Goal: Task Accomplishment & Management: Manage account settings

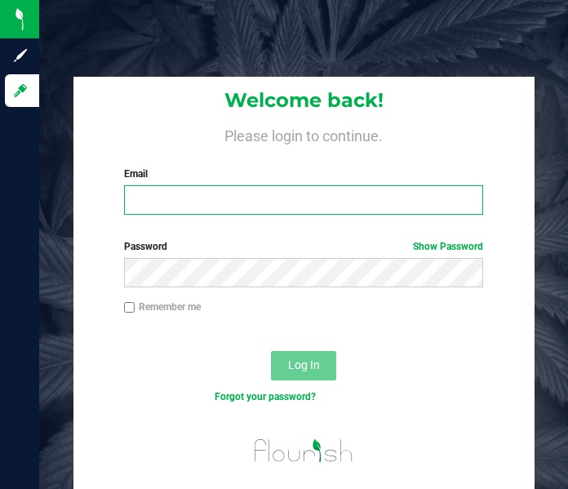
click at [258, 212] on input "Email" at bounding box center [304, 199] width 360 height 29
type input "[EMAIL_ADDRESS][DOMAIN_NAME]"
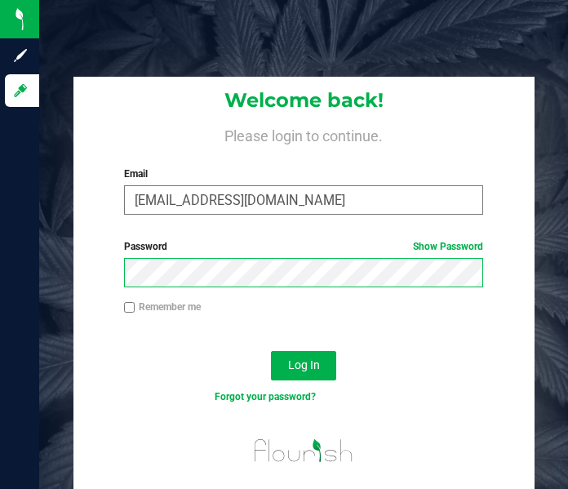
click at [271, 351] on button "Log In" at bounding box center [303, 365] width 65 height 29
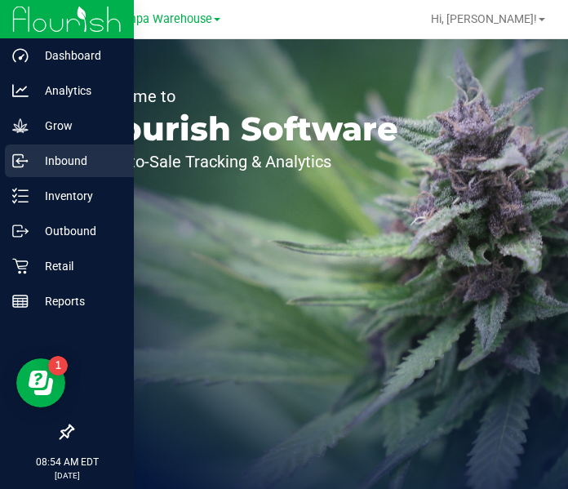
click at [34, 162] on p "Inbound" at bounding box center [78, 161] width 98 height 20
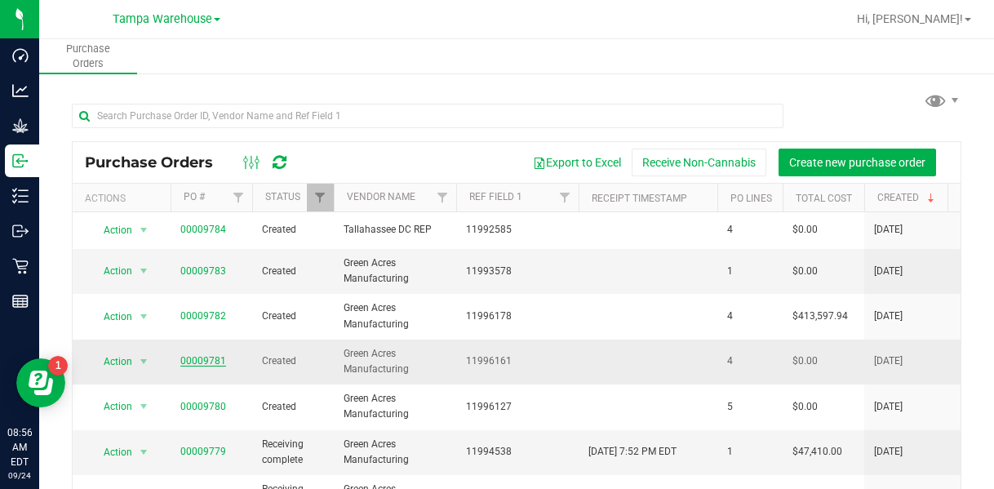
click at [217, 360] on link "00009781" at bounding box center [203, 360] width 46 height 11
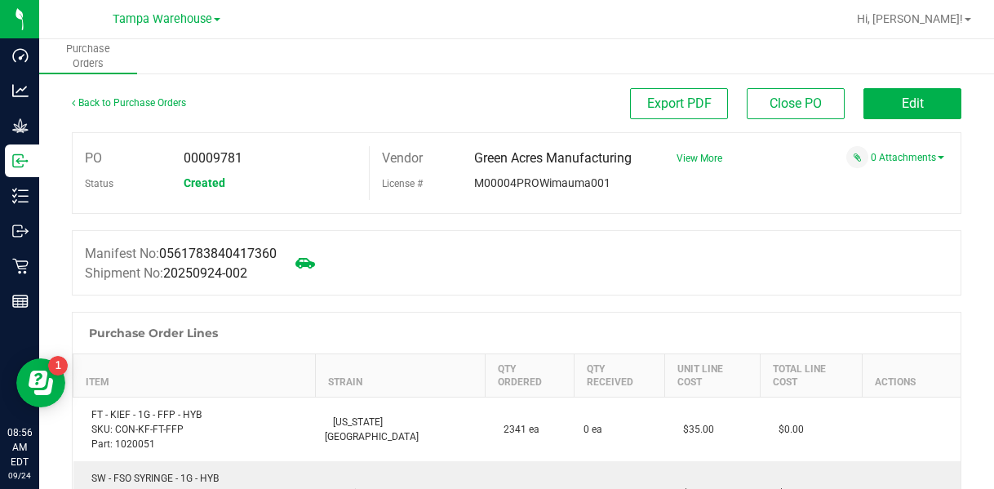
click at [217, 348] on div "Purchase Order Lines" at bounding box center [153, 332] width 145 height 29
click at [123, 104] on link "Back to Purchase Orders" at bounding box center [129, 102] width 114 height 11
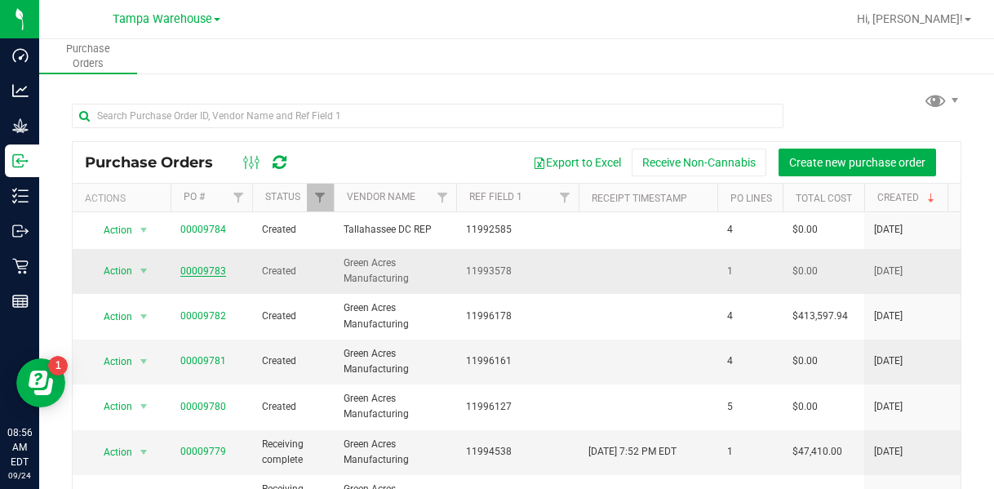
click at [196, 273] on link "00009783" at bounding box center [203, 270] width 46 height 11
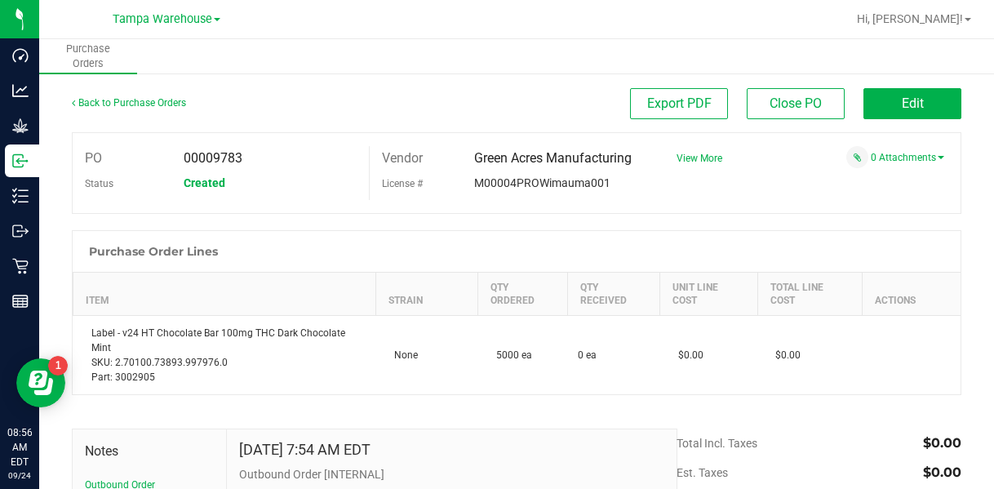
click at [93, 96] on div "Back to Purchase Orders" at bounding box center [183, 102] width 223 height 29
click at [97, 100] on link "Back to Purchase Orders" at bounding box center [129, 102] width 114 height 11
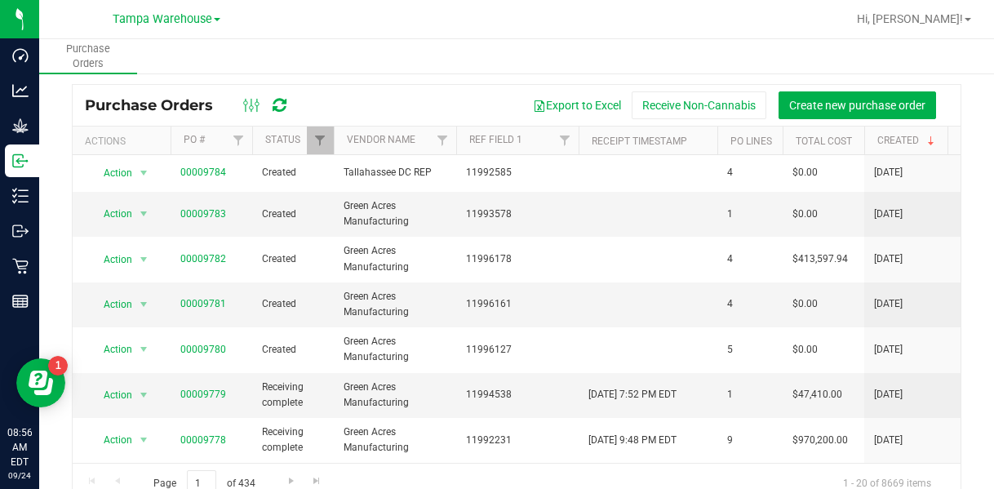
scroll to position [73, 0]
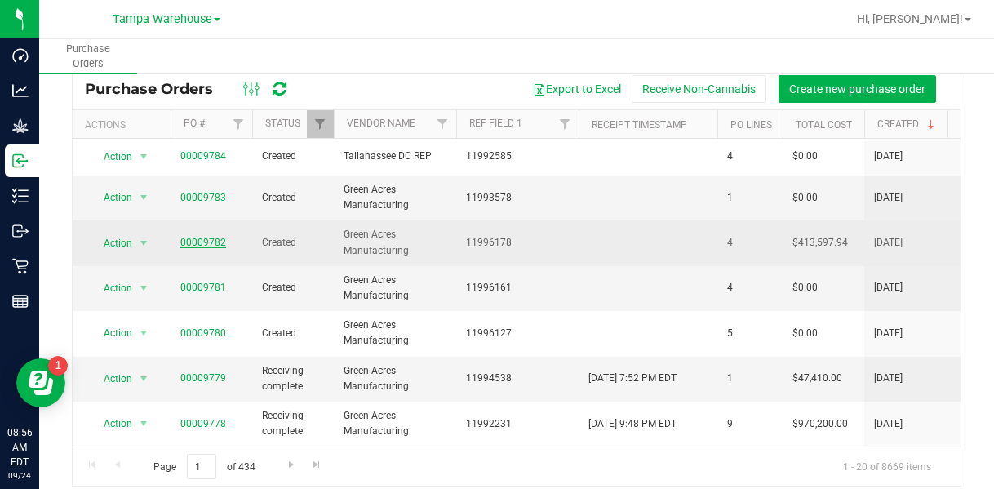
click at [194, 241] on link "00009782" at bounding box center [203, 242] width 46 height 11
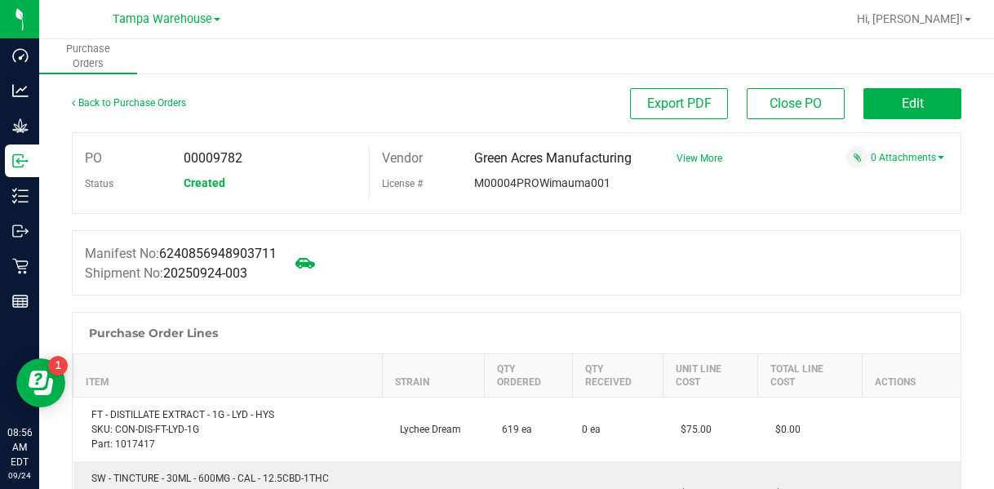
click at [148, 90] on div "Back to Purchase Orders" at bounding box center [183, 102] width 223 height 29
click at [155, 106] on link "Back to Purchase Orders" at bounding box center [129, 102] width 114 height 11
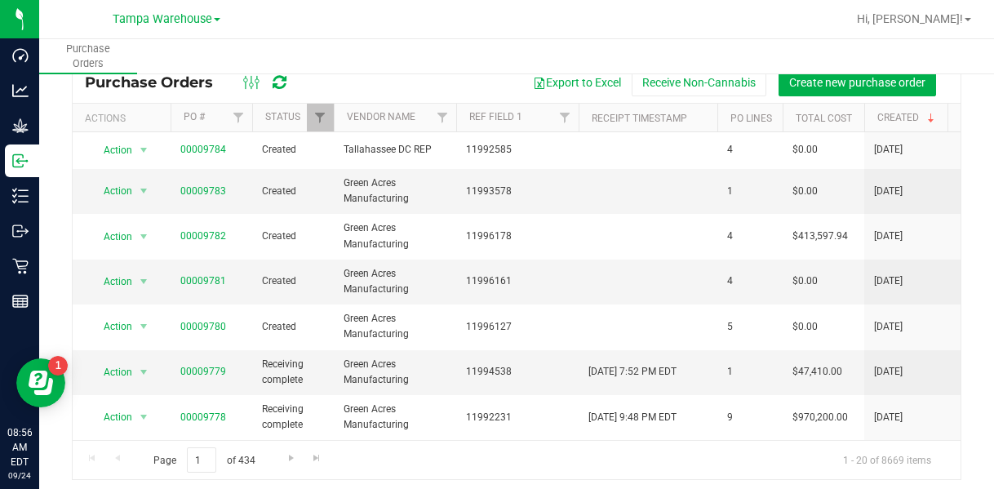
scroll to position [86, 0]
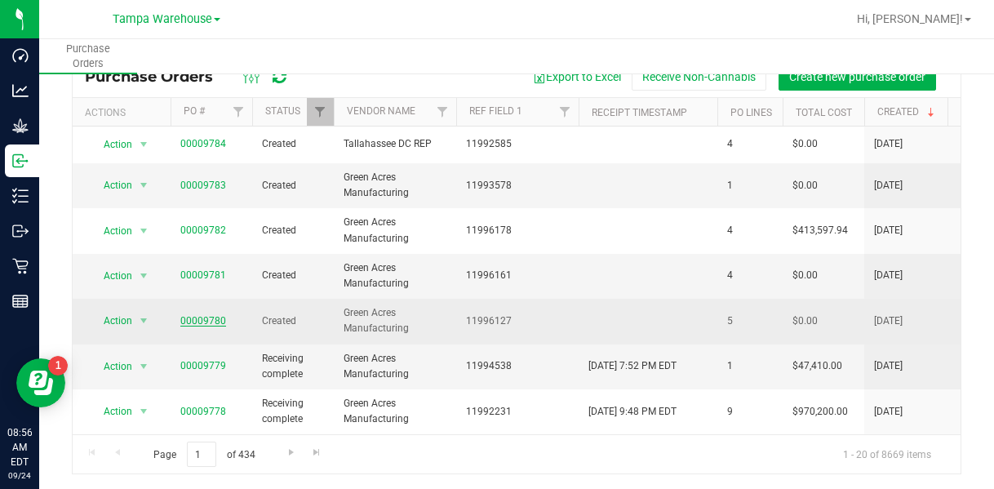
click at [190, 317] on link "00009780" at bounding box center [203, 320] width 46 height 11
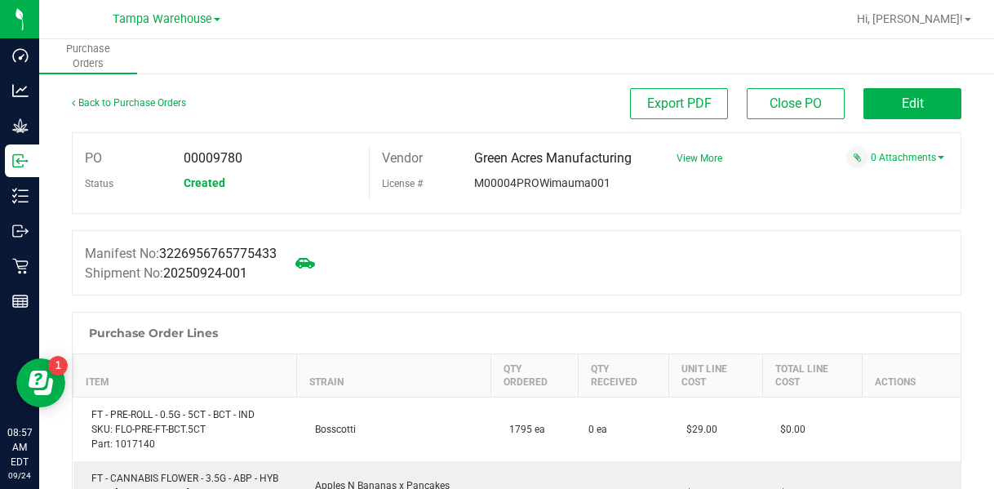
click at [567, 121] on div "Back to Purchase Orders Export PDF Close PO Edit" at bounding box center [517, 110] width 890 height 44
click at [567, 119] on div "Back to Purchase Orders Export PDF Close PO Edit" at bounding box center [517, 110] width 890 height 44
click at [567, 111] on span "Edit" at bounding box center [913, 104] width 22 height 16
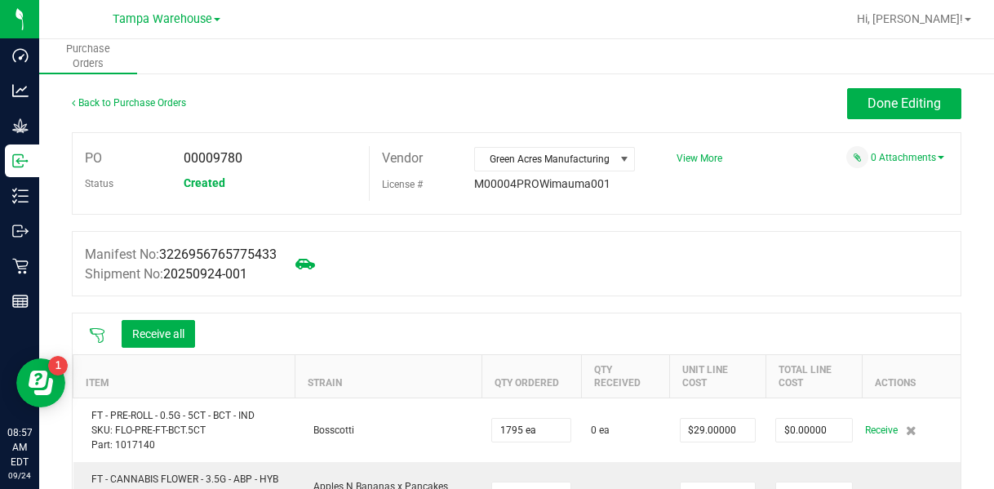
click at [100, 327] on icon at bounding box center [97, 335] width 16 height 16
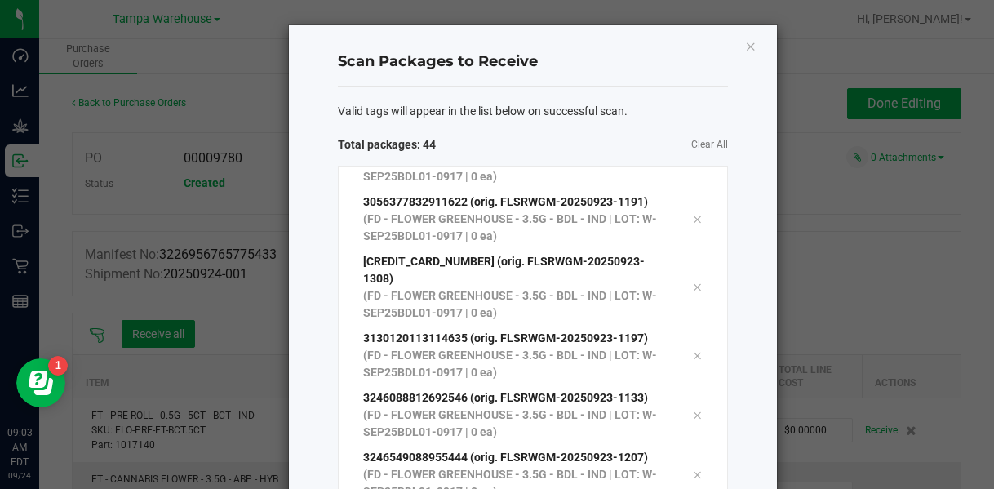
scroll to position [2115, 0]
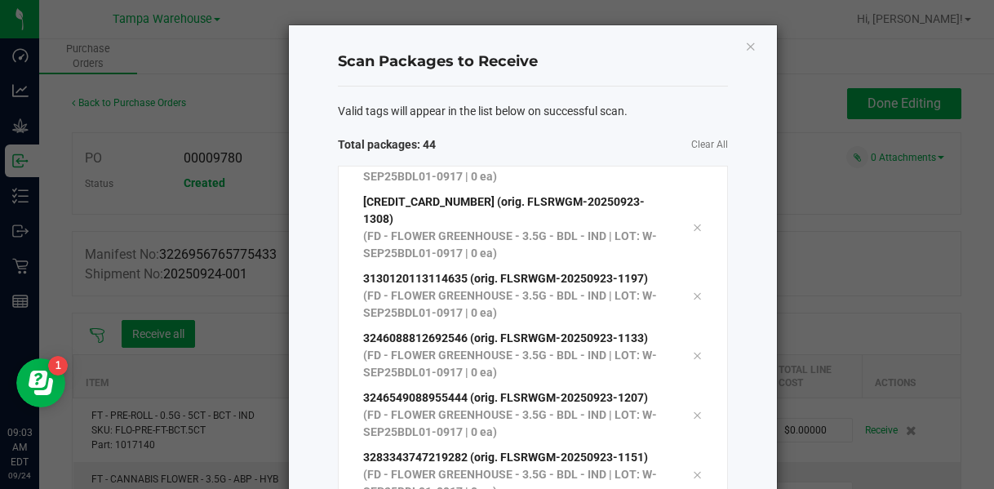
click at [567, 121] on div "Valid tags will appear in the list below on successful scan. Total packages: 44…" at bounding box center [533, 378] width 390 height 582
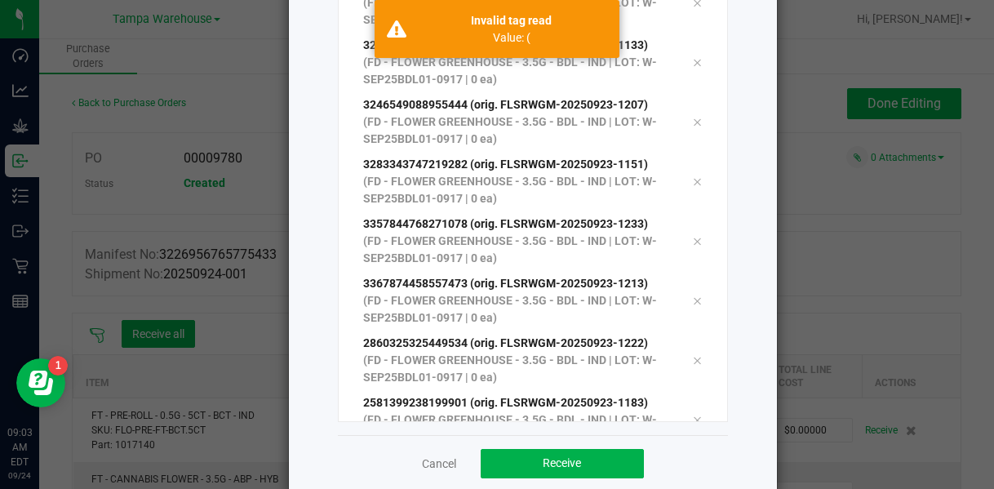
scroll to position [260, 0]
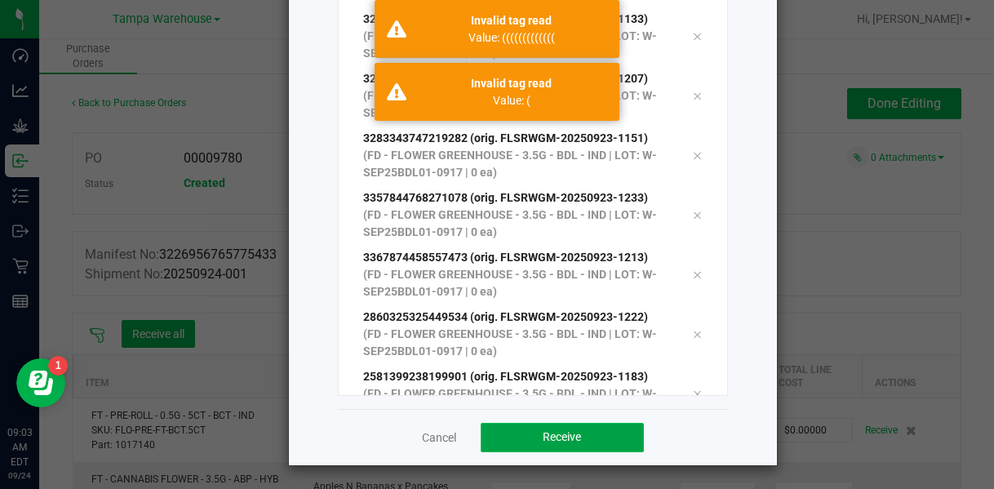
click at [561, 433] on span "Receive" at bounding box center [562, 436] width 38 height 13
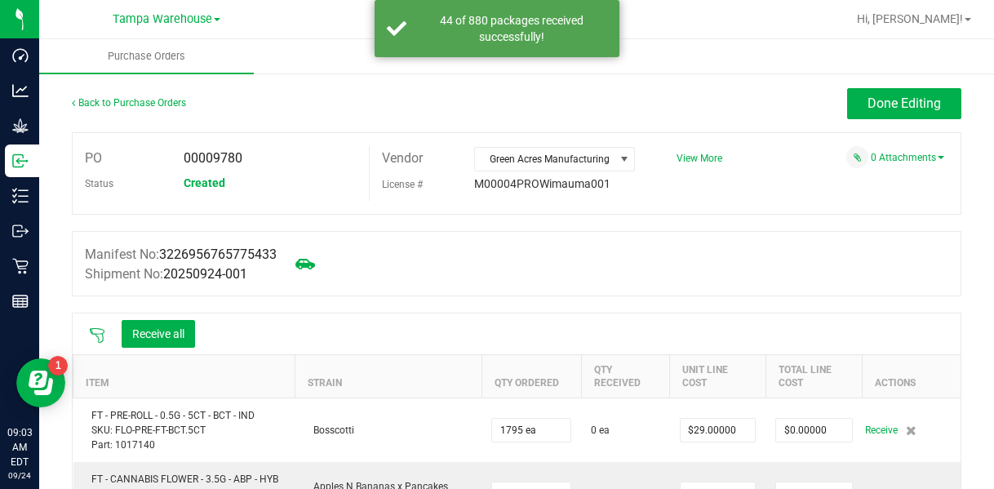
click at [96, 333] on icon at bounding box center [97, 335] width 16 height 16
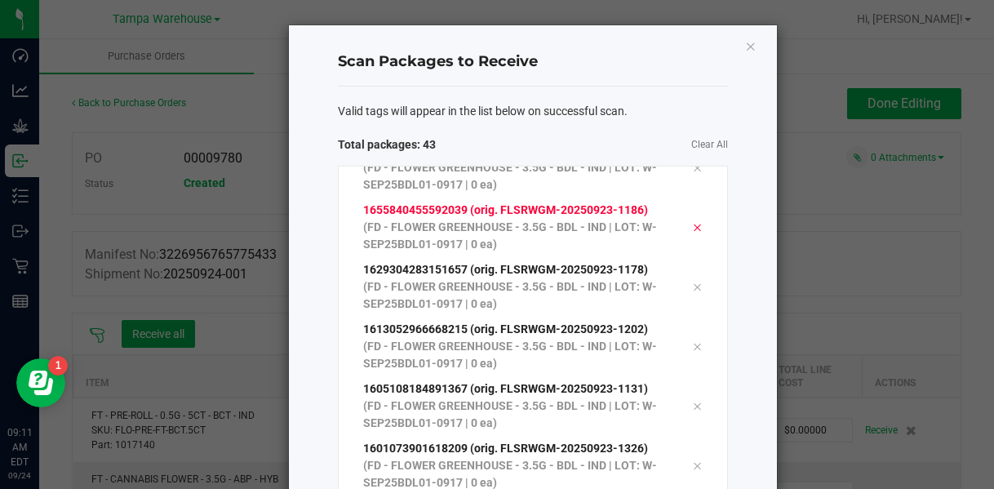
scroll to position [2115, 0]
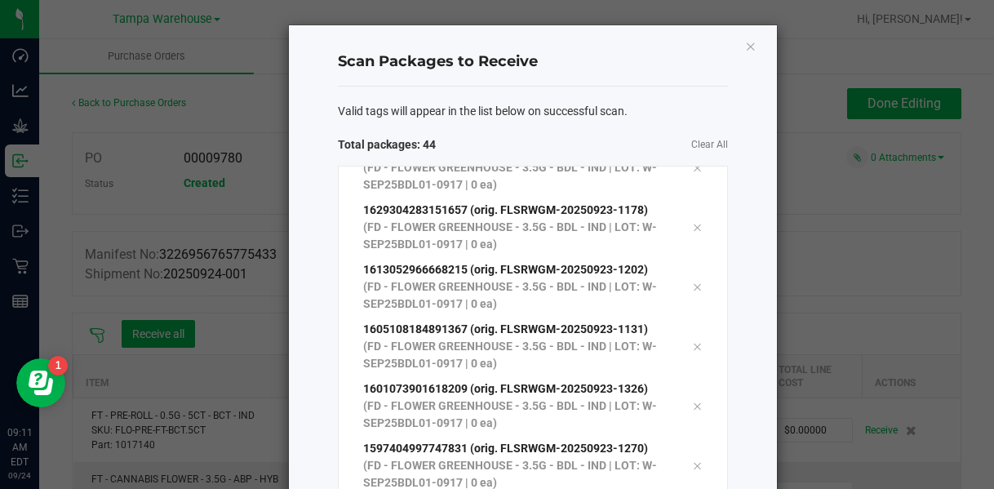
click at [567, 124] on div "Valid tags will appear in the list below on successful scan. Total packages: 44…" at bounding box center [533, 378] width 390 height 582
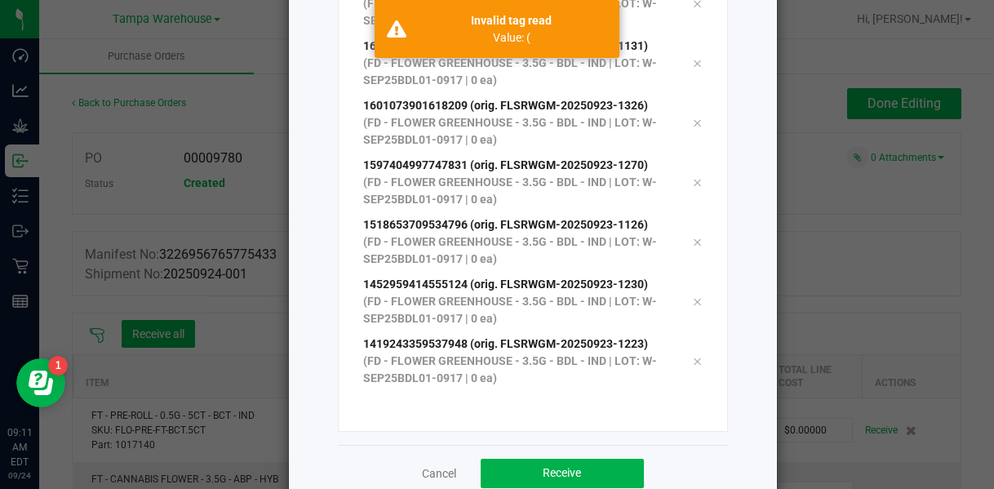
scroll to position [260, 0]
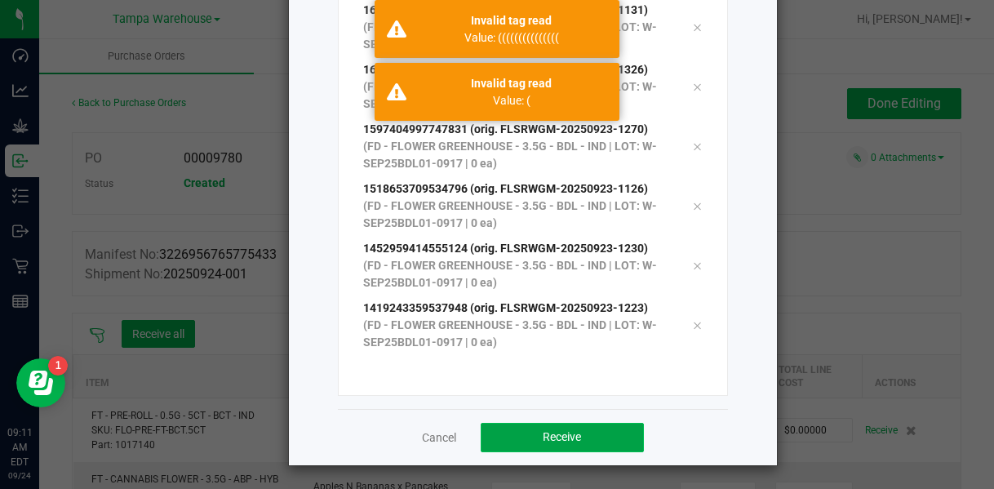
click at [567, 432] on span "Receive" at bounding box center [562, 436] width 38 height 13
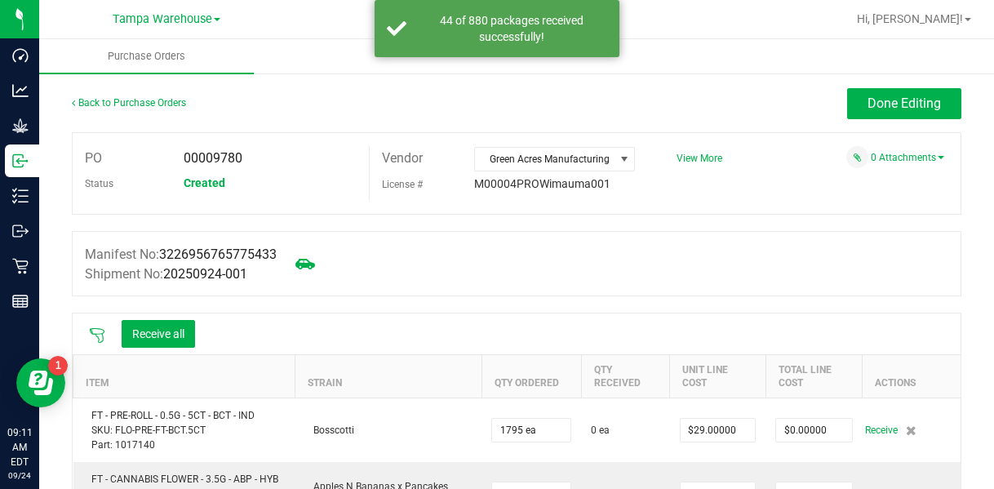
click at [98, 332] on icon at bounding box center [97, 335] width 16 height 16
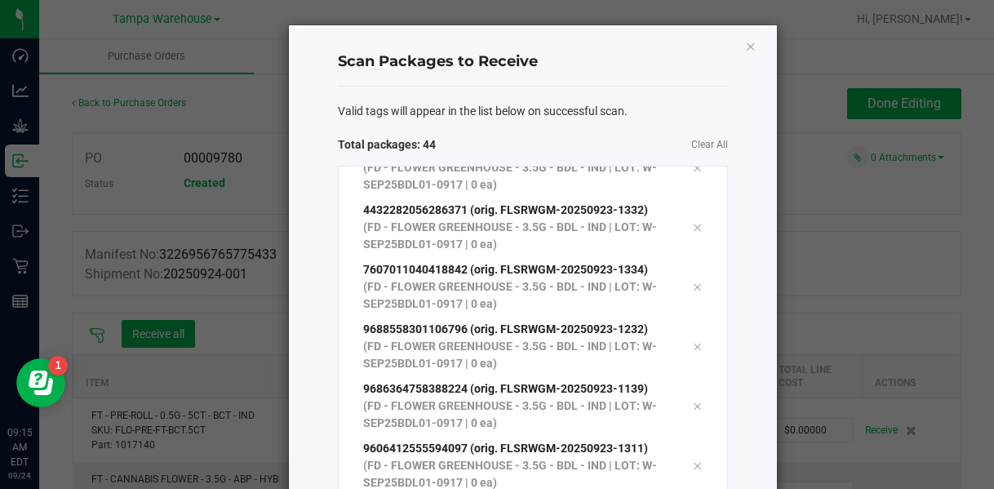
scroll to position [2115, 0]
click at [567, 124] on div "Valid tags will appear in the list below on successful scan. Total packages: 44…" at bounding box center [533, 378] width 390 height 582
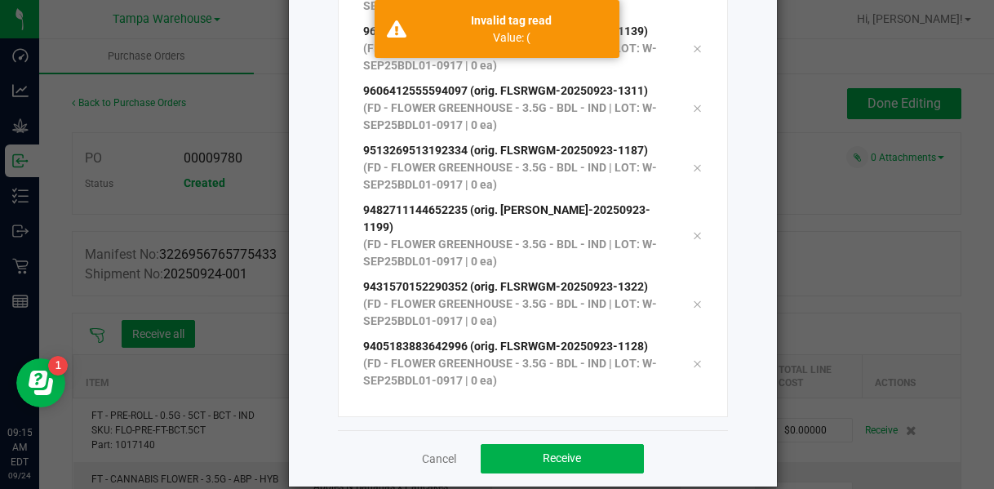
scroll to position [260, 0]
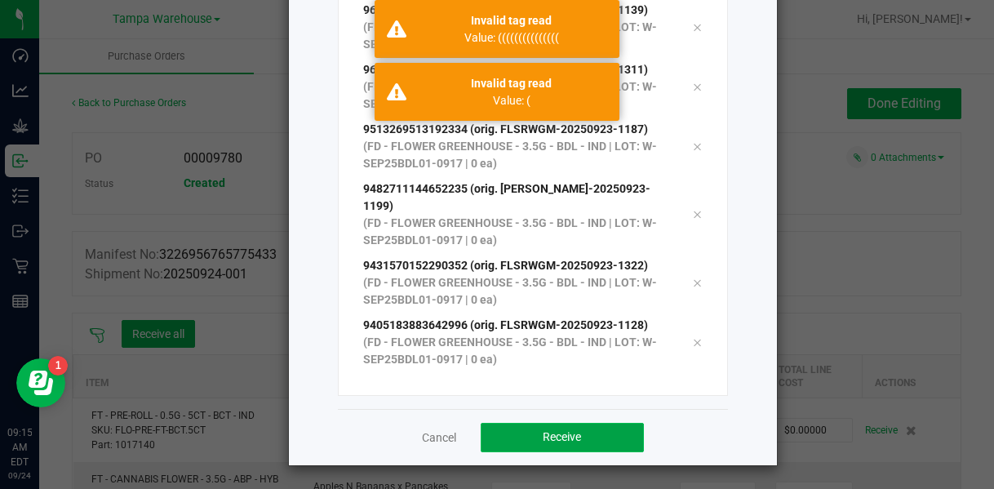
click at [553, 438] on span "Receive" at bounding box center [562, 436] width 38 height 13
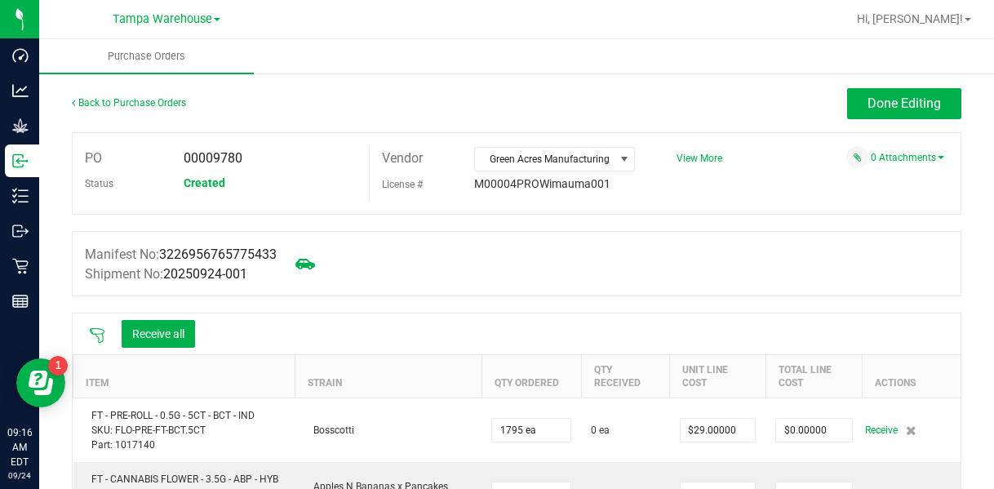
click at [96, 337] on icon at bounding box center [97, 335] width 16 height 16
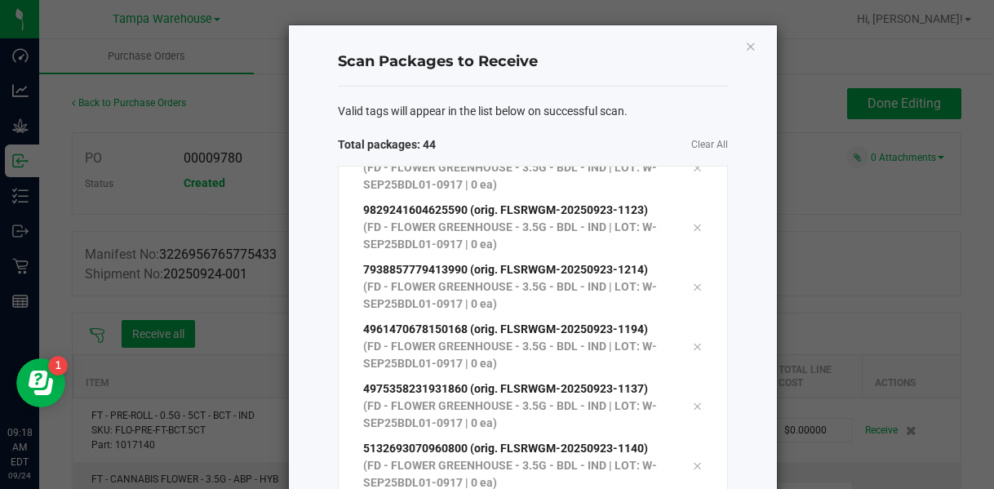
scroll to position [2115, 0]
click at [567, 130] on div "Valid tags will appear in the list below on successful scan. Total packages: 44…" at bounding box center [533, 378] width 390 height 582
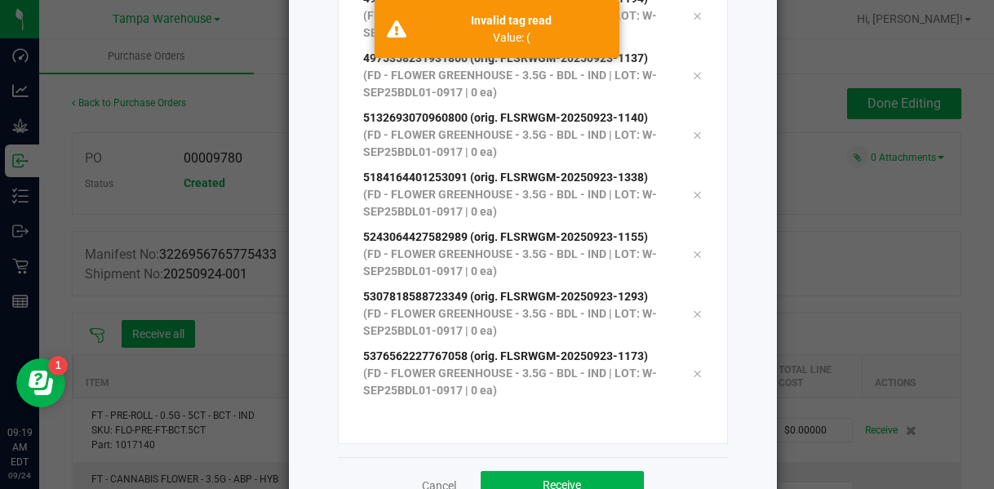
scroll to position [260, 0]
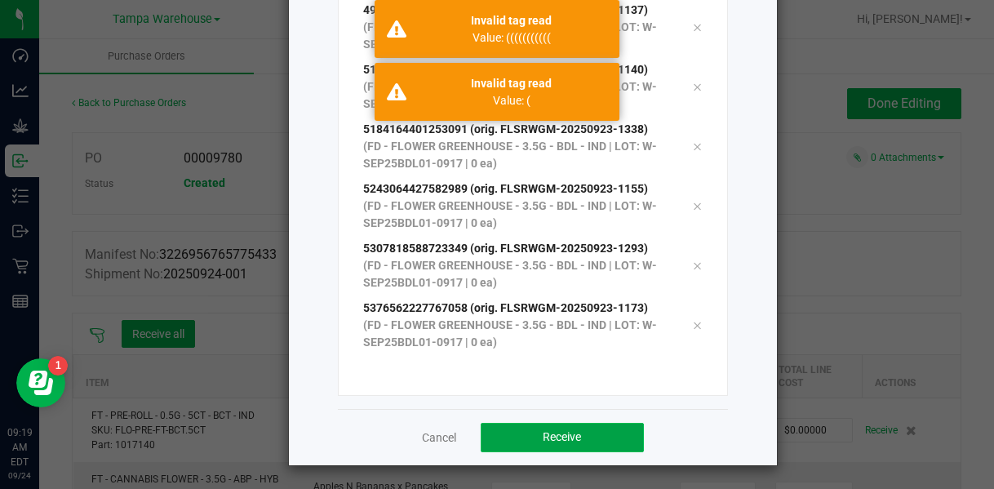
click at [567, 438] on span "Receive" at bounding box center [562, 436] width 38 height 13
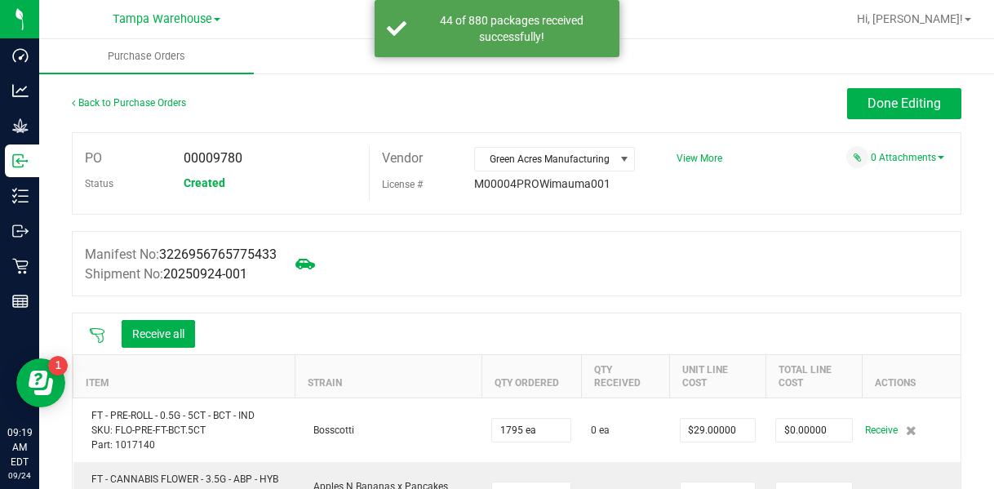
click at [96, 332] on icon at bounding box center [97, 335] width 16 height 16
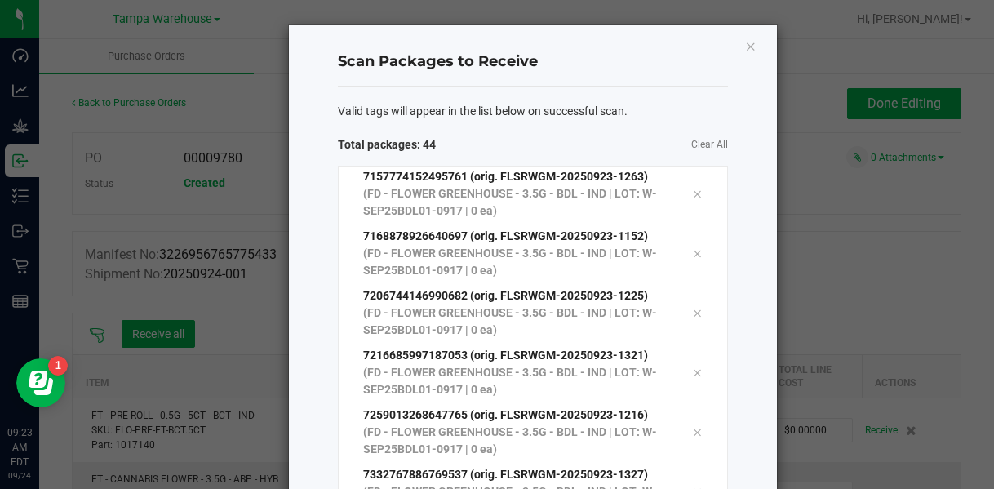
scroll to position [2115, 0]
click at [567, 115] on span "Valid tags will appear in the list below on successful scan." at bounding box center [483, 111] width 290 height 17
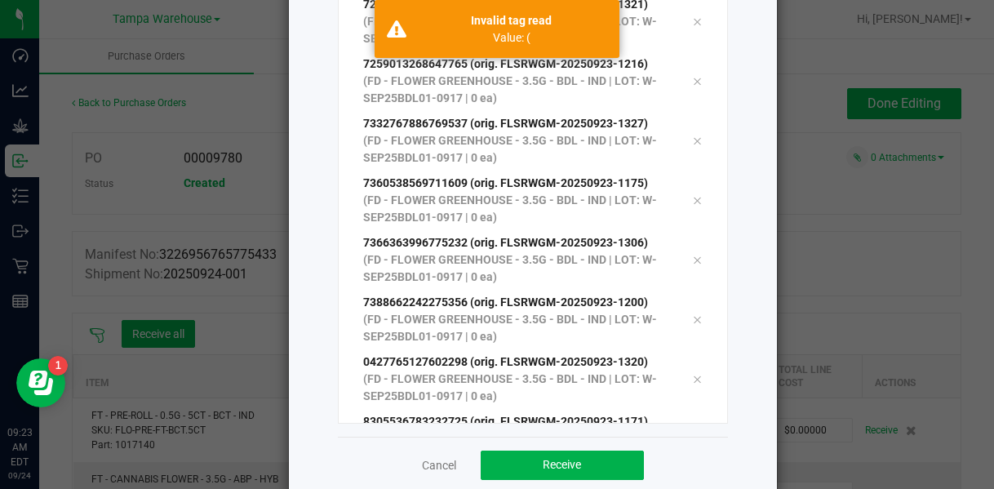
scroll to position [260, 0]
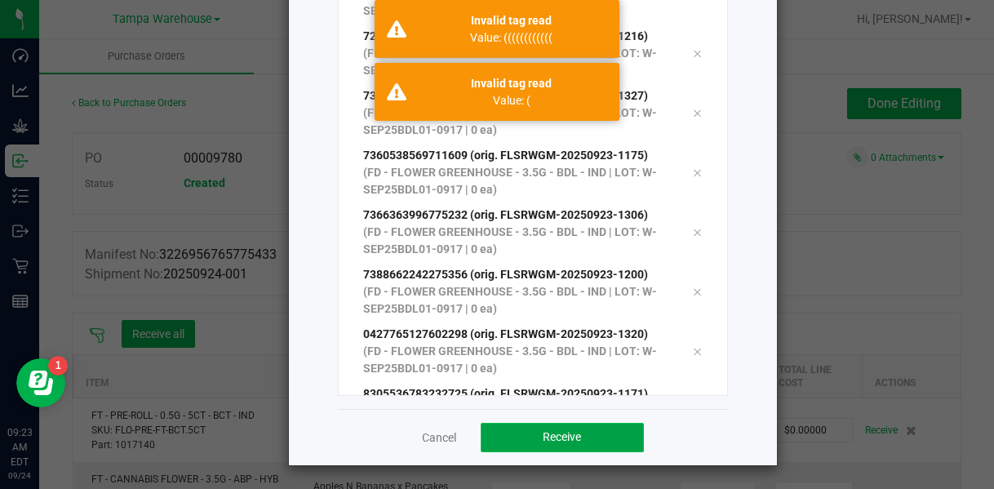
click at [541, 425] on button "Receive" at bounding box center [562, 437] width 163 height 29
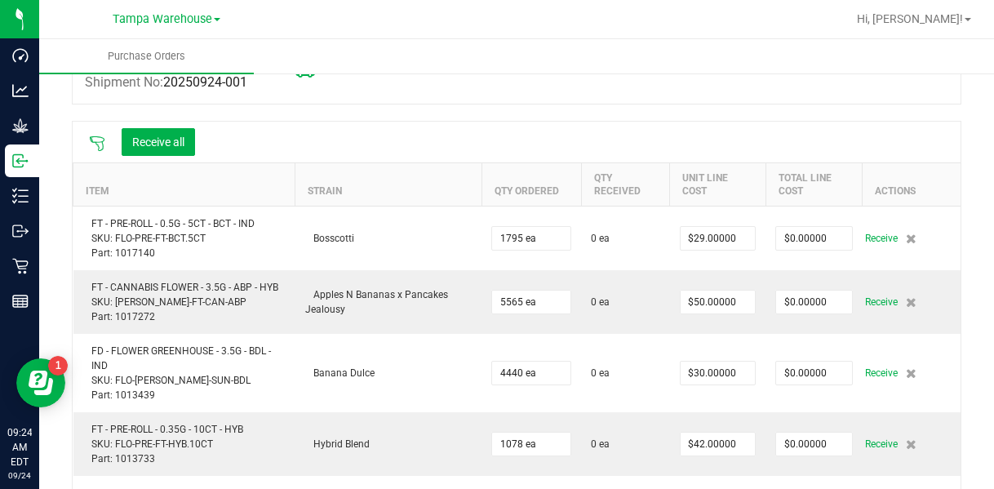
scroll to position [187, 0]
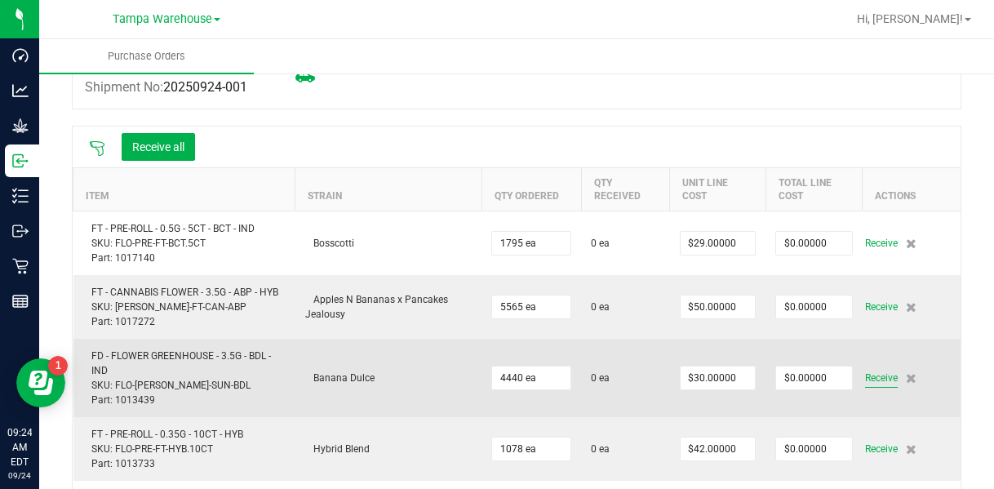
click at [567, 378] on span "Receive" at bounding box center [881, 378] width 33 height 20
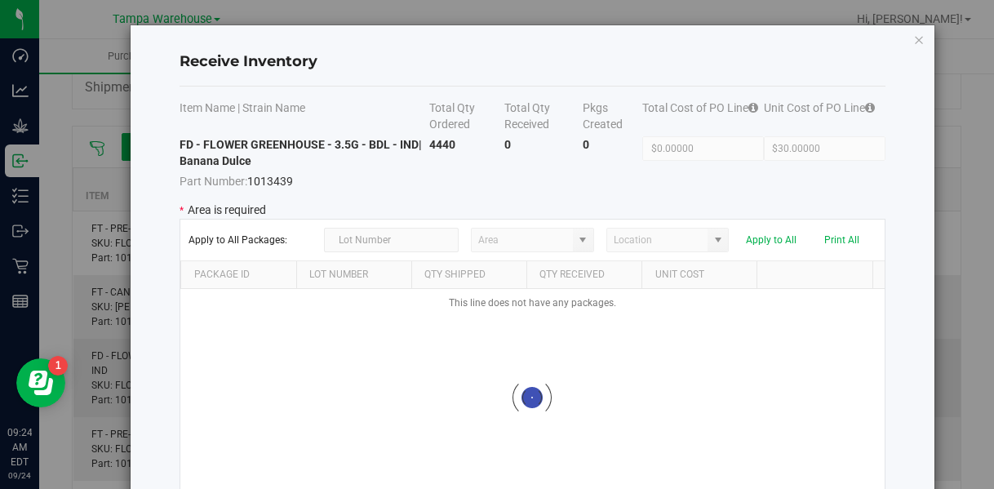
type input "State Pantry 1"
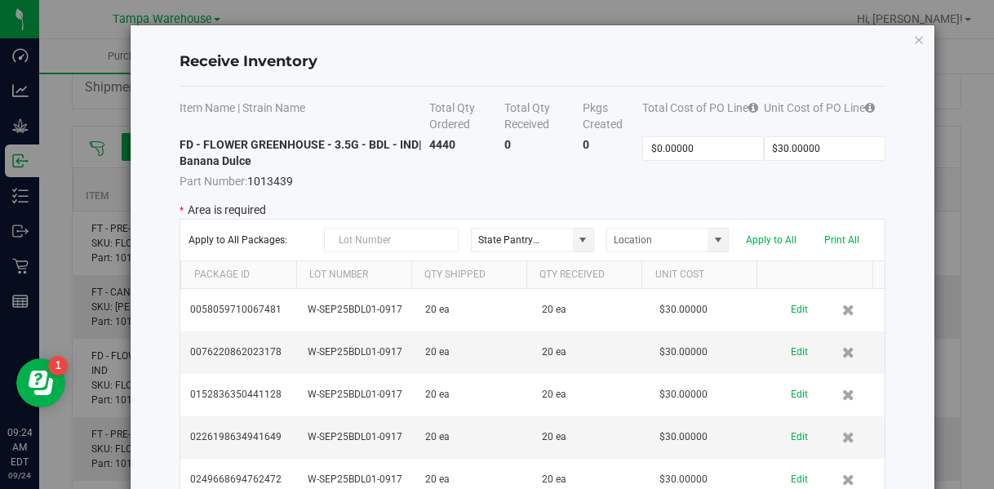
click at [567, 202] on p "* Area is required" at bounding box center [532, 210] width 705 height 17
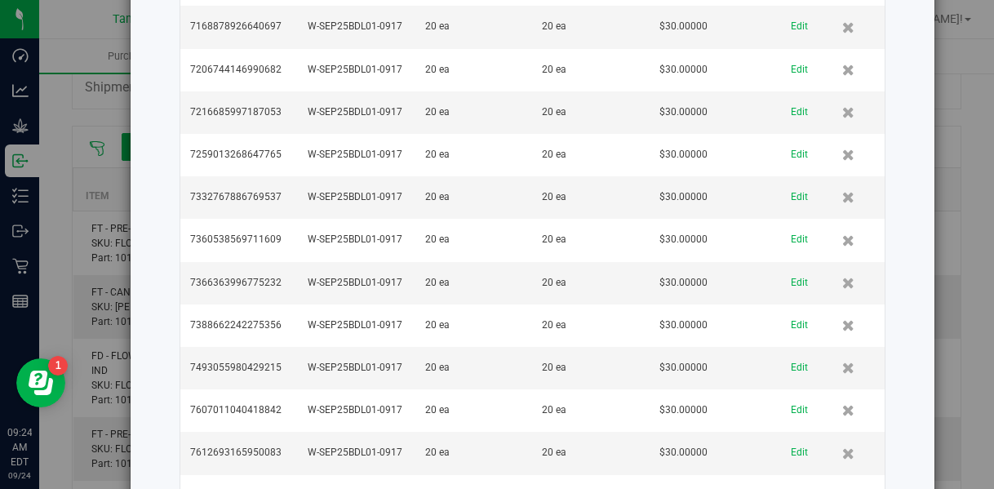
scroll to position [9291, 0]
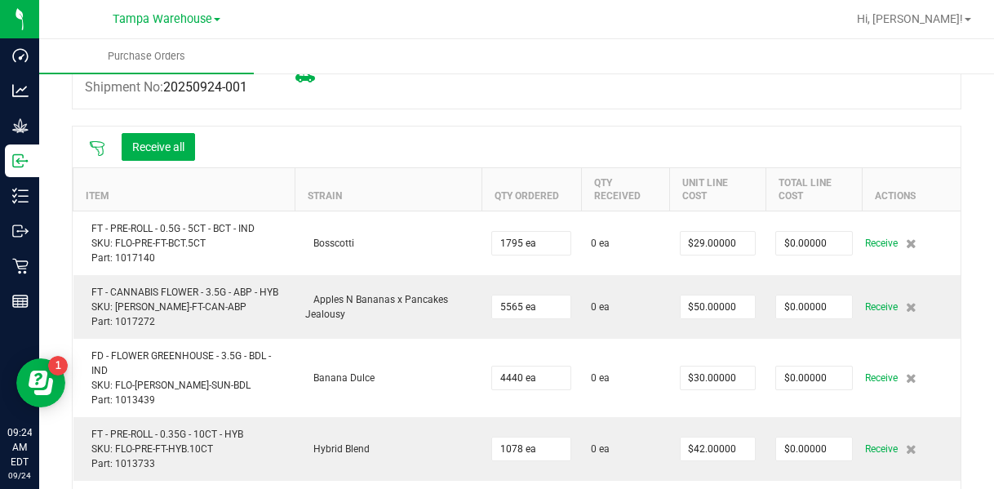
click at [92, 147] on icon at bounding box center [97, 148] width 16 height 16
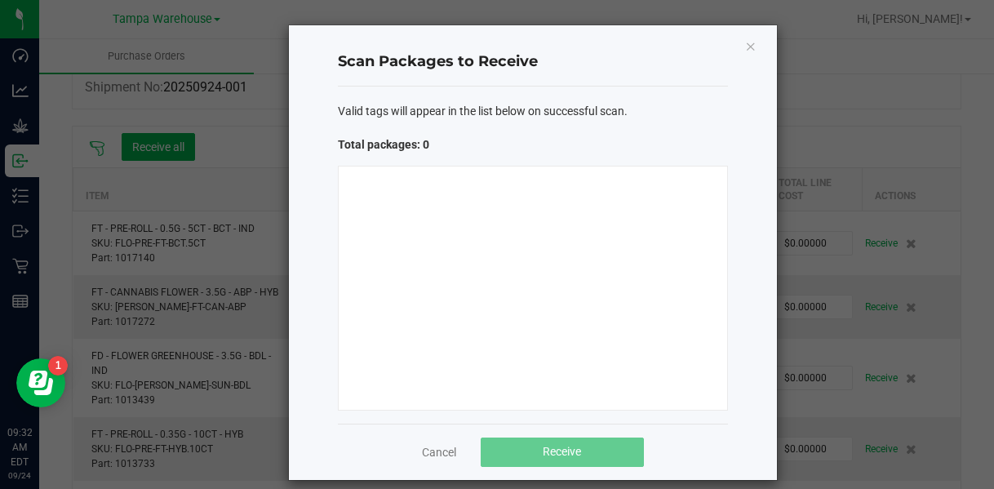
click at [567, 269] on ngb-modal-window "Scan Packages to Receive Valid tags will appear in the list below on successful…" at bounding box center [503, 244] width 1007 height 489
click at [567, 274] on ngb-modal-window "Scan Packages to Receive Valid tags will appear in the list below on successful…" at bounding box center [503, 244] width 1007 height 489
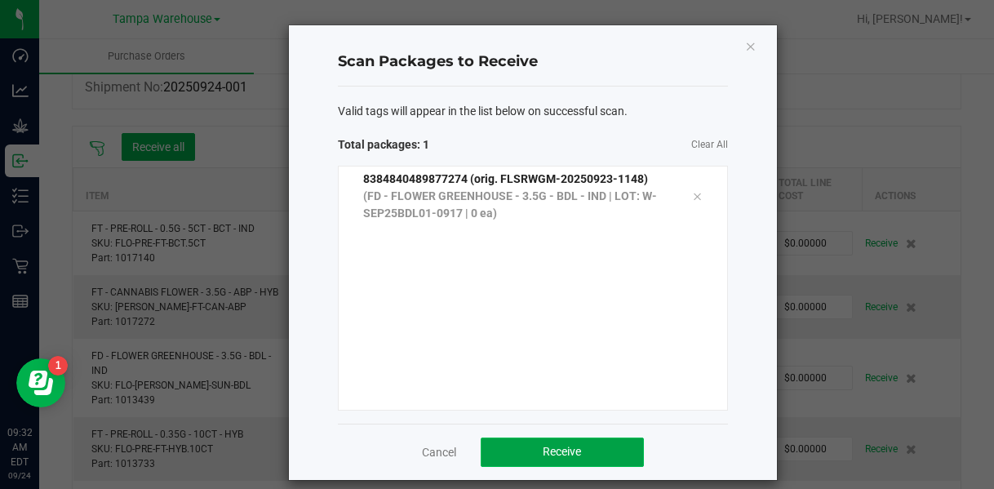
click at [524, 447] on button "Receive" at bounding box center [562, 452] width 163 height 29
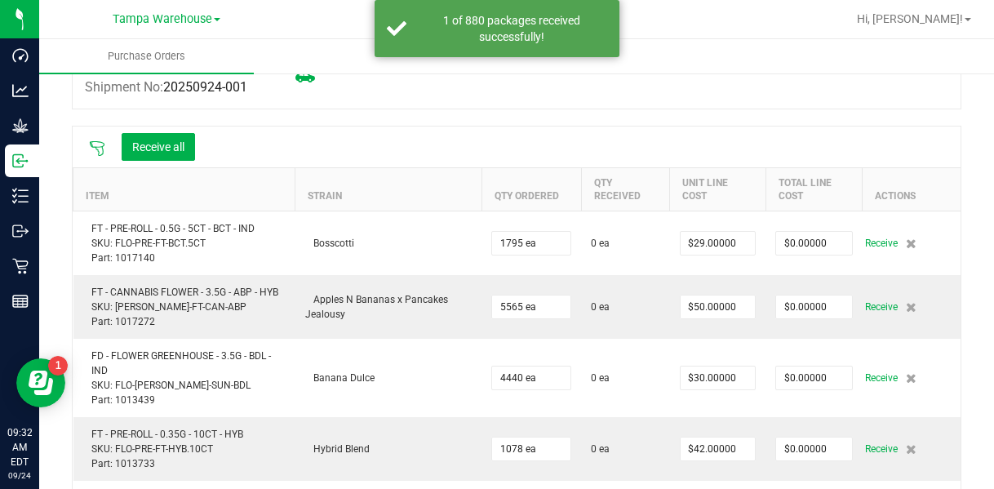
click at [99, 142] on icon at bounding box center [97, 148] width 16 height 16
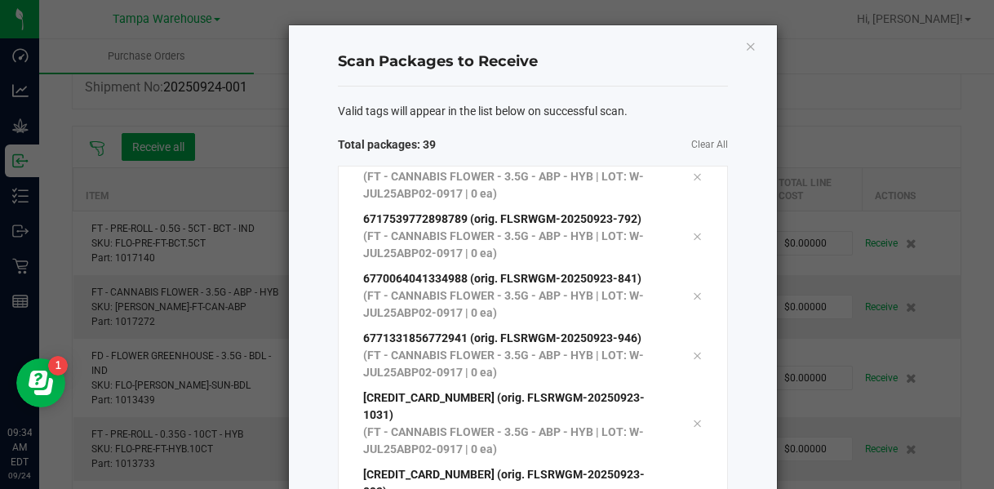
scroll to position [1876, 0]
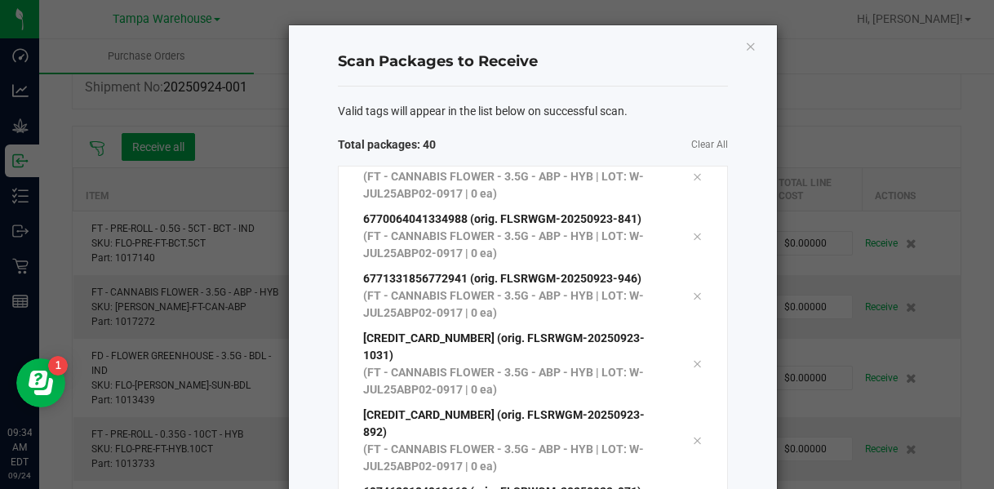
click at [567, 135] on div "Valid tags will appear in the list below on successful scan. Total packages: 40…" at bounding box center [533, 378] width 390 height 582
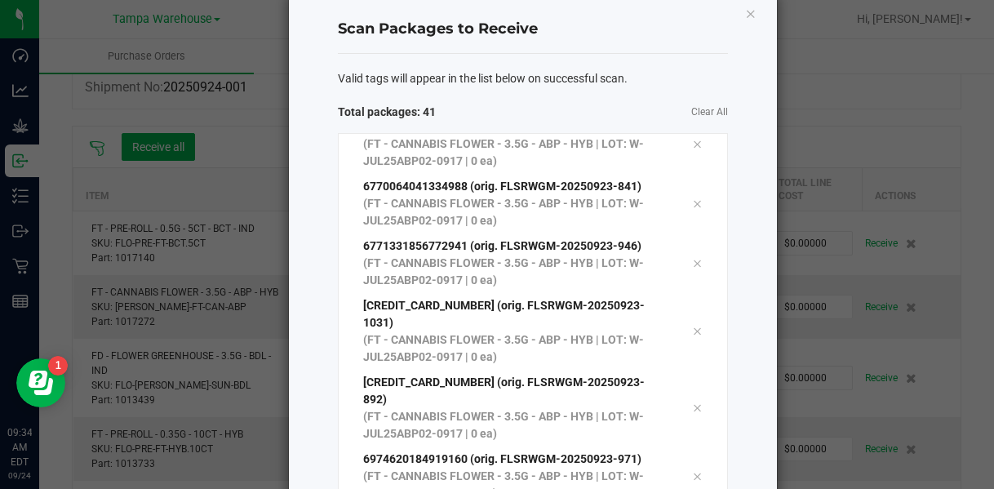
scroll to position [0, 0]
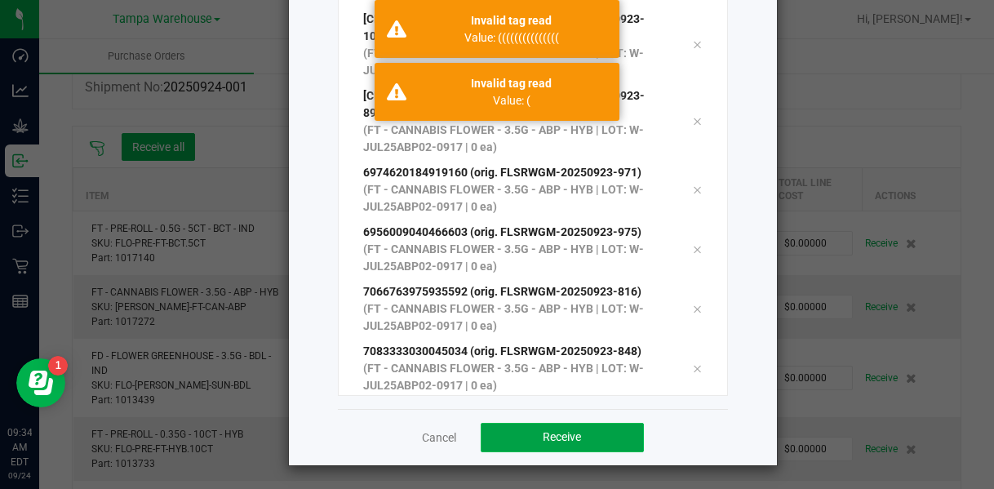
click at [567, 443] on button "Receive" at bounding box center [562, 437] width 163 height 29
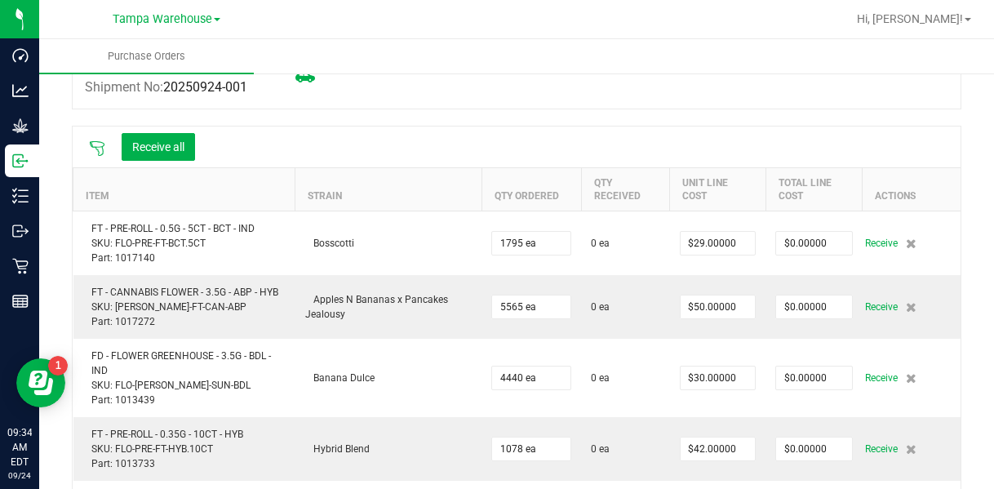
click at [104, 151] on icon at bounding box center [97, 148] width 16 height 16
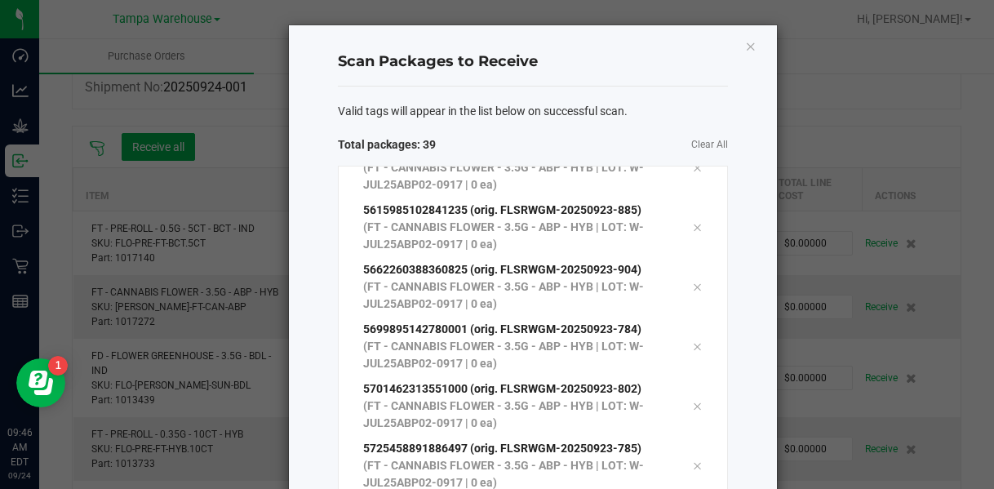
scroll to position [1876, 0]
click at [567, 140] on span "Clear All" at bounding box center [630, 144] width 195 height 17
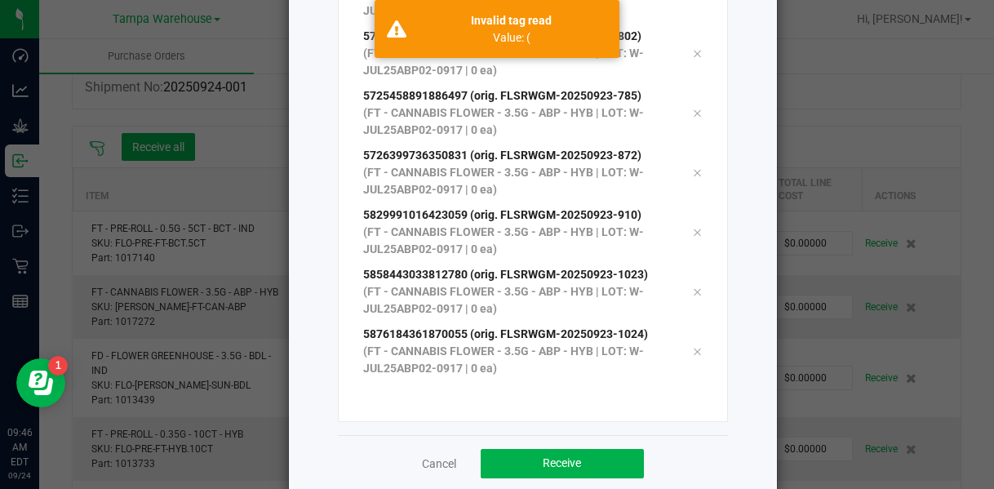
scroll to position [260, 0]
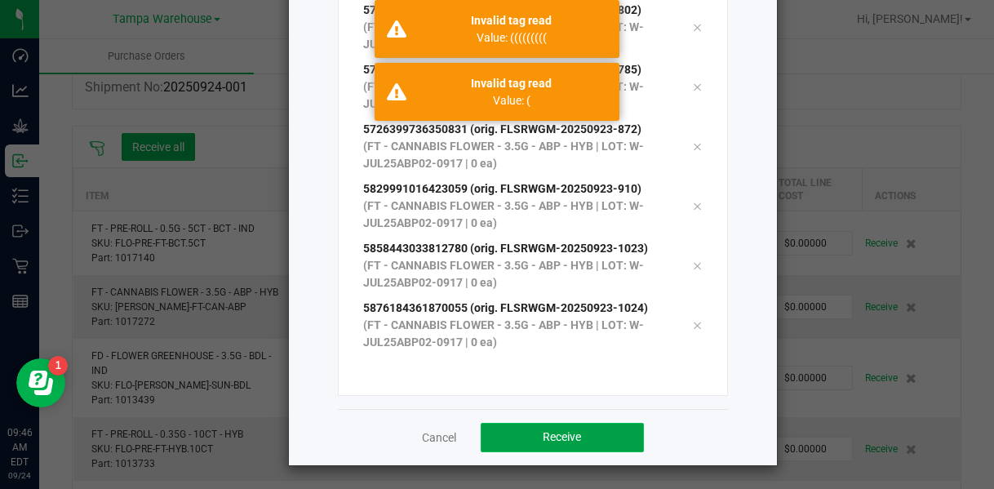
click at [567, 442] on span "Receive" at bounding box center [562, 436] width 38 height 13
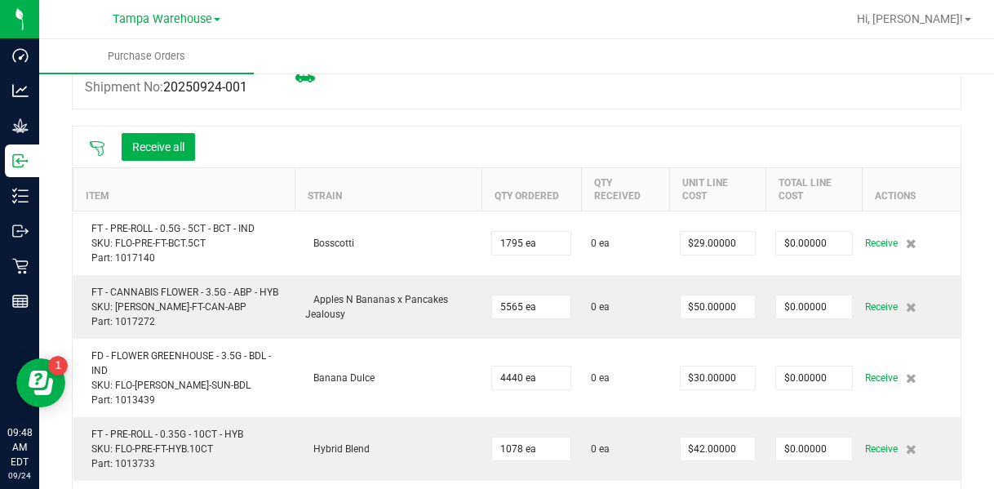
click at [98, 149] on icon at bounding box center [97, 148] width 16 height 16
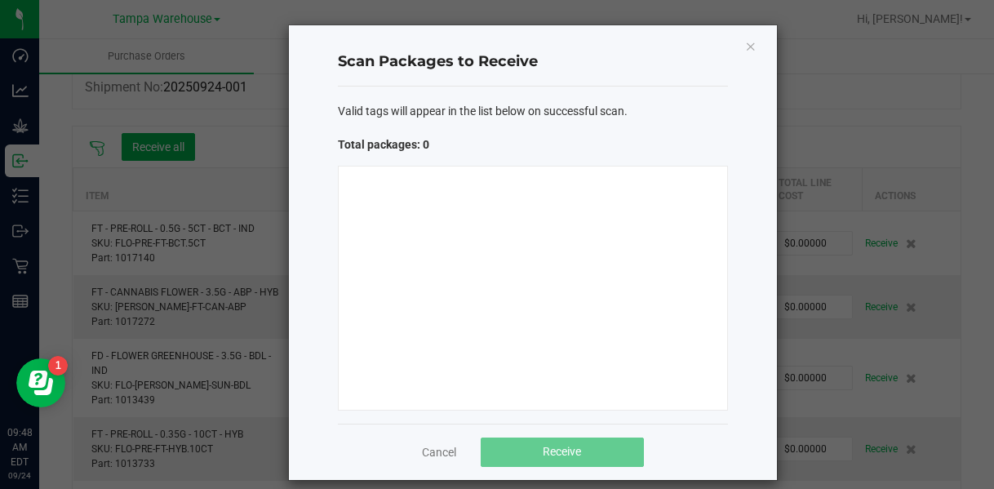
click at [567, 211] on ngb-modal-window "Scan Packages to Receive Valid tags will appear in the list below on successful…" at bounding box center [503, 244] width 1007 height 489
click at [567, 208] on ngb-modal-window "Scan Packages to Receive Valid tags will appear in the list below on successful…" at bounding box center [503, 244] width 1007 height 489
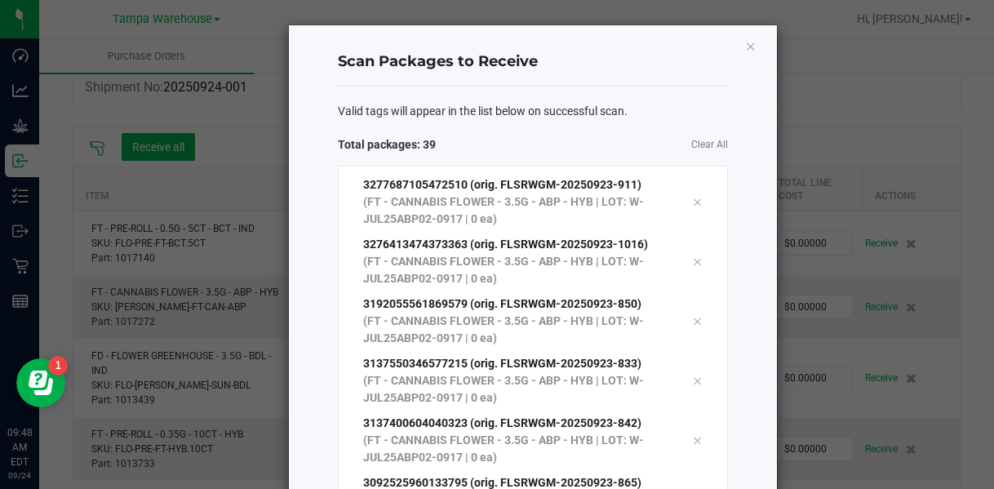
scroll to position [1876, 0]
click at [567, 148] on span "Clear All" at bounding box center [630, 144] width 195 height 17
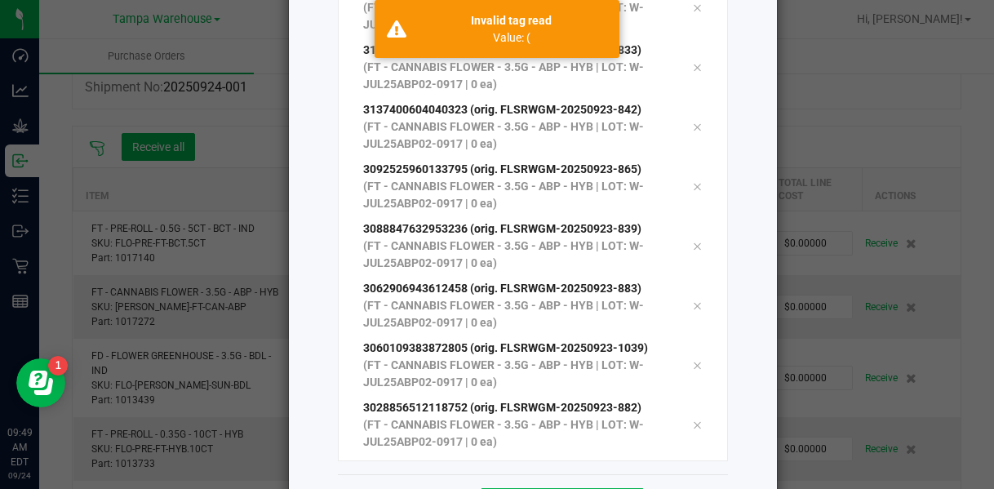
scroll to position [260, 0]
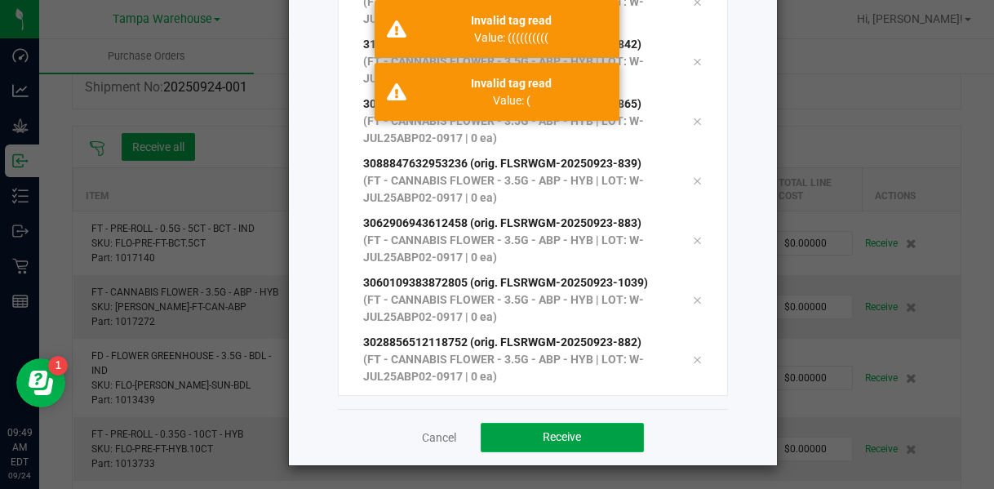
click at [555, 432] on span "Receive" at bounding box center [562, 436] width 38 height 13
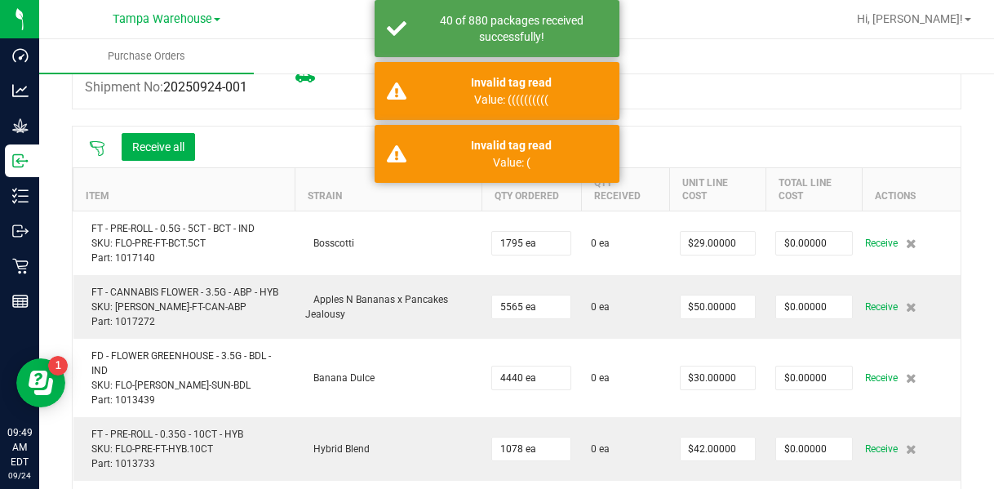
click at [103, 145] on icon at bounding box center [97, 148] width 15 height 15
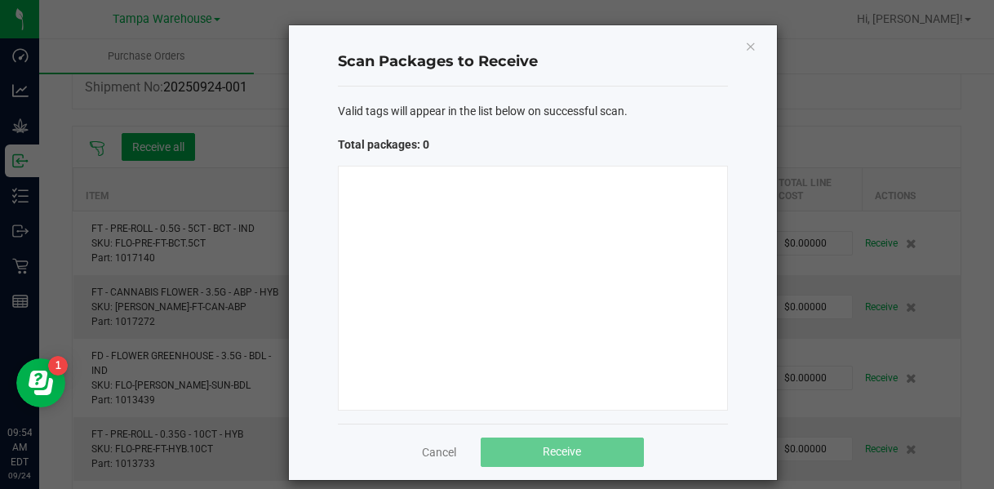
click at [567, 118] on span "Valid tags will appear in the list below on successful scan." at bounding box center [483, 111] width 290 height 17
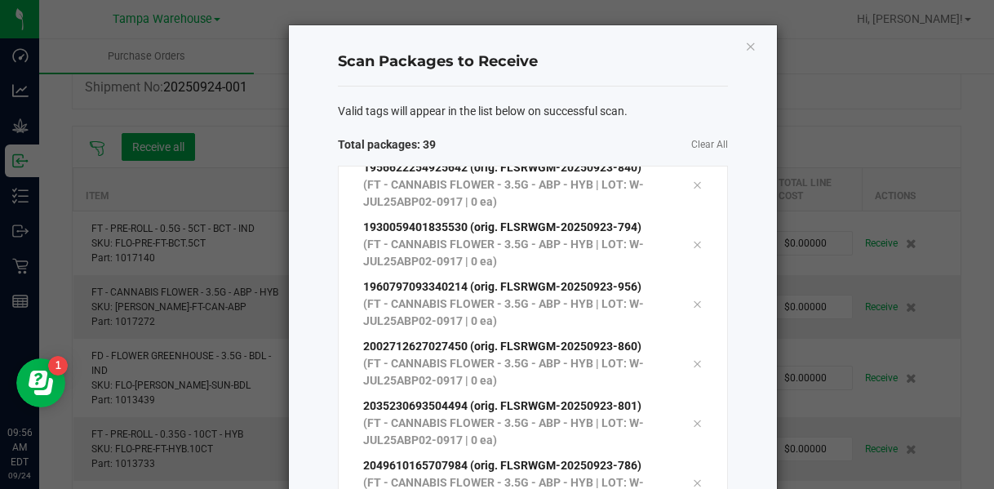
scroll to position [1876, 0]
click at [567, 118] on span "Valid tags will appear in the list below on successful scan." at bounding box center [483, 111] width 290 height 17
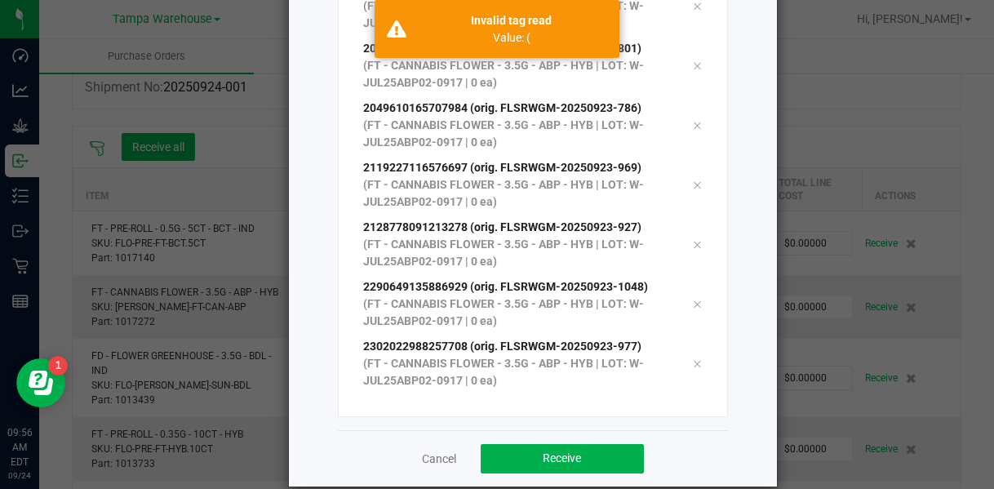
scroll to position [260, 0]
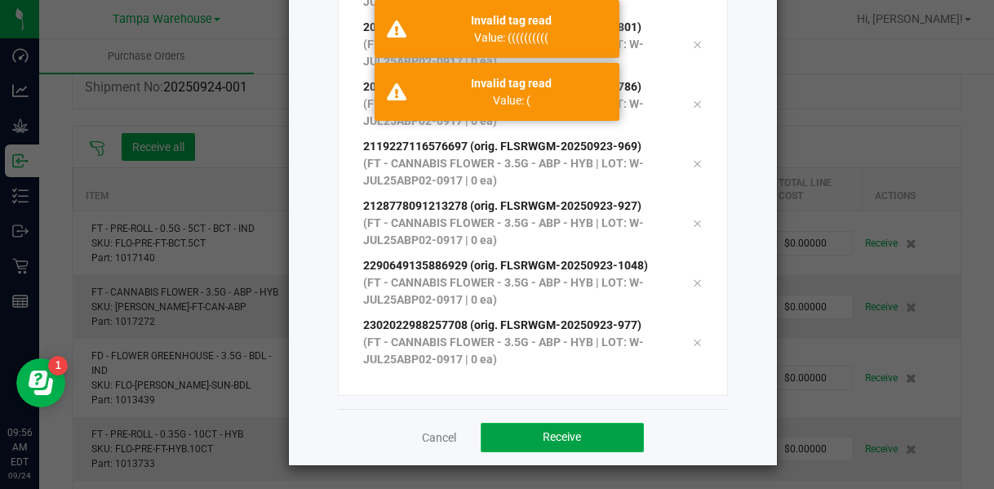
click at [567, 435] on button "Receive" at bounding box center [562, 437] width 163 height 29
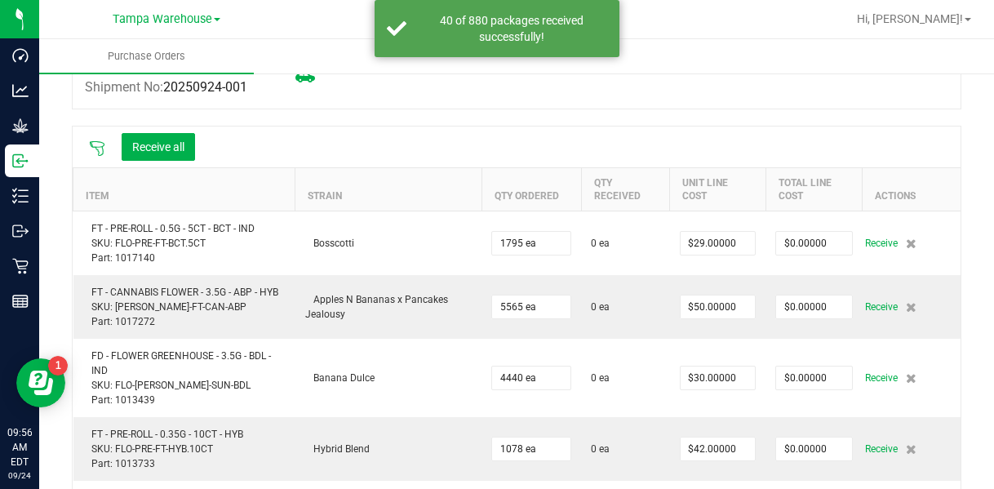
click at [96, 147] on icon at bounding box center [97, 148] width 16 height 16
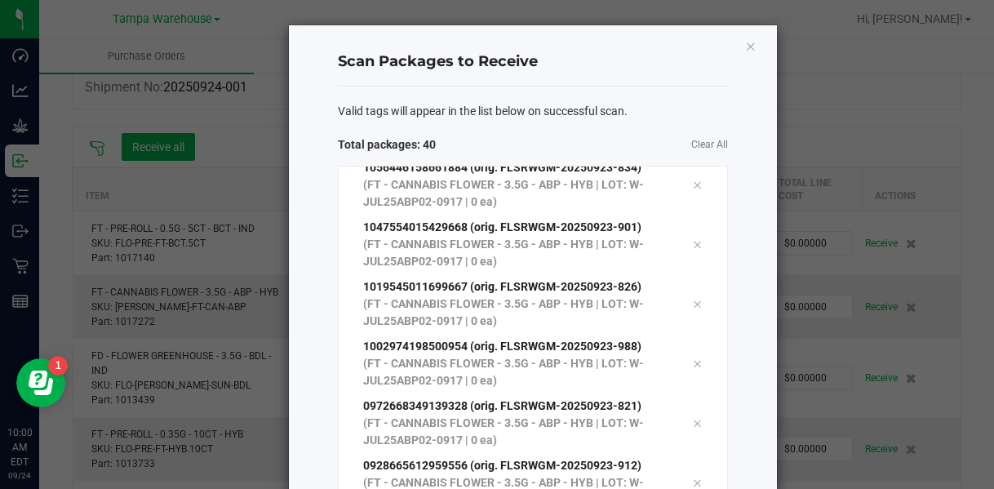
scroll to position [1876, 0]
click at [567, 122] on div "Valid tags will appear in the list below on successful scan. Total packages: 40…" at bounding box center [533, 378] width 390 height 582
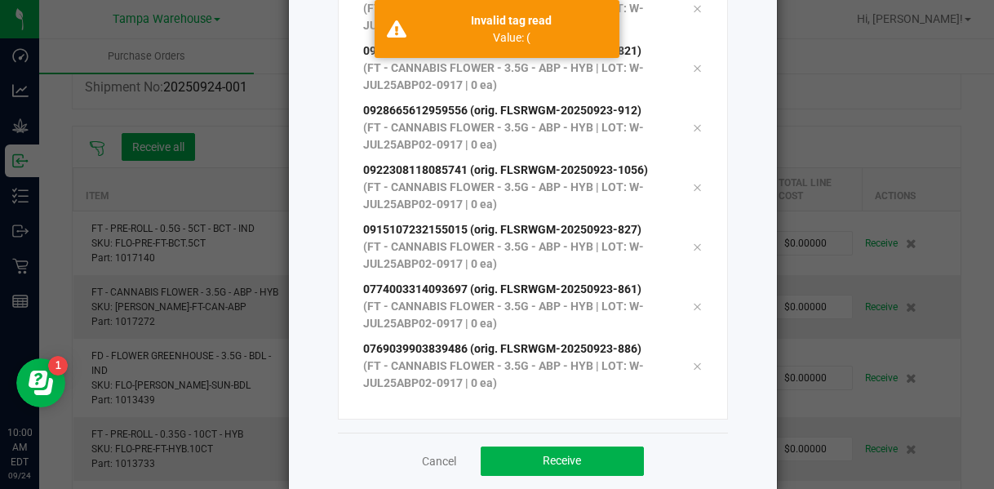
scroll to position [260, 0]
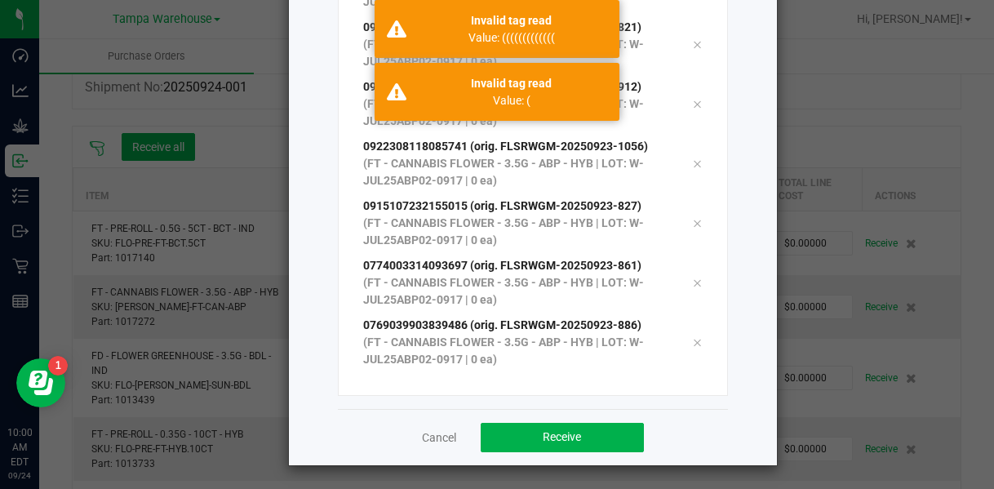
click at [550, 419] on div "Cancel Receive" at bounding box center [533, 437] width 390 height 56
click at [545, 437] on span "Receive" at bounding box center [562, 436] width 38 height 13
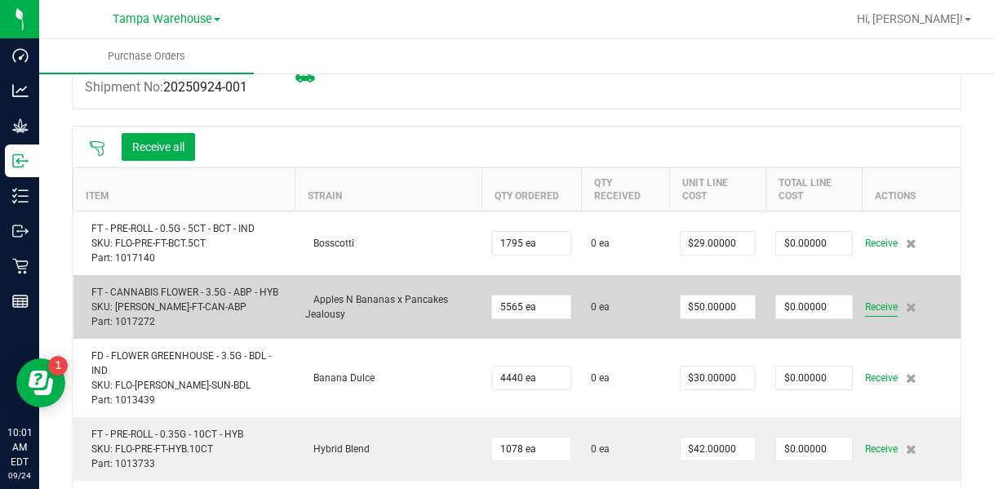
click at [567, 306] on span "Receive" at bounding box center [881, 307] width 33 height 20
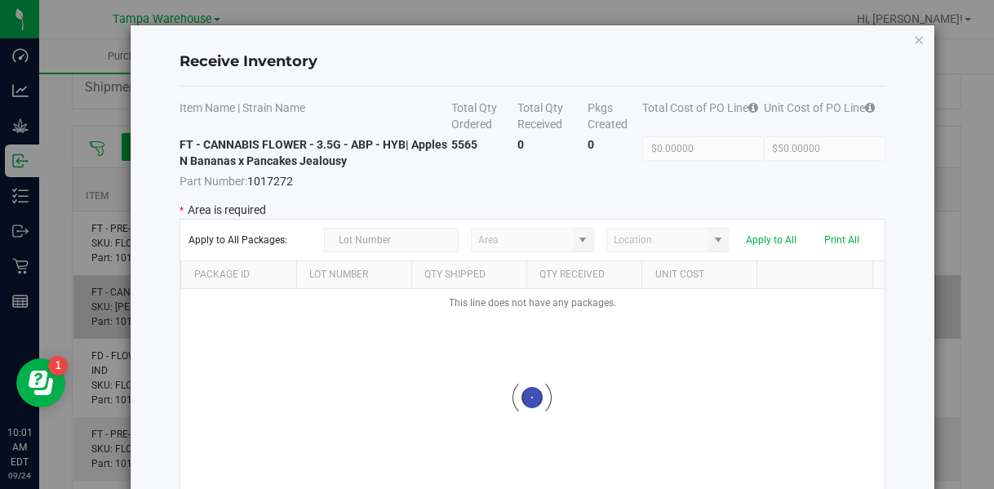
type input "State Pantry 1"
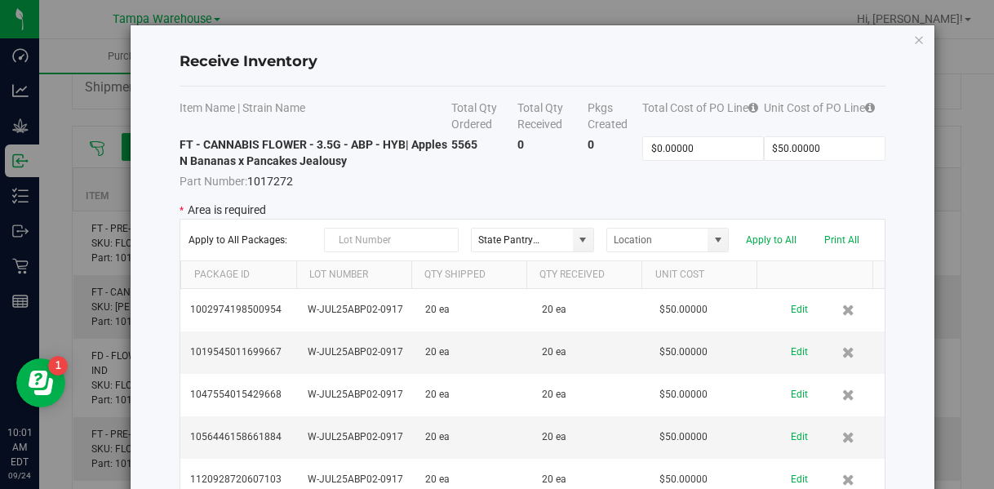
click at [567, 176] on td "0" at bounding box center [553, 162] width 70 height 53
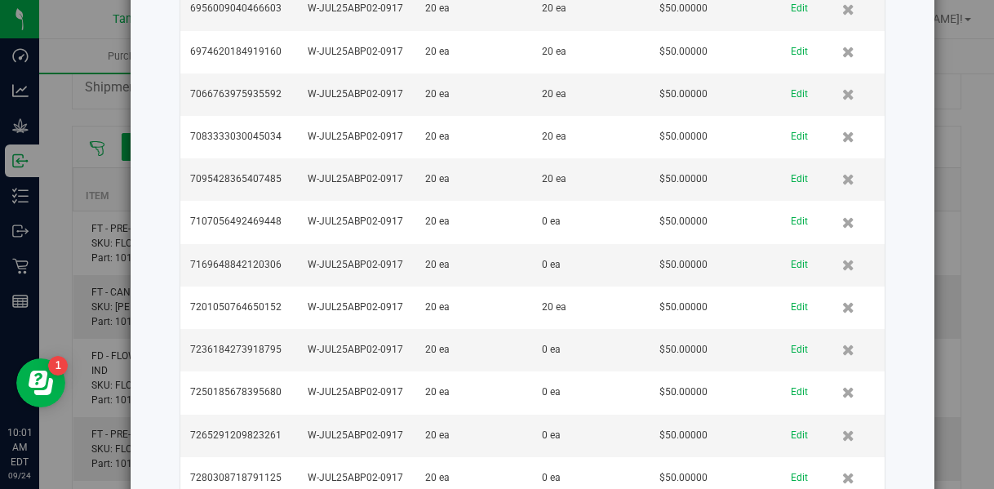
scroll to position [7414, 0]
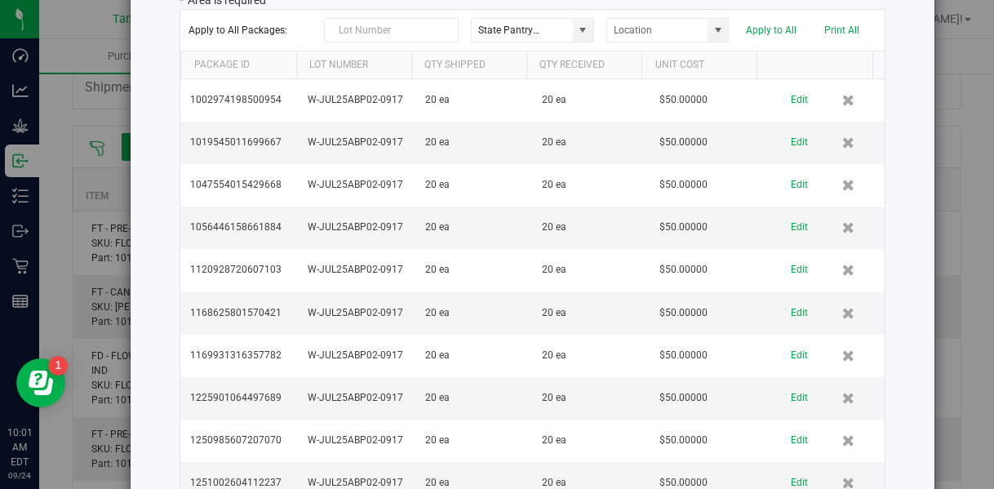
scroll to position [0, 0]
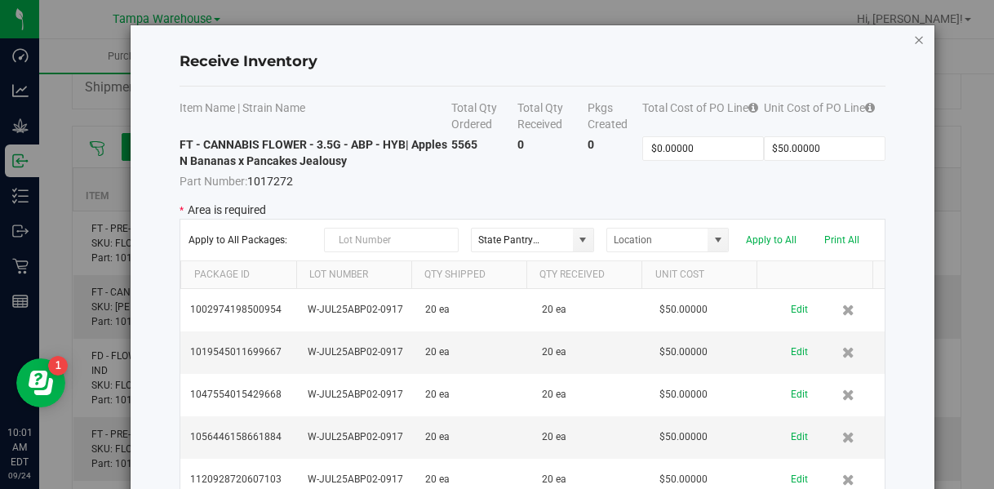
click at [567, 45] on icon "Close modal" at bounding box center [919, 39] width 11 height 20
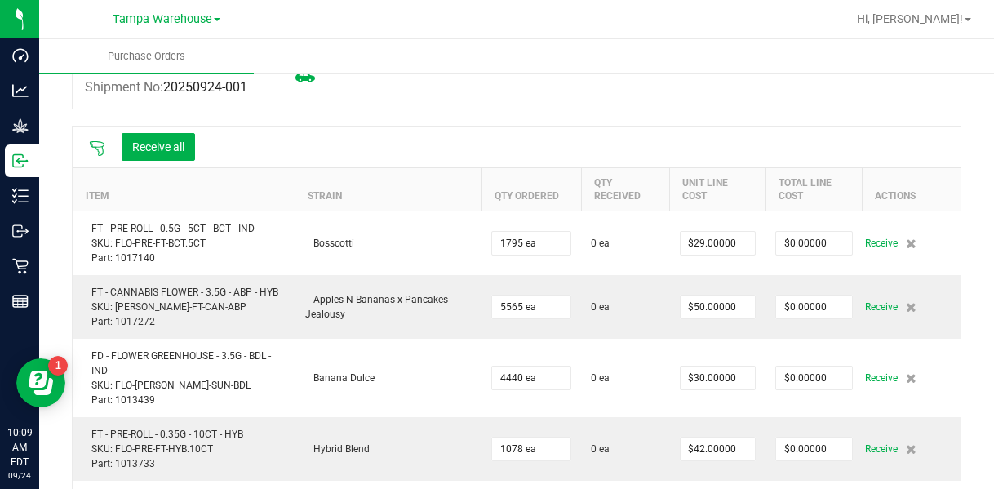
click at [100, 149] on icon at bounding box center [97, 148] width 16 height 16
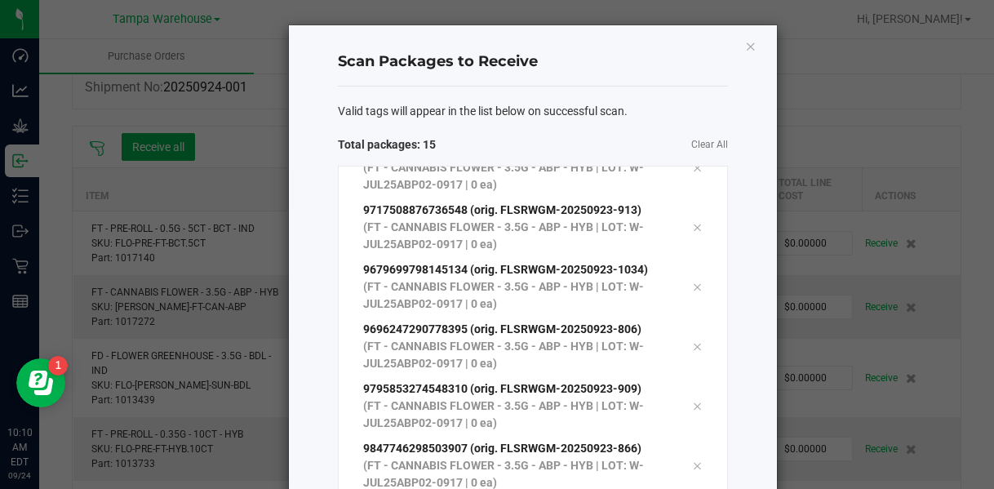
scroll to position [446, 0]
click at [567, 111] on div "Valid tags will appear in the list below on successful scan." at bounding box center [533, 111] width 390 height 17
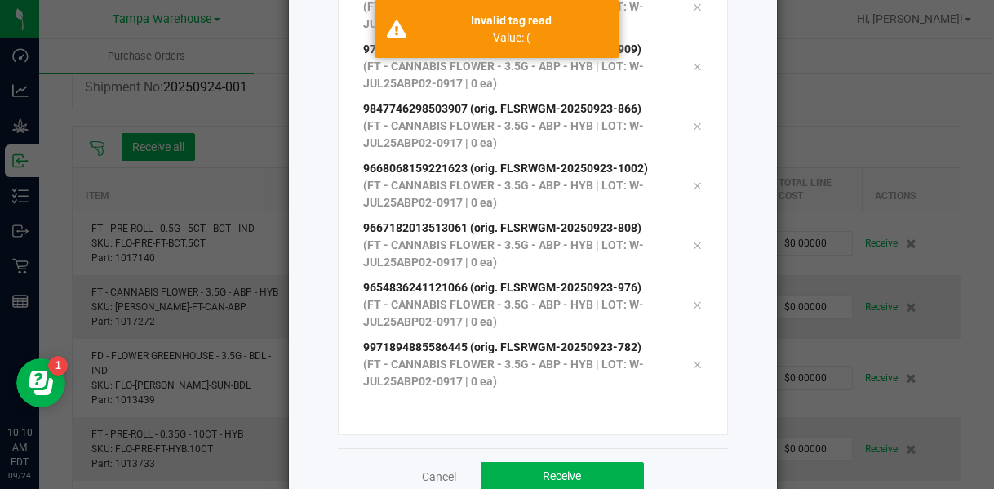
scroll to position [260, 0]
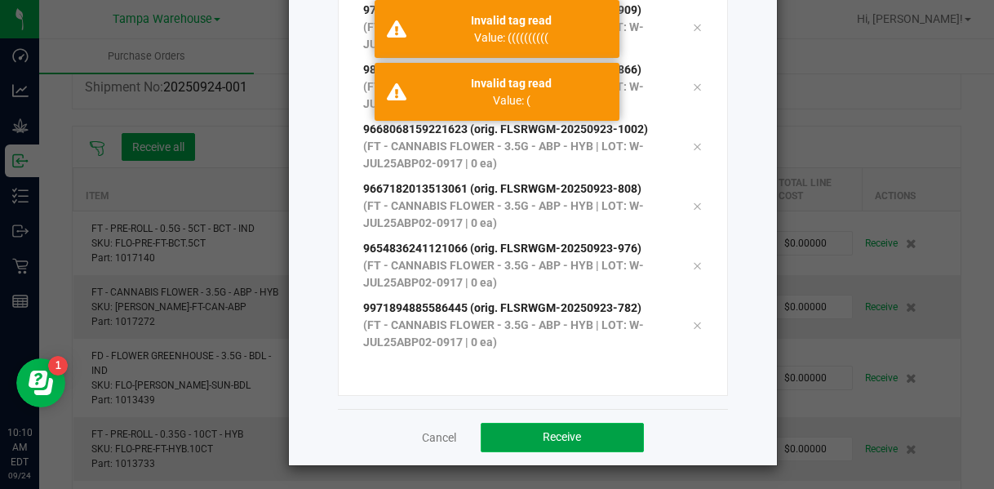
click at [554, 448] on button "Receive" at bounding box center [562, 437] width 163 height 29
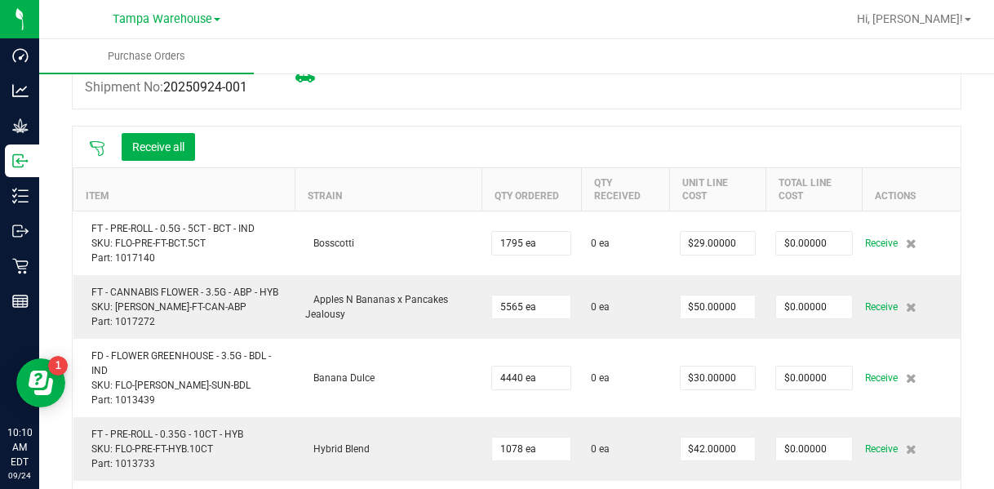
click at [101, 142] on icon at bounding box center [97, 148] width 15 height 15
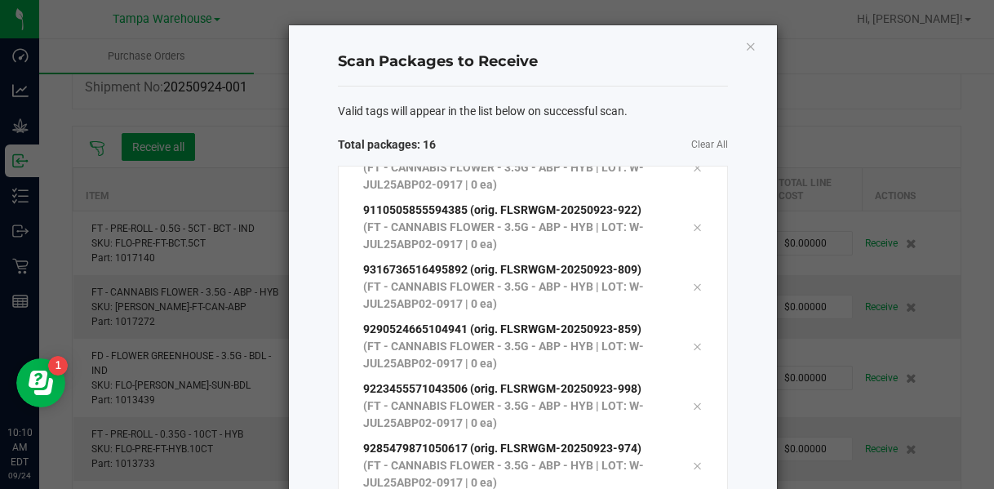
scroll to position [446, 0]
click at [567, 122] on div "Valid tags will appear in the list below on successful scan. Total packages: 16…" at bounding box center [533, 378] width 390 height 582
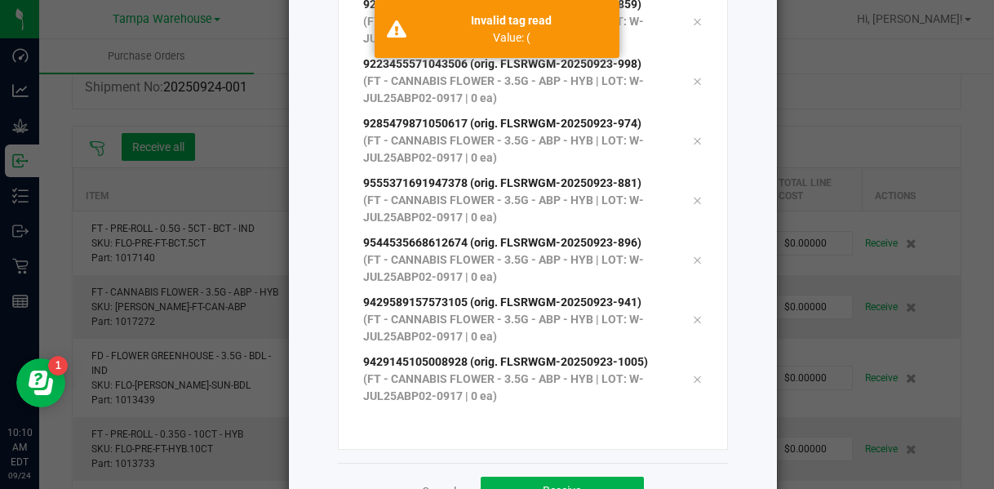
scroll to position [260, 0]
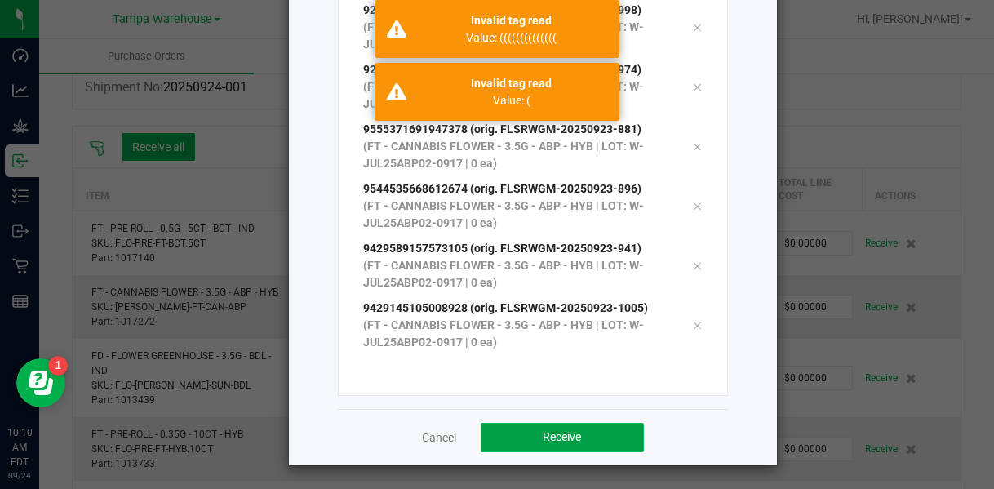
click at [550, 433] on span "Receive" at bounding box center [562, 436] width 38 height 13
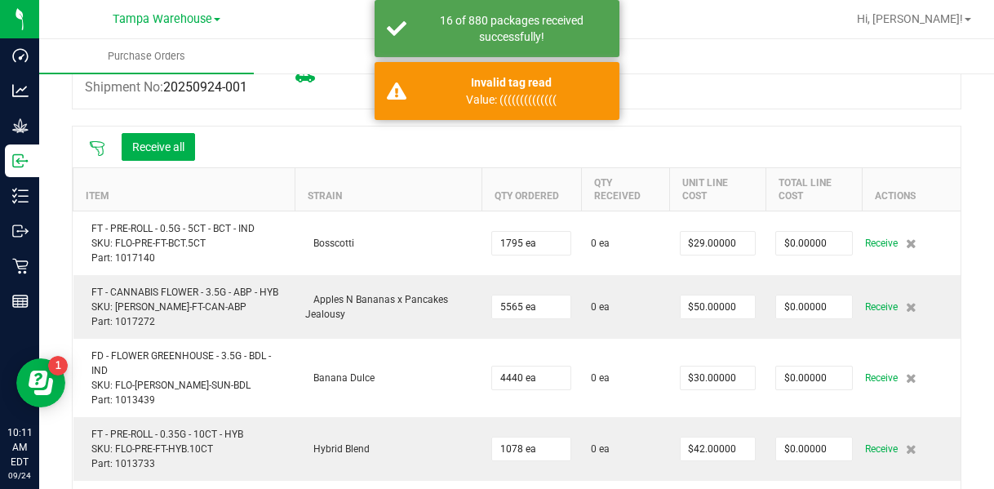
click at [98, 151] on icon at bounding box center [97, 148] width 15 height 15
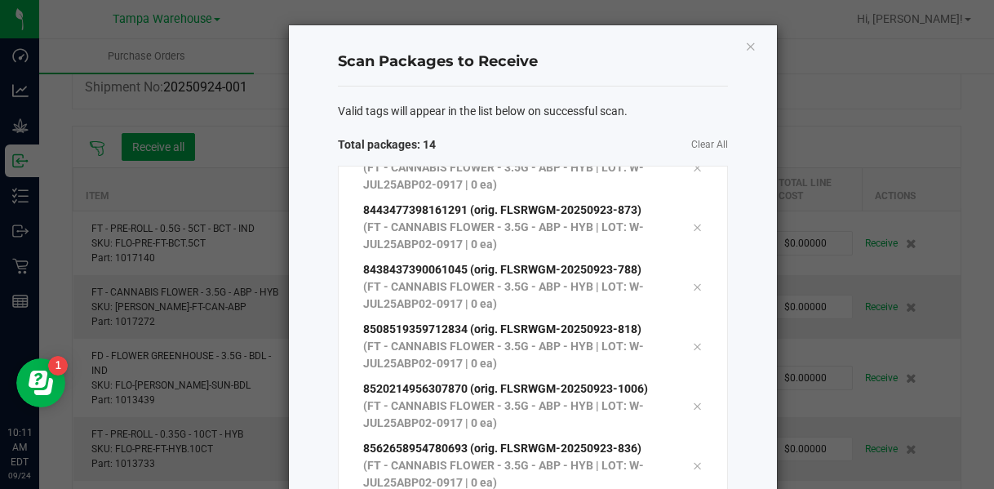
scroll to position [386, 0]
click at [567, 140] on span "Clear All" at bounding box center [630, 144] width 195 height 17
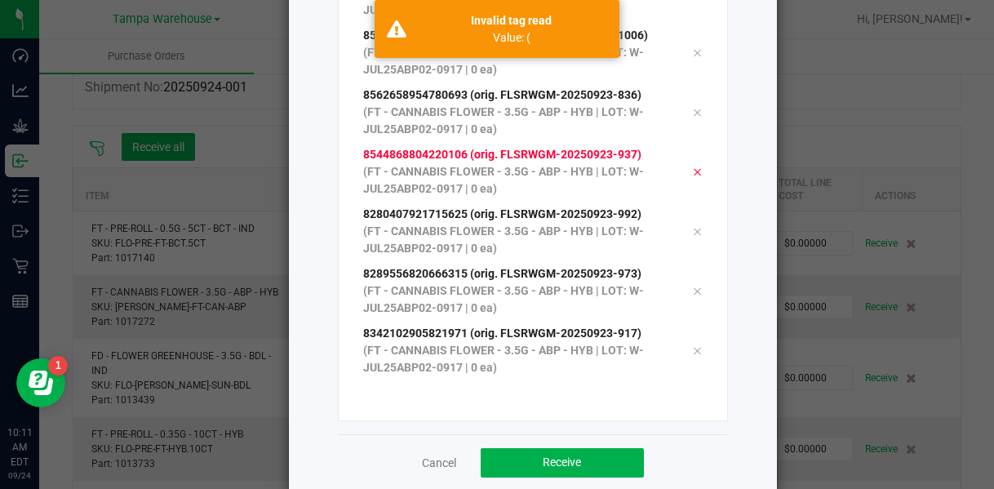
scroll to position [260, 0]
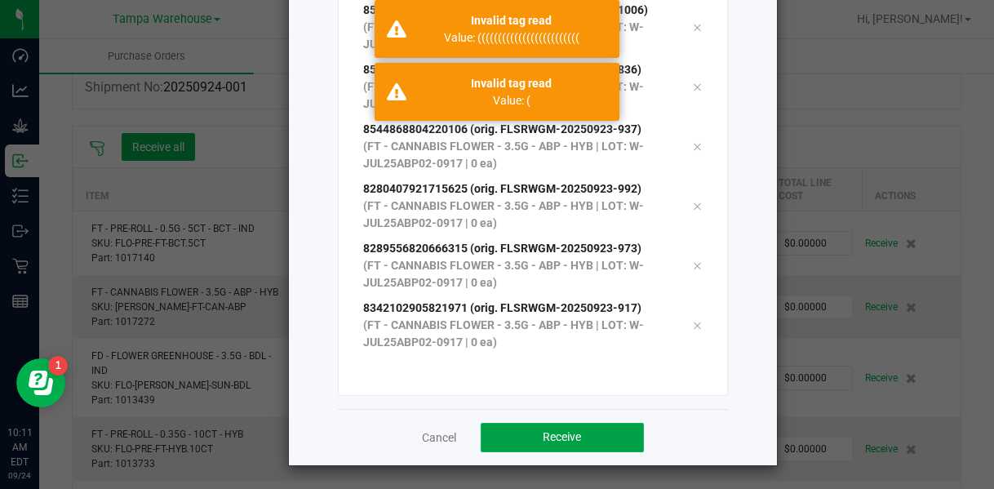
click at [518, 438] on button "Receive" at bounding box center [562, 437] width 163 height 29
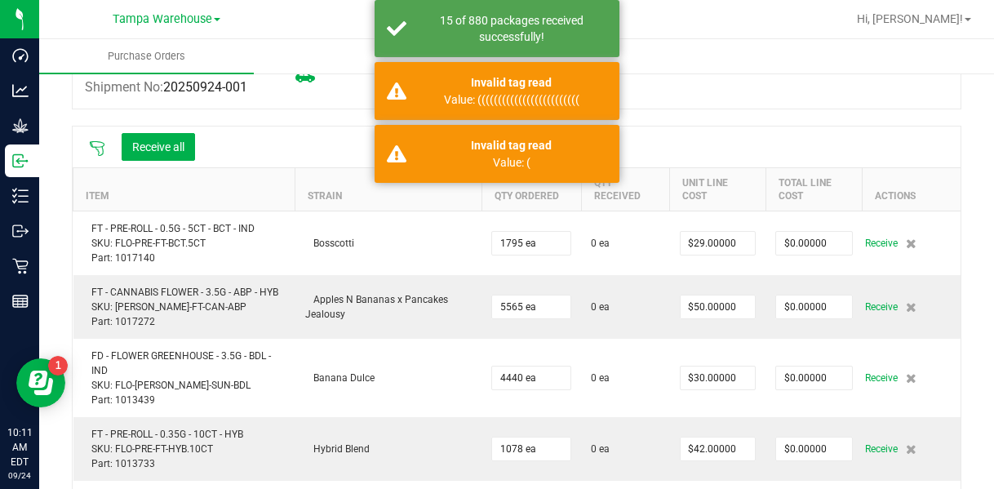
click at [99, 147] on icon at bounding box center [97, 148] width 16 height 16
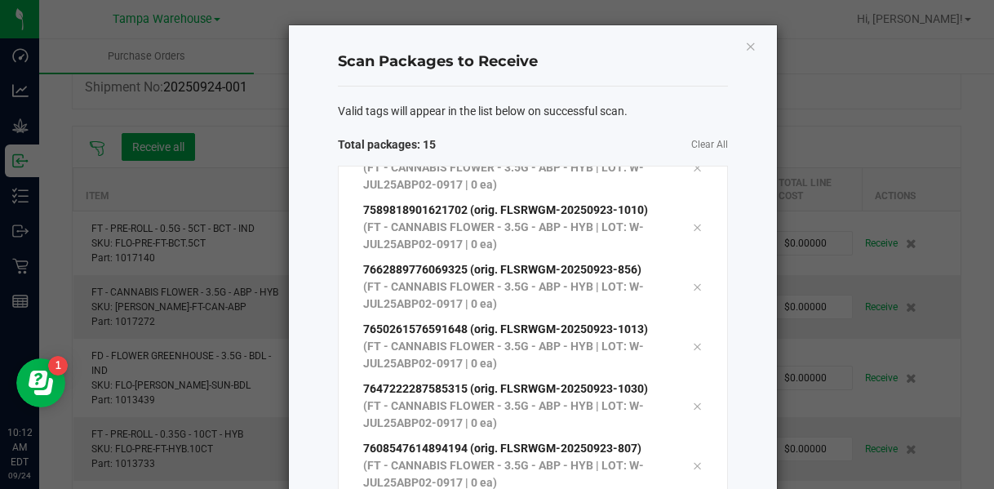
scroll to position [446, 0]
click at [567, 142] on span "Clear All" at bounding box center [630, 144] width 195 height 17
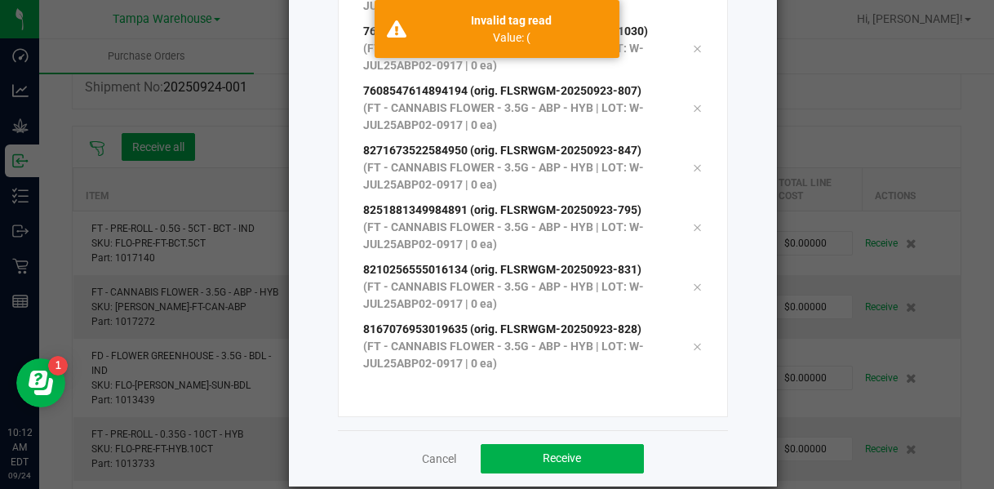
scroll to position [260, 0]
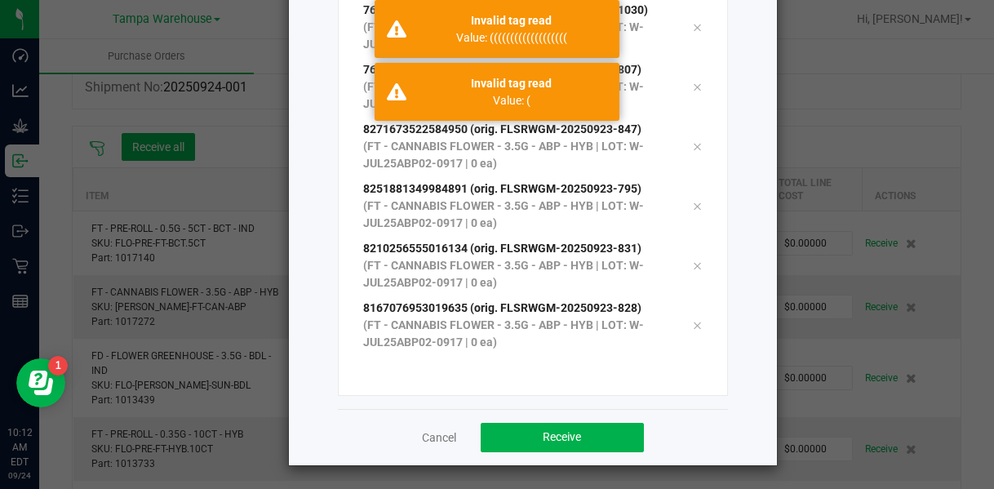
click at [558, 452] on div "Cancel Receive" at bounding box center [533, 437] width 390 height 56
click at [555, 441] on span "Receive" at bounding box center [562, 436] width 38 height 13
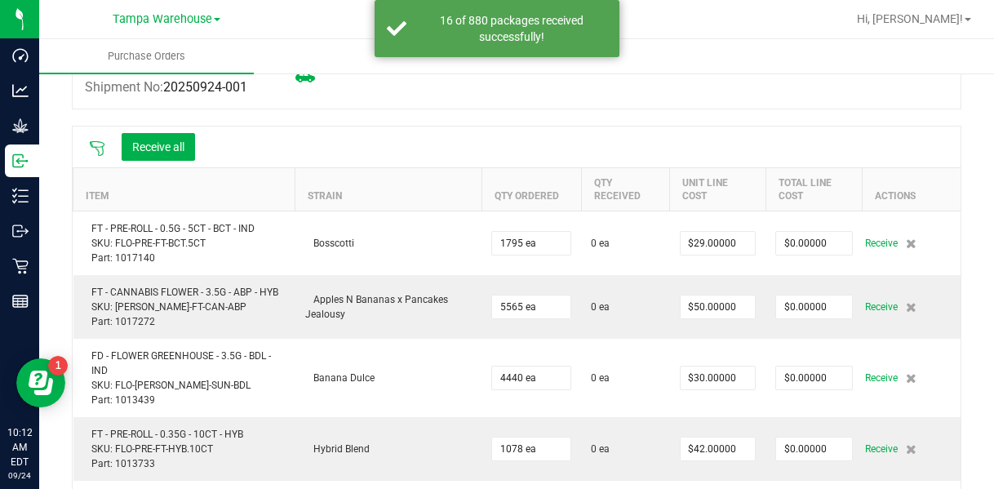
click at [99, 148] on icon at bounding box center [97, 148] width 16 height 16
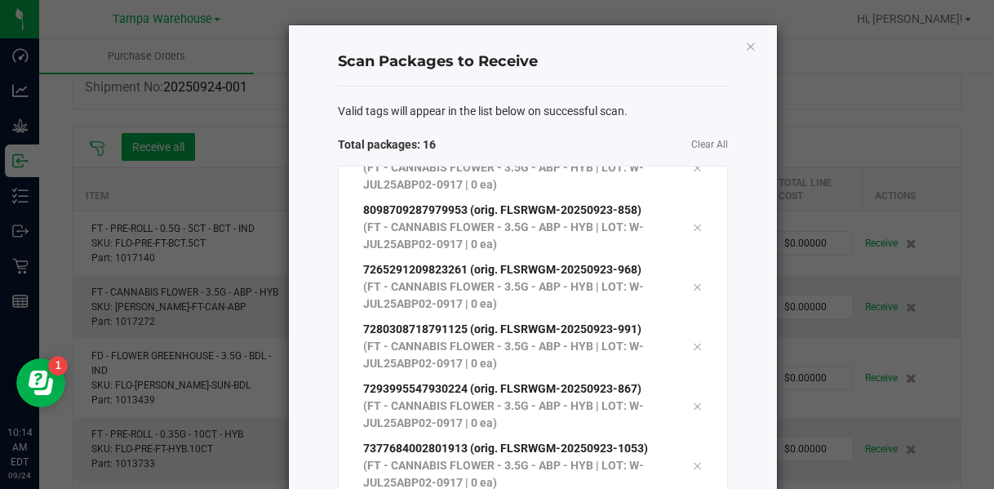
scroll to position [446, 0]
click at [567, 141] on span "Clear All" at bounding box center [630, 144] width 195 height 17
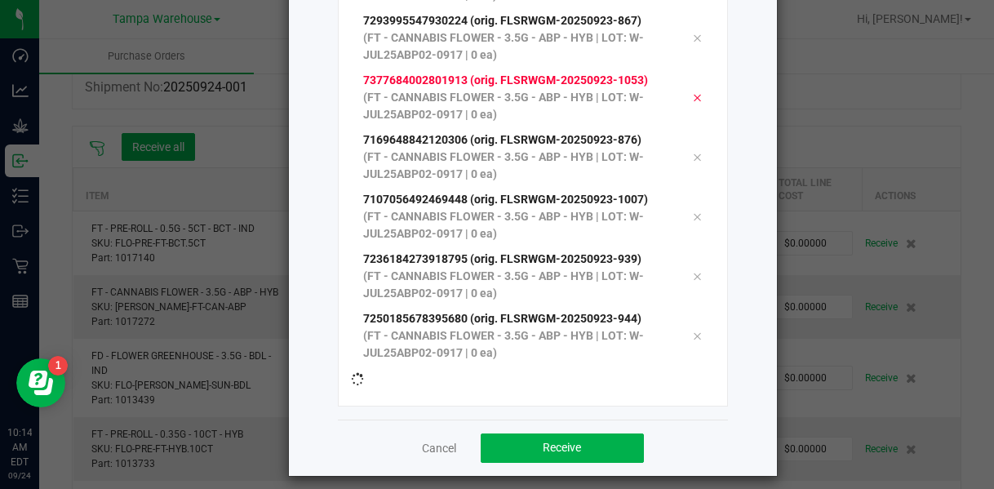
scroll to position [260, 0]
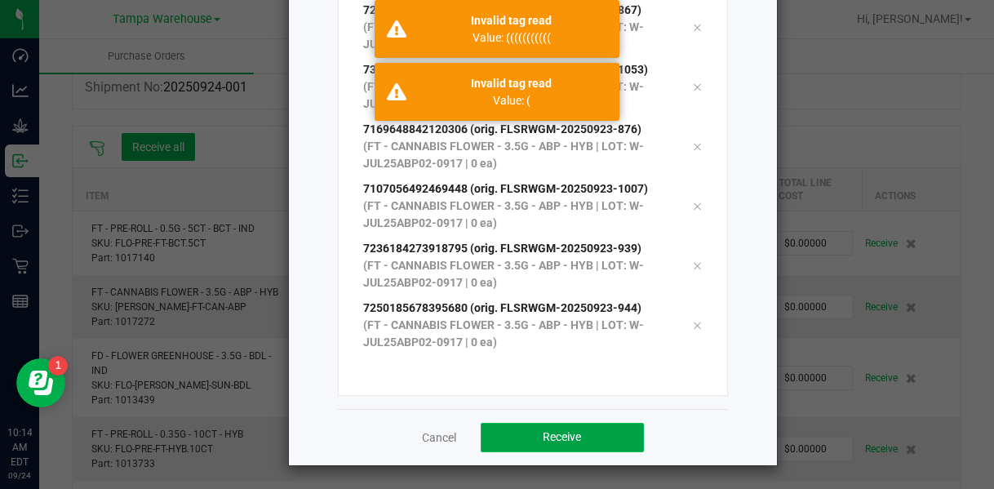
click at [567, 447] on button "Receive" at bounding box center [562, 437] width 163 height 29
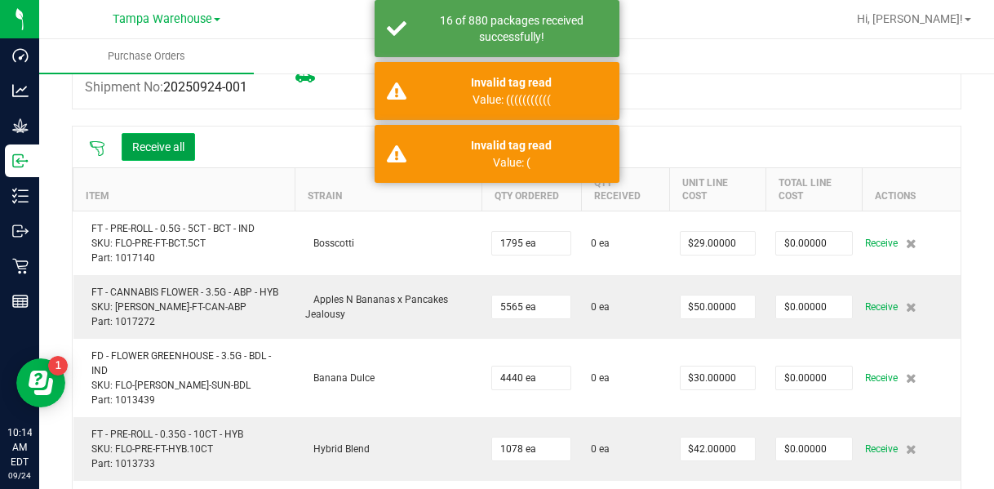
click at [181, 149] on button "Receive all" at bounding box center [158, 147] width 73 height 28
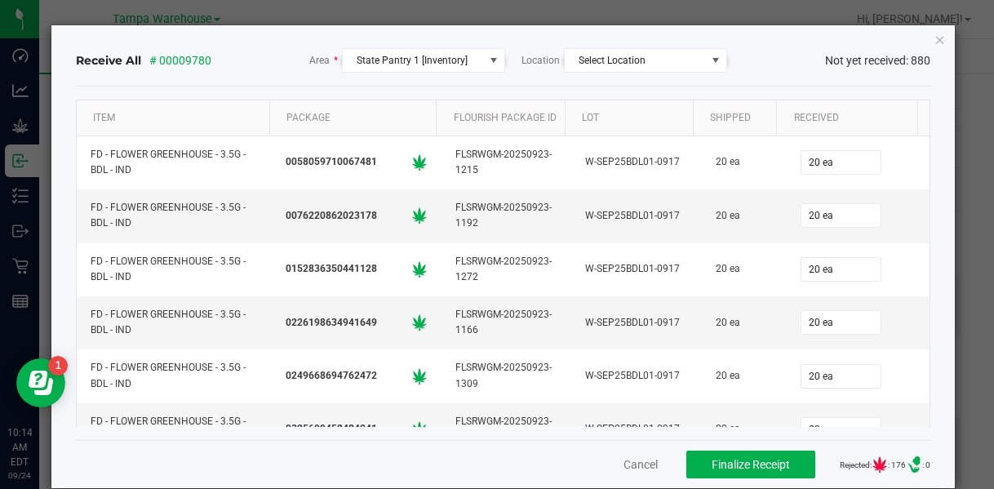
click at [567, 42] on icon "Close" at bounding box center [940, 39] width 11 height 20
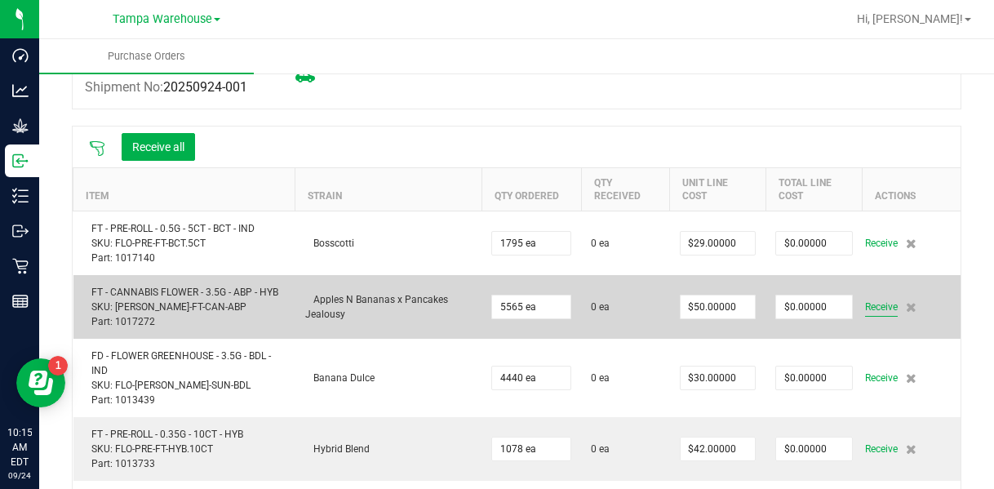
click at [567, 306] on span "Receive" at bounding box center [881, 307] width 33 height 20
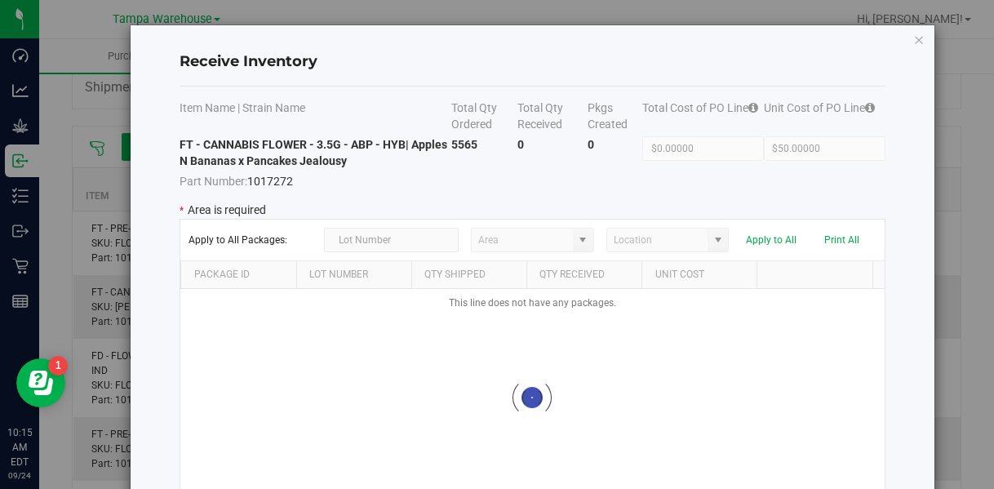
type input "State Pantry 1"
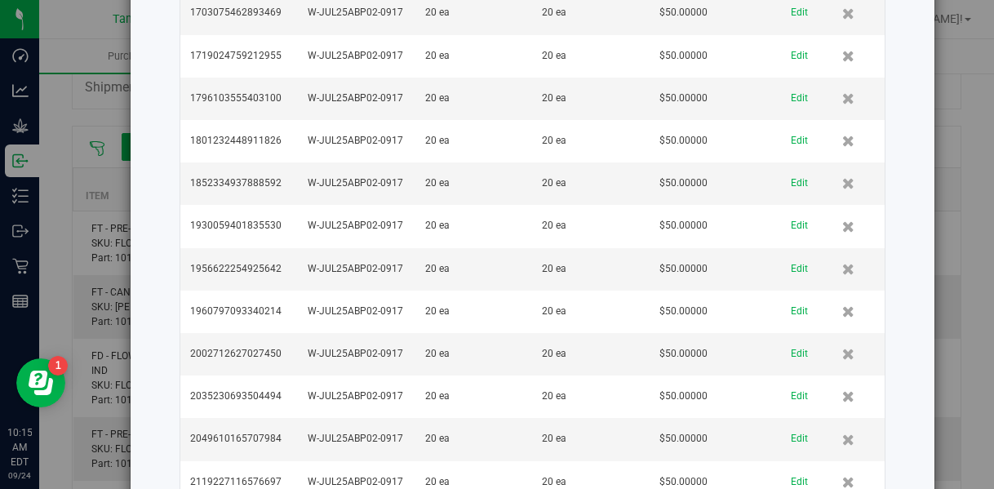
scroll to position [11705, 0]
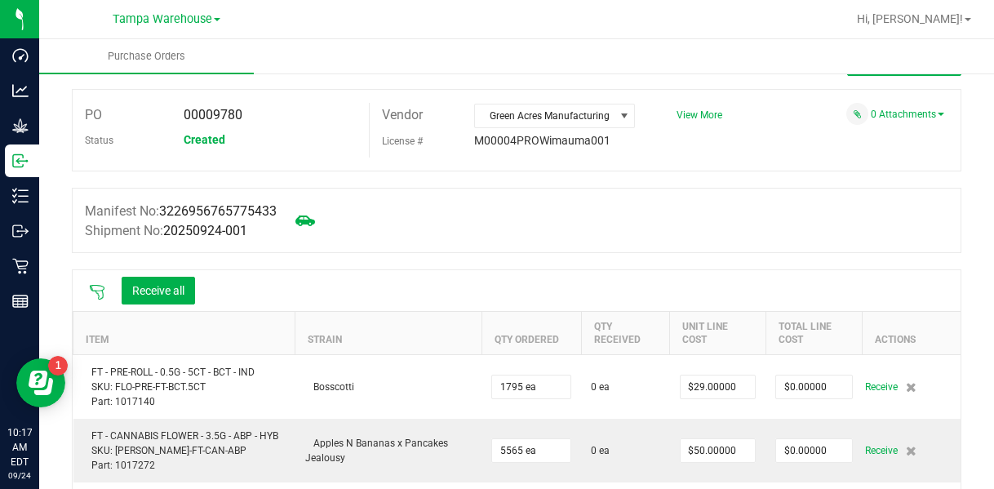
scroll to position [48, 0]
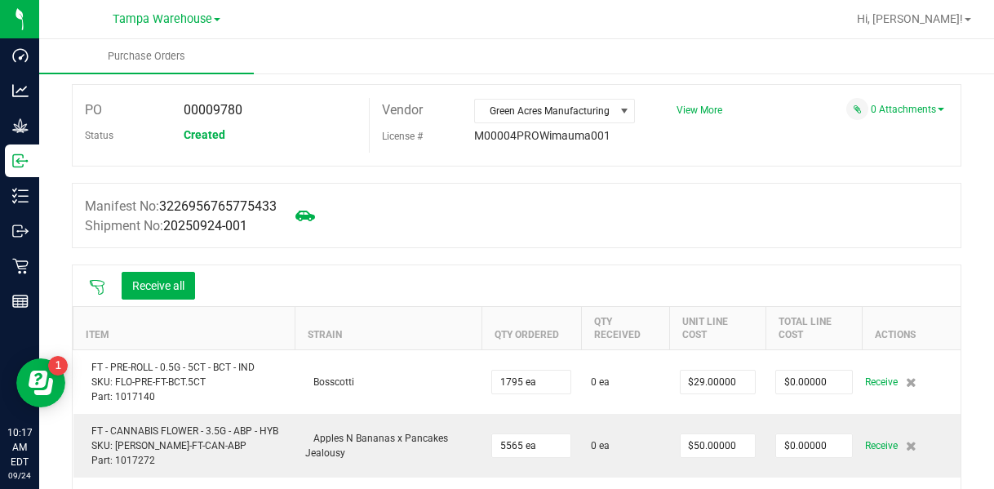
click at [96, 286] on icon at bounding box center [97, 287] width 16 height 16
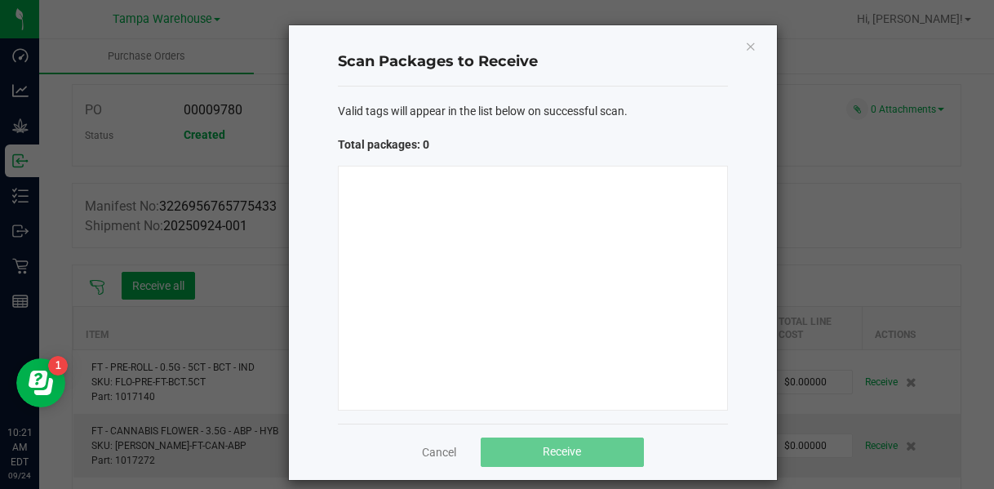
click at [567, 117] on ngb-modal-window "Scan Packages to Receive Valid tags will appear in the list below on successful…" at bounding box center [503, 244] width 1007 height 489
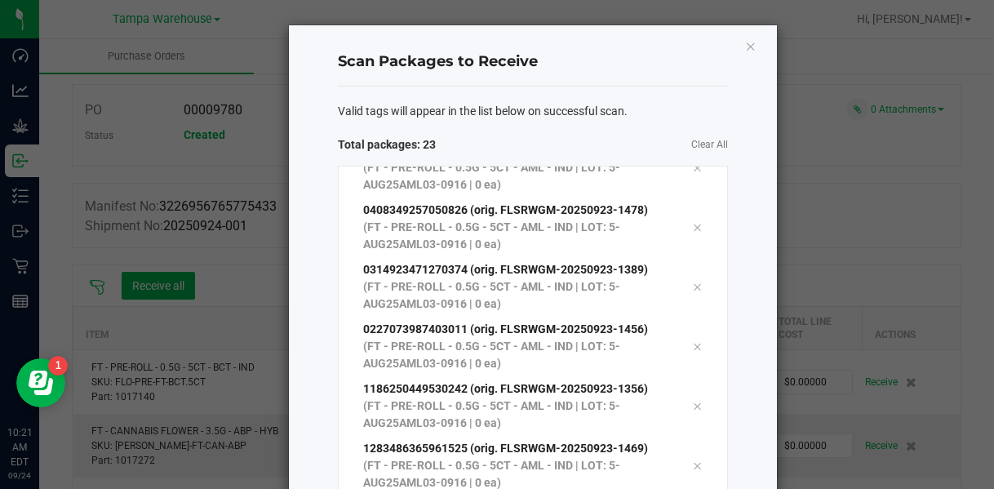
scroll to position [923, 0]
click at [567, 128] on div "Valid tags will appear in the list below on successful scan. Total packages: 24…" at bounding box center [533, 378] width 390 height 582
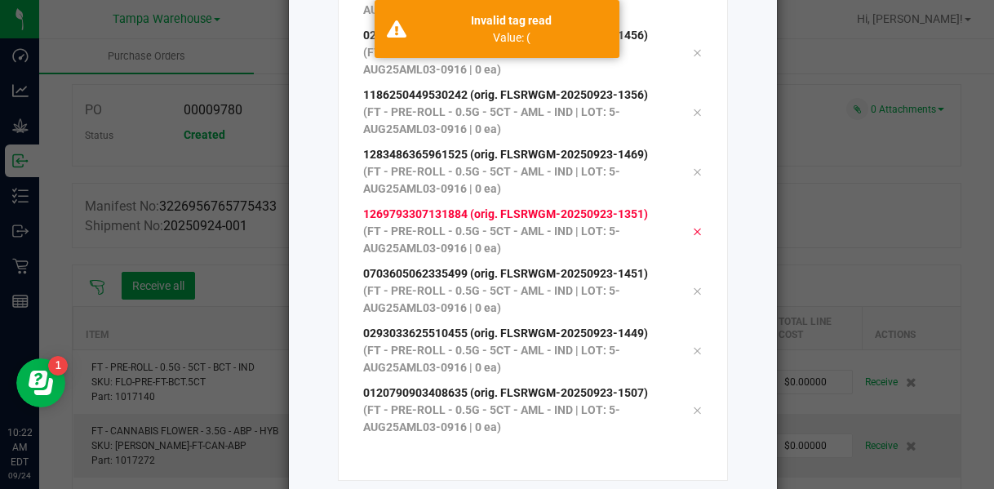
scroll to position [260, 0]
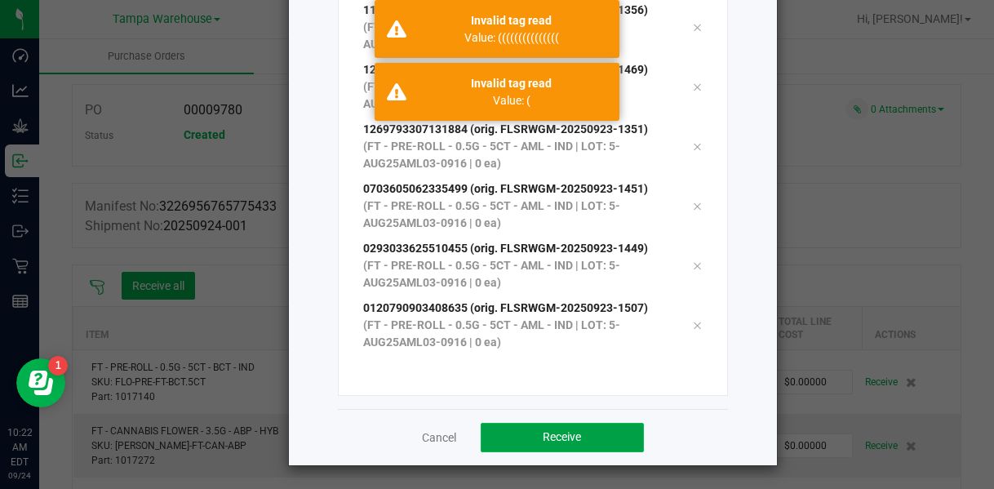
click at [567, 432] on button "Receive" at bounding box center [562, 437] width 163 height 29
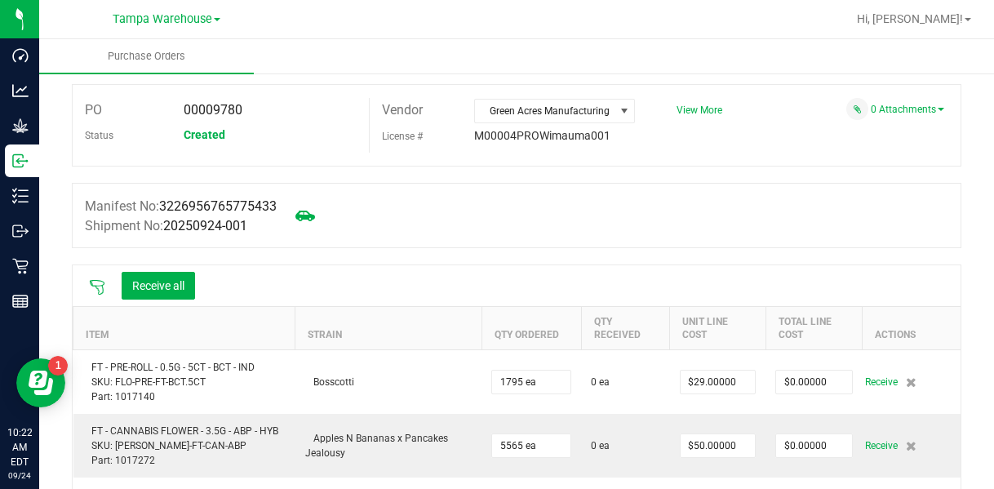
click at [100, 291] on icon at bounding box center [97, 287] width 16 height 16
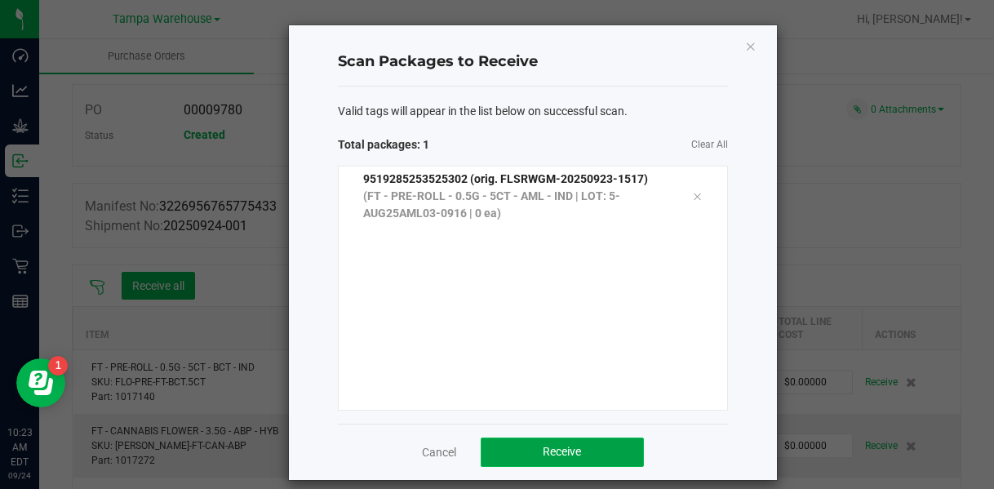
click at [501, 448] on button "Receive" at bounding box center [562, 452] width 163 height 29
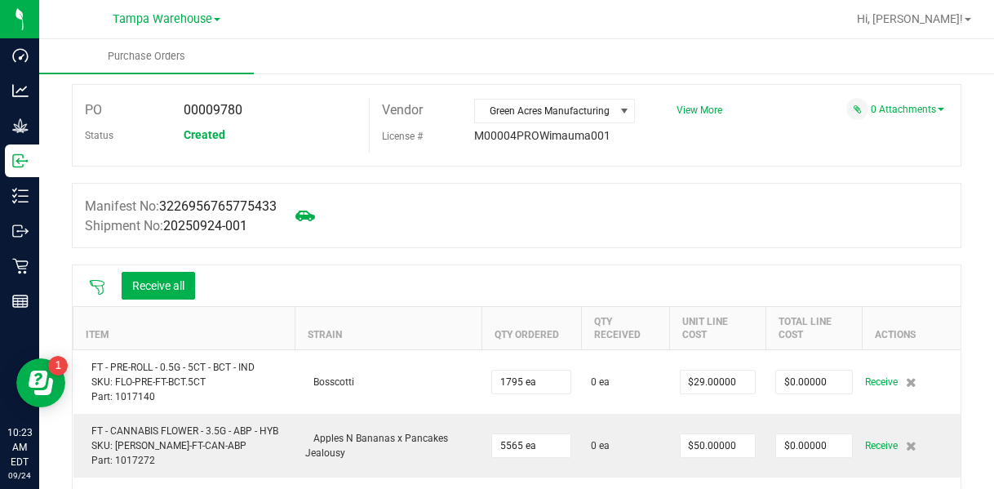
click at [101, 288] on icon at bounding box center [97, 287] width 16 height 16
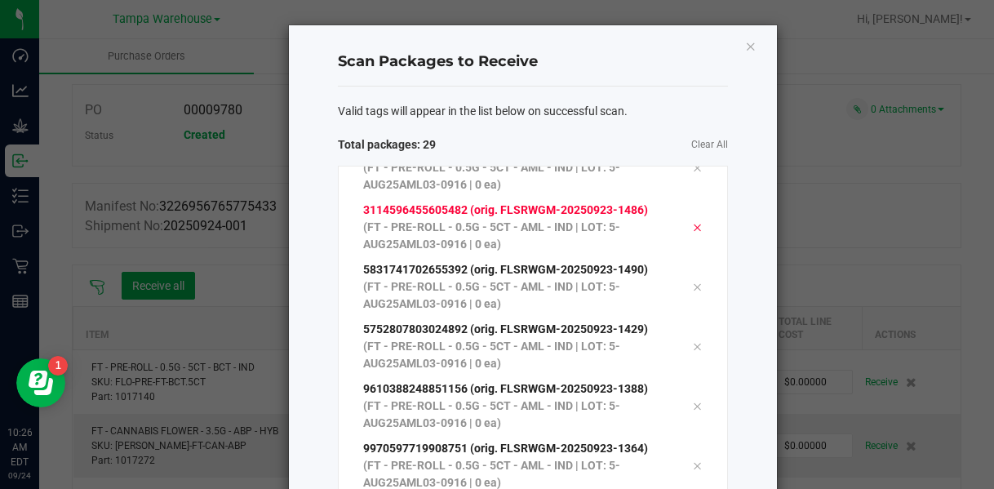
scroll to position [1280, 0]
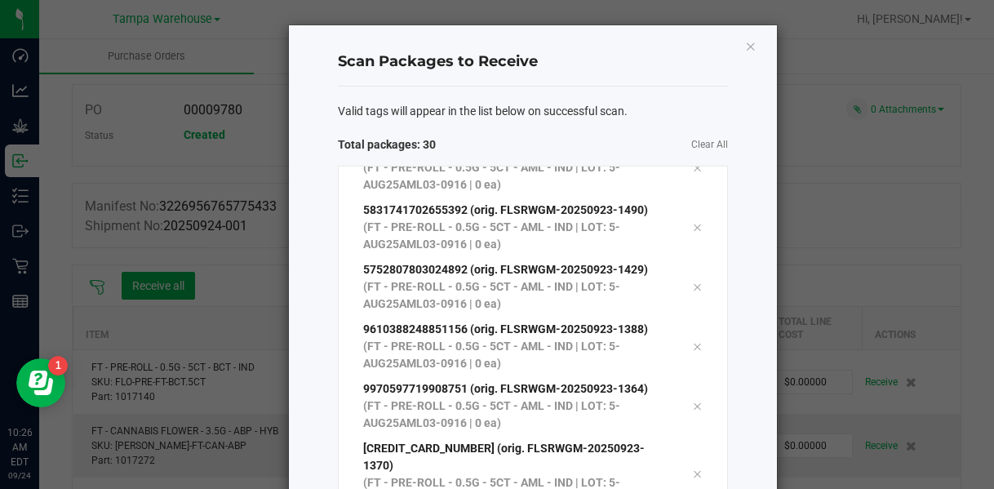
click at [567, 113] on div "Valid tags will appear in the list below on successful scan." at bounding box center [533, 111] width 390 height 17
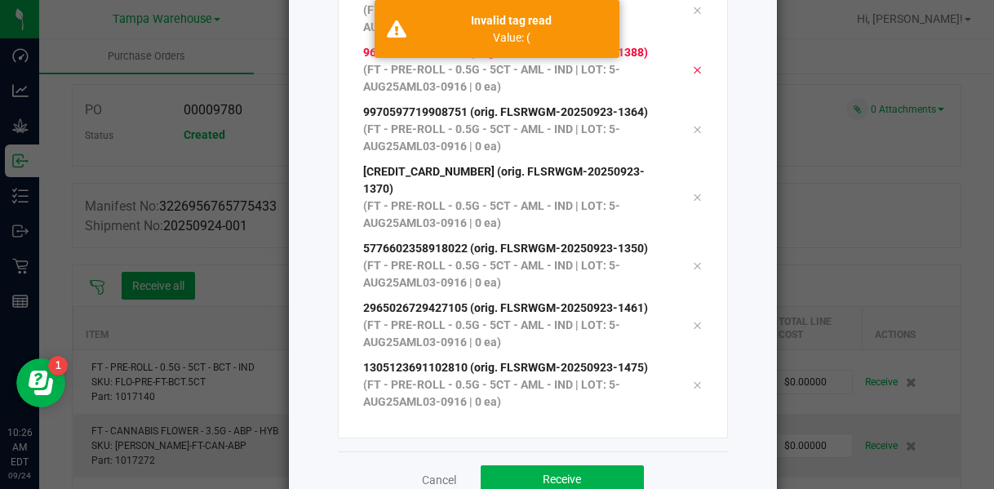
scroll to position [260, 0]
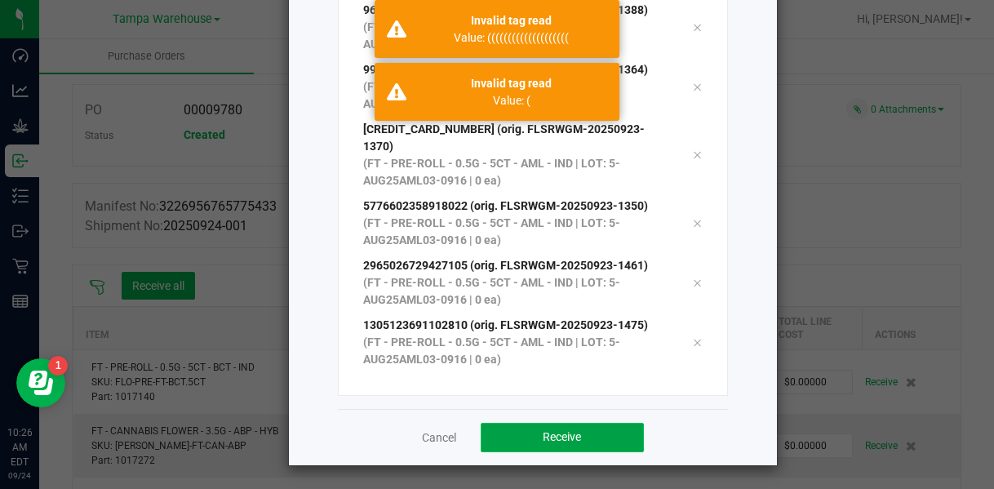
click at [501, 445] on button "Receive" at bounding box center [562, 437] width 163 height 29
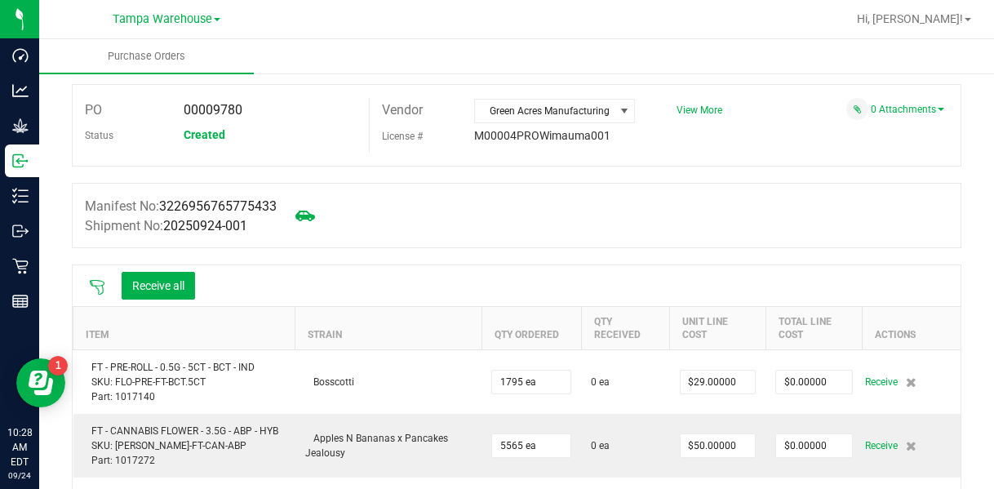
click at [102, 284] on icon at bounding box center [97, 287] width 15 height 15
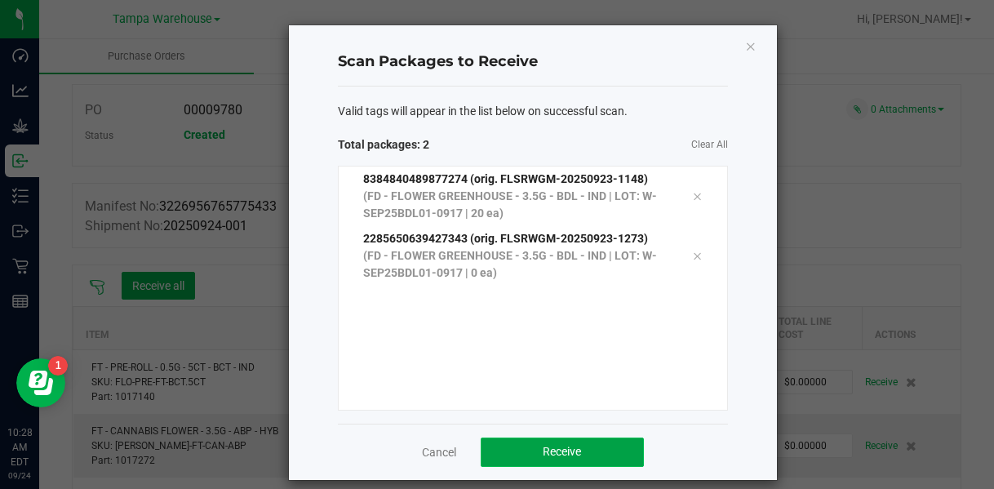
click at [549, 457] on span "Receive" at bounding box center [562, 451] width 38 height 13
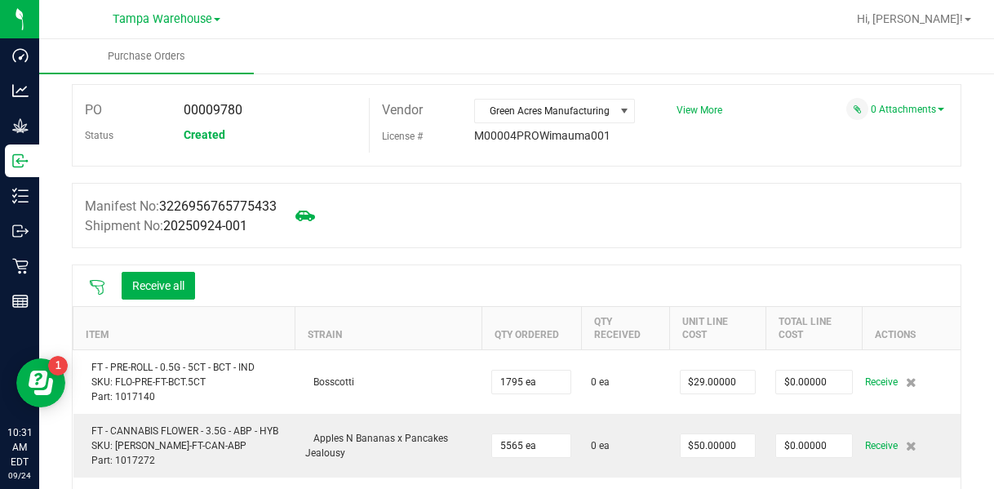
click at [96, 283] on icon at bounding box center [97, 287] width 16 height 16
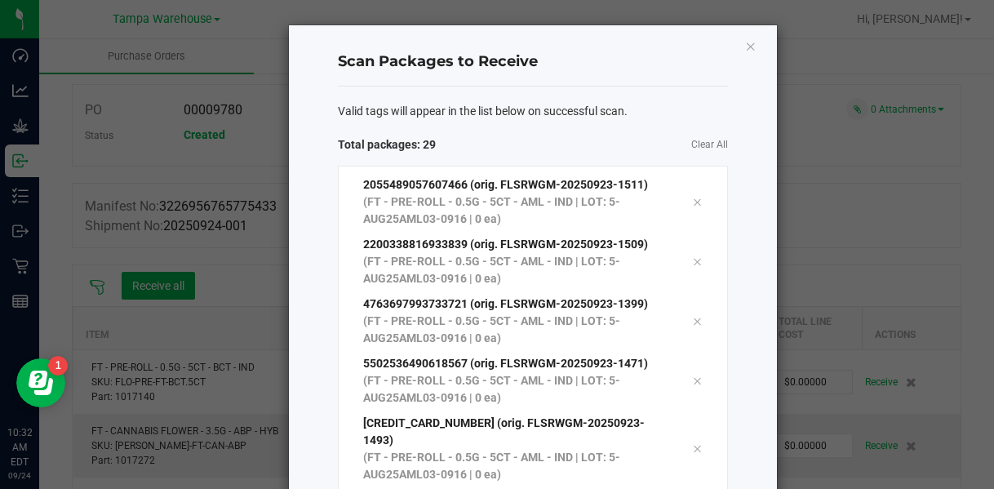
scroll to position [1280, 0]
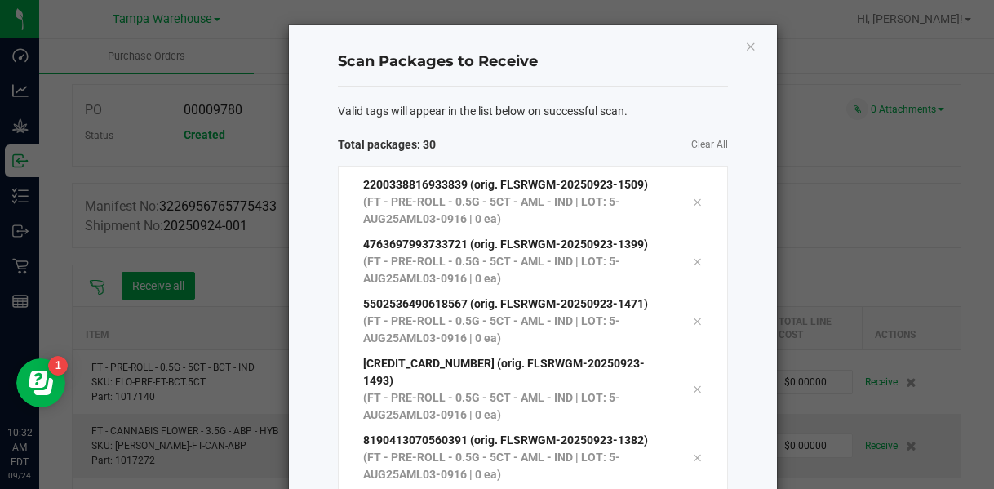
click at [567, 128] on div "Valid tags will appear in the list below on successful scan. Total packages: 30…" at bounding box center [533, 378] width 390 height 582
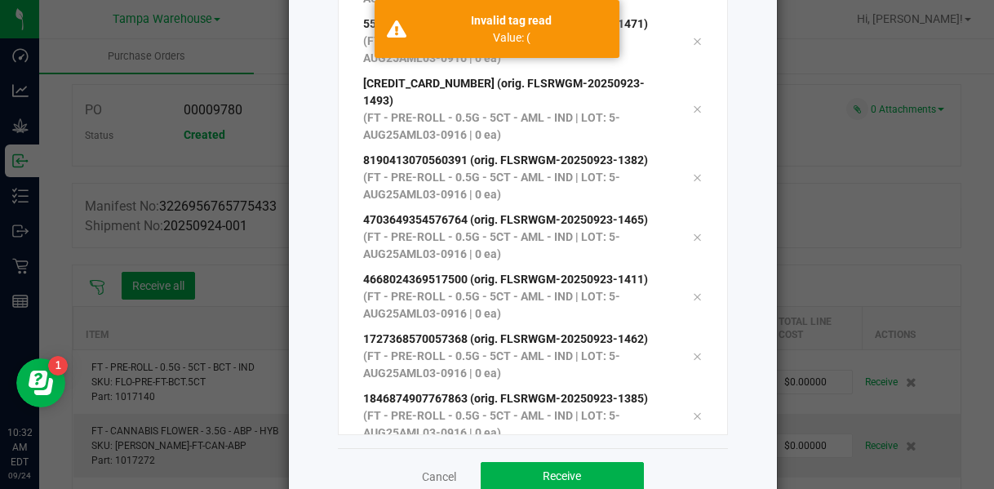
scroll to position [260, 0]
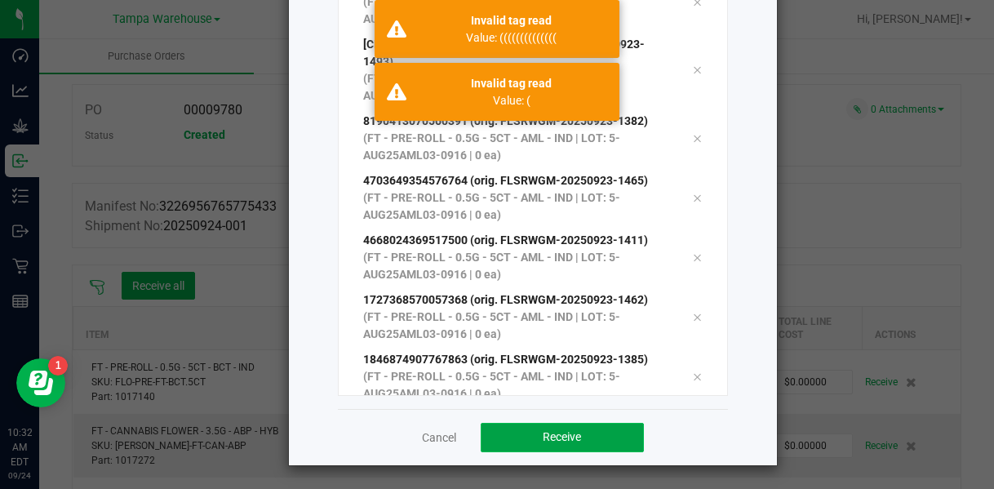
click at [567, 435] on span "Receive" at bounding box center [562, 436] width 38 height 13
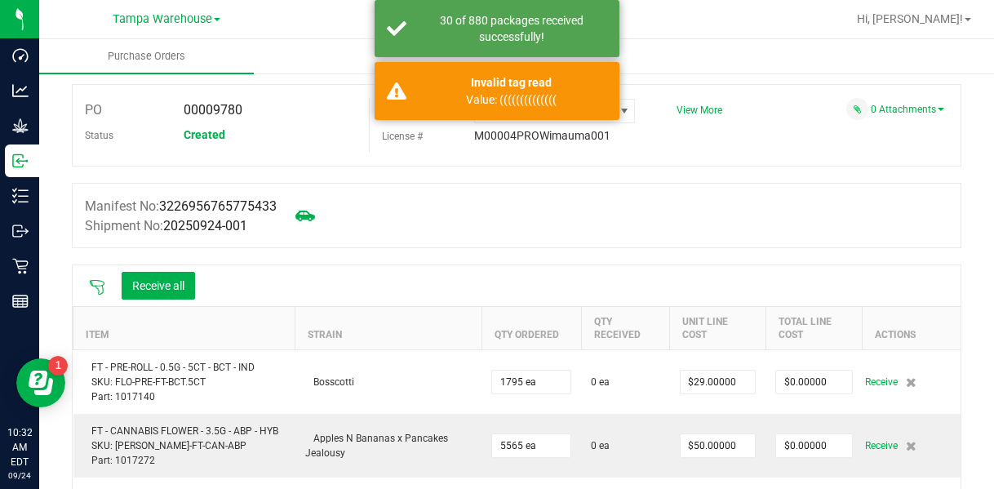
click at [98, 291] on icon at bounding box center [97, 287] width 15 height 15
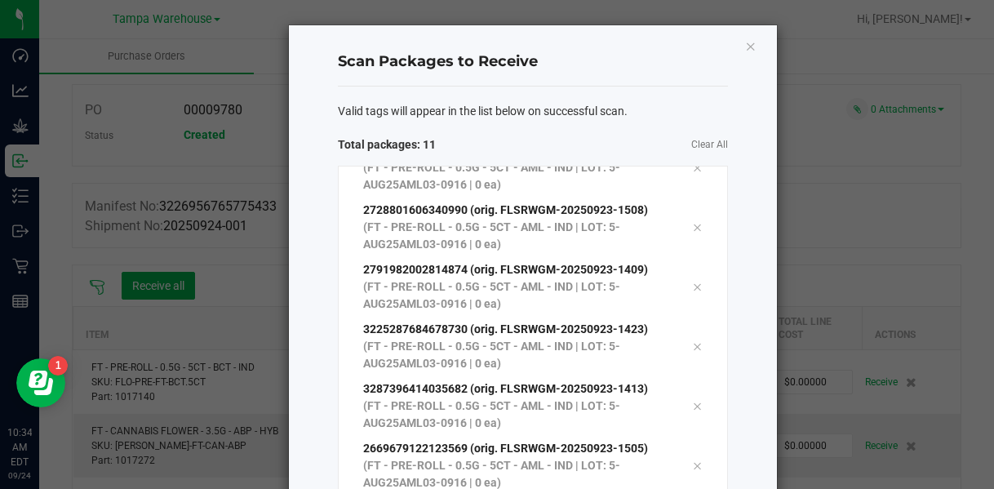
scroll to position [207, 0]
click at [567, 152] on span "Clear All" at bounding box center [630, 144] width 195 height 17
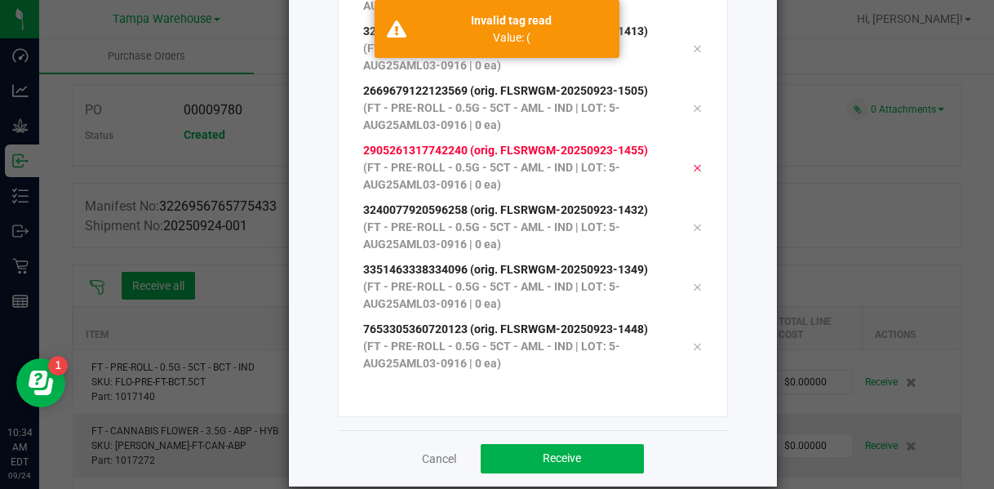
scroll to position [260, 0]
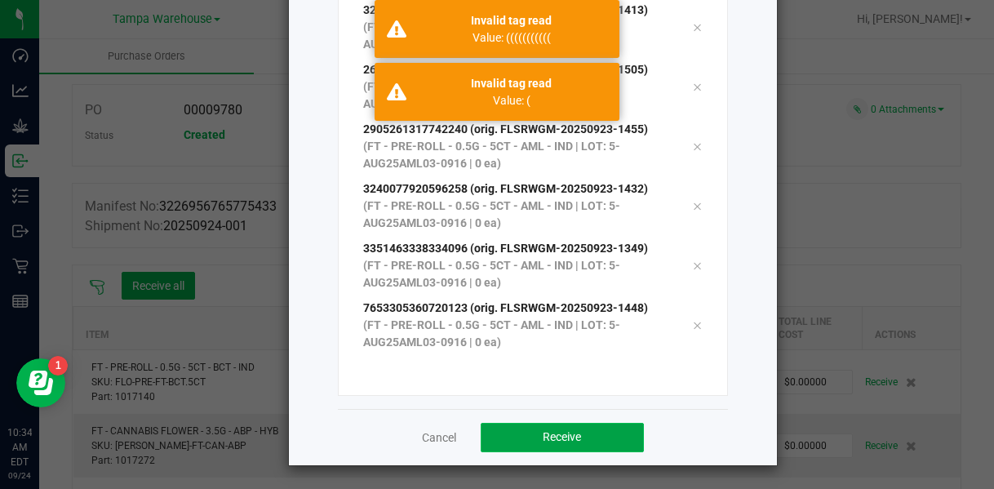
click at [567, 423] on button "Receive" at bounding box center [562, 437] width 163 height 29
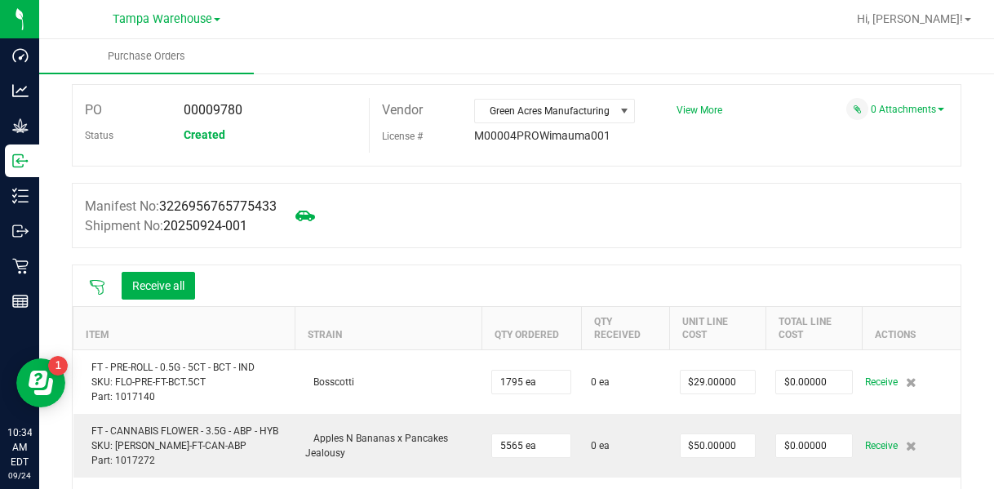
click at [97, 285] on icon at bounding box center [97, 287] width 15 height 15
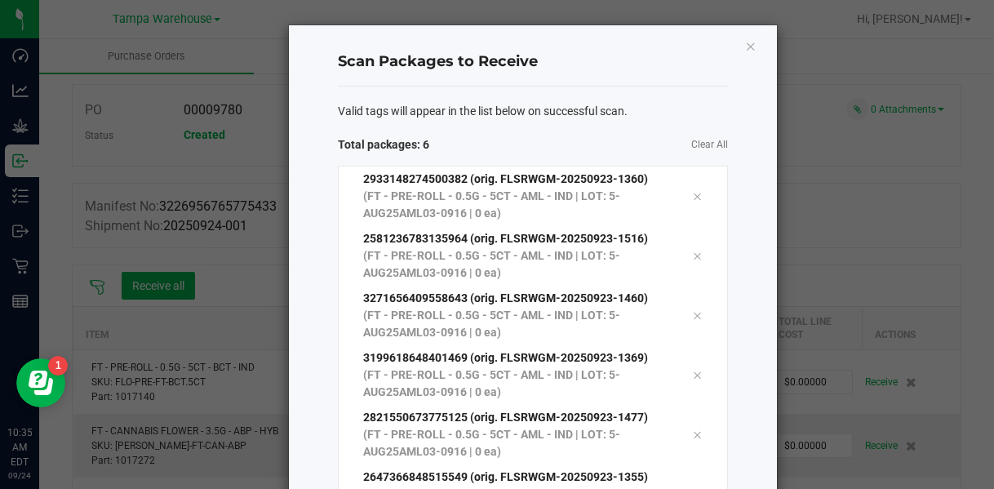
click at [567, 151] on span "Clear All" at bounding box center [630, 144] width 195 height 17
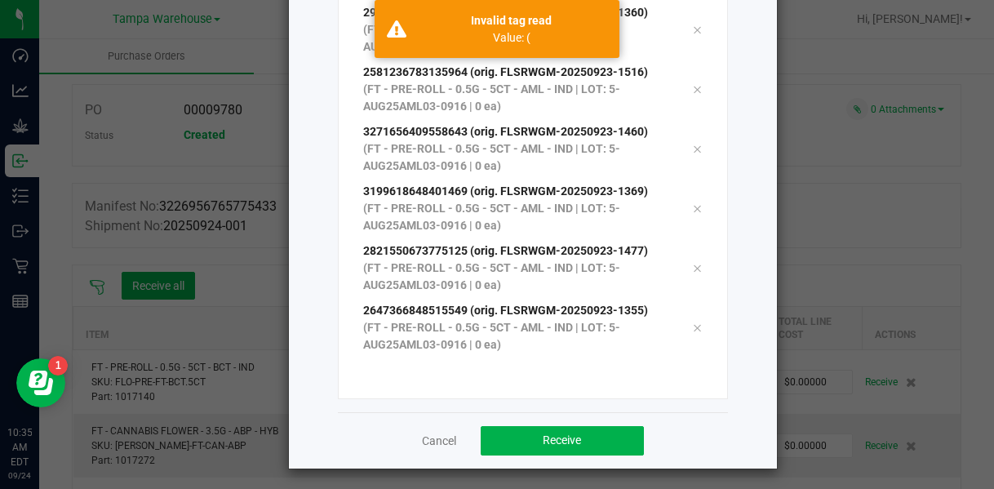
scroll to position [169, 0]
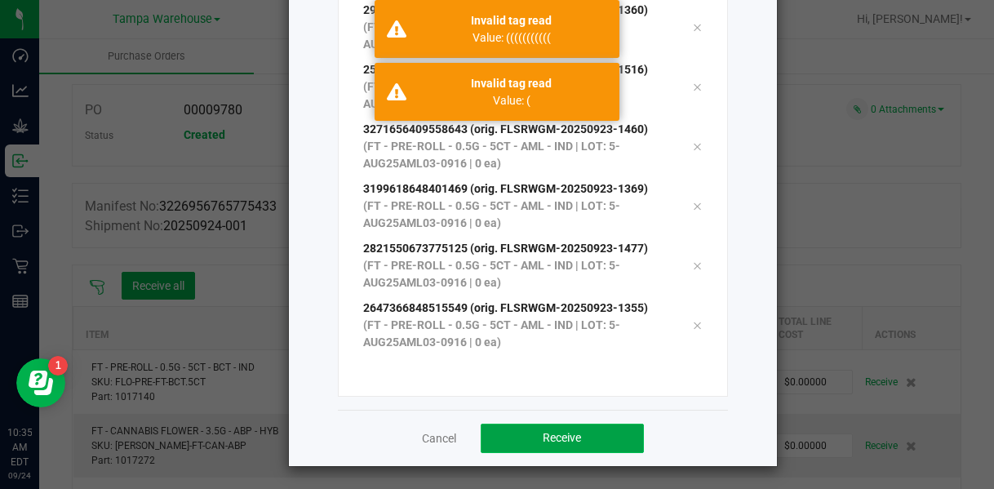
click at [552, 441] on span "Receive" at bounding box center [562, 437] width 38 height 13
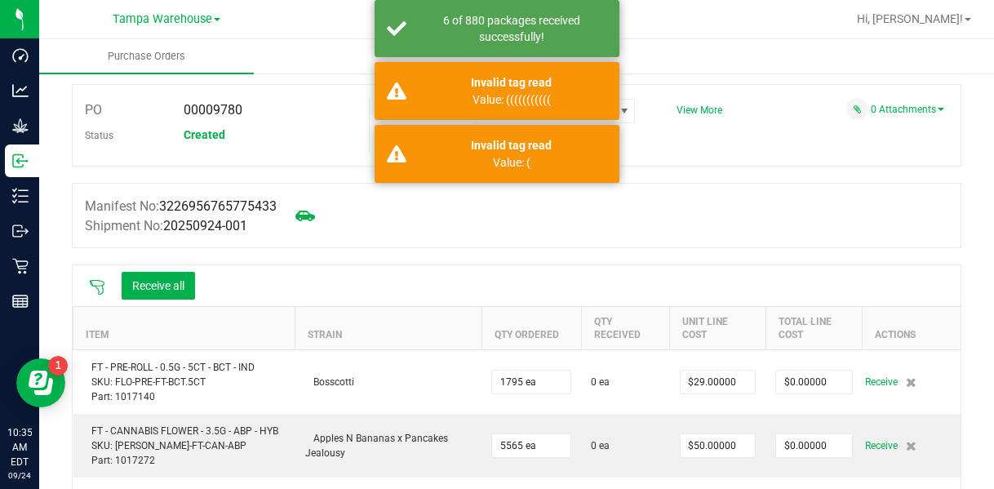
click at [95, 286] on icon at bounding box center [97, 287] width 15 height 15
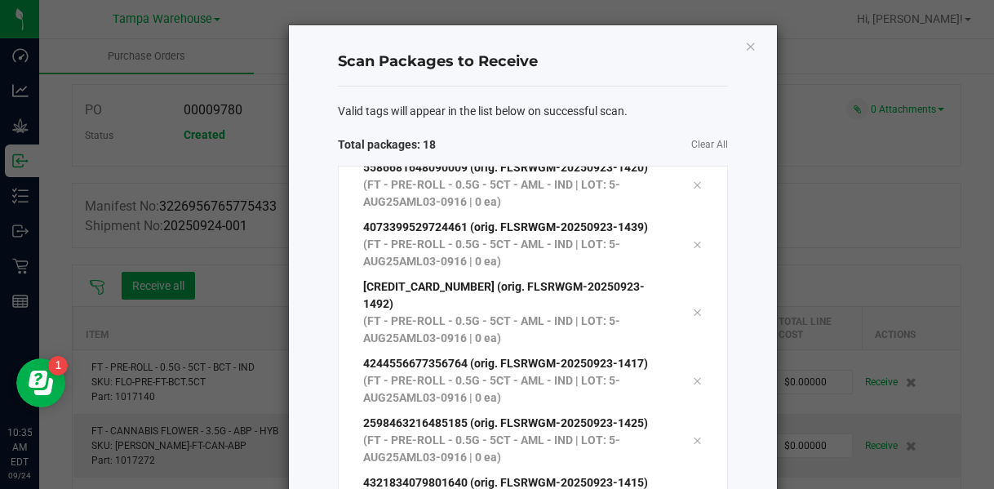
scroll to position [565, 0]
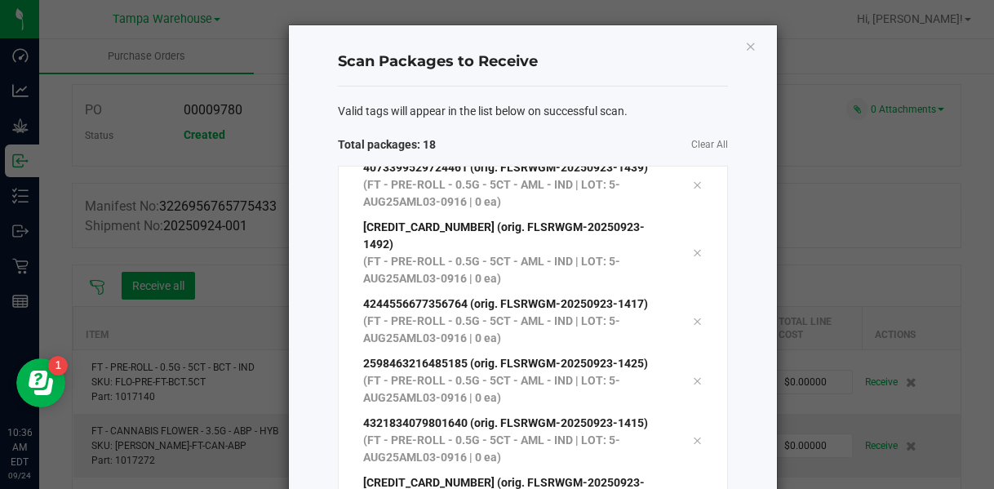
click at [567, 127] on div "Valid tags will appear in the list below on successful scan. Total packages: 18…" at bounding box center [533, 378] width 390 height 582
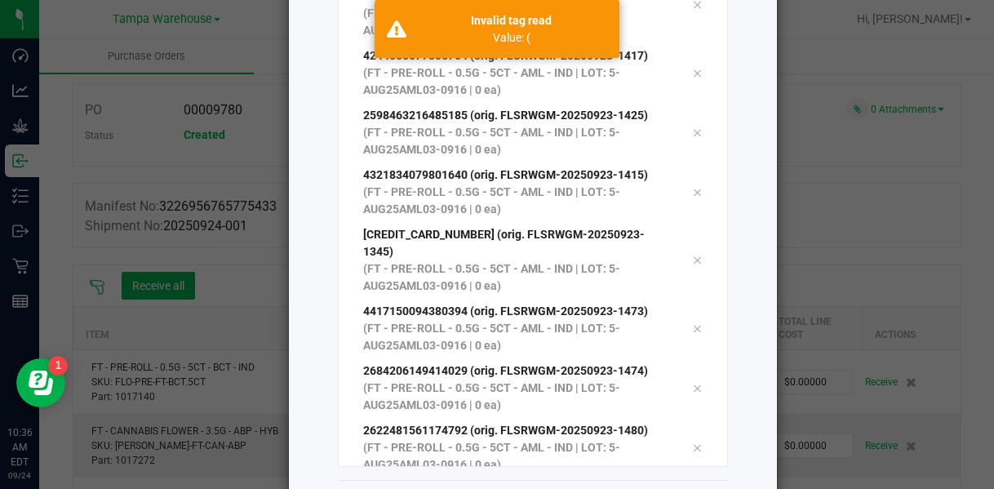
scroll to position [260, 0]
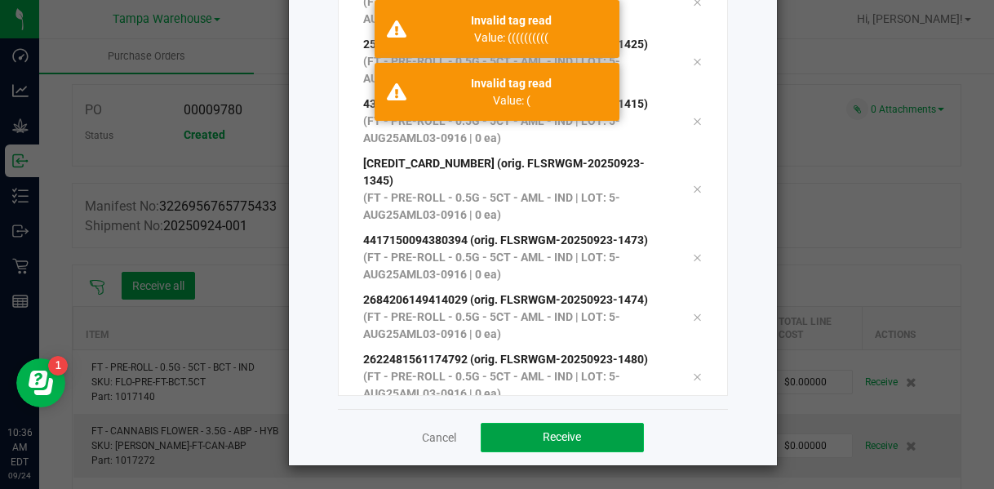
click at [531, 435] on button "Receive" at bounding box center [562, 437] width 163 height 29
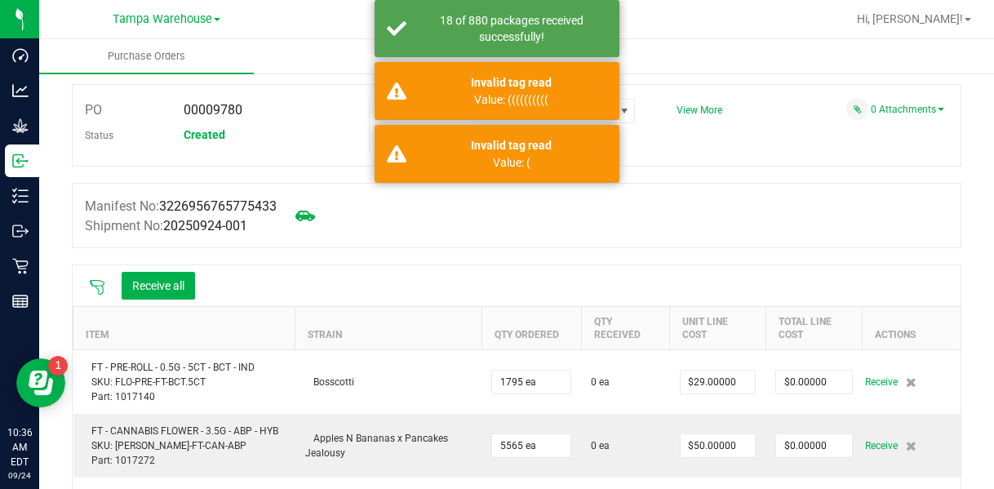
click at [95, 282] on icon at bounding box center [97, 287] width 16 height 16
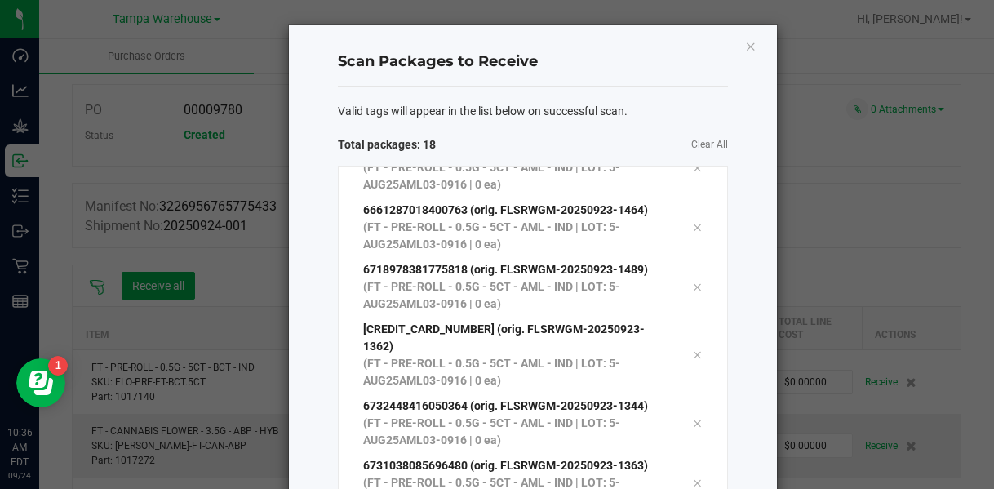
scroll to position [565, 0]
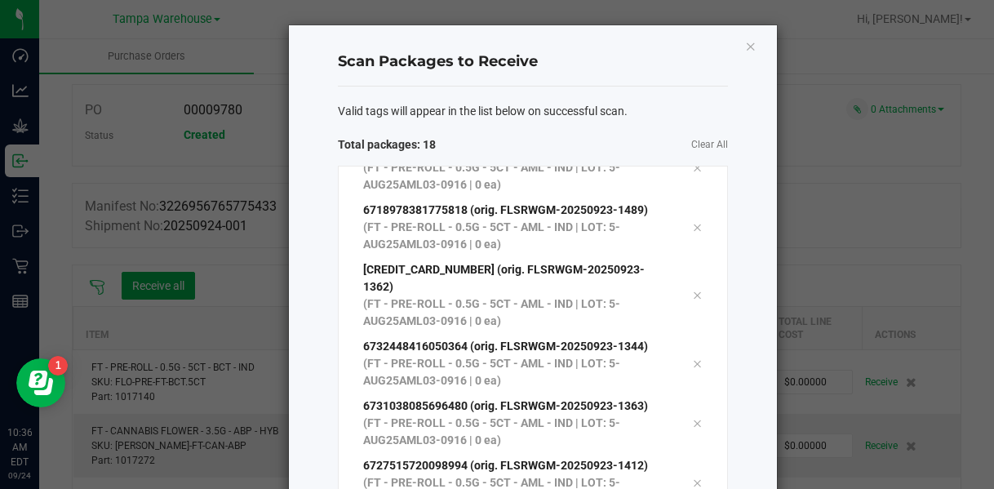
click at [567, 130] on div "Valid tags will appear in the list below on successful scan. Total packages: 18…" at bounding box center [533, 378] width 390 height 582
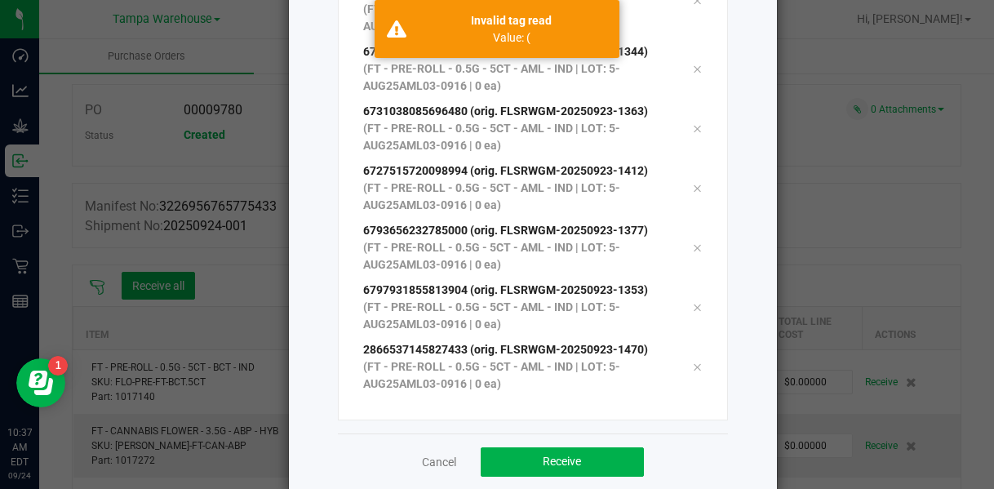
scroll to position [260, 0]
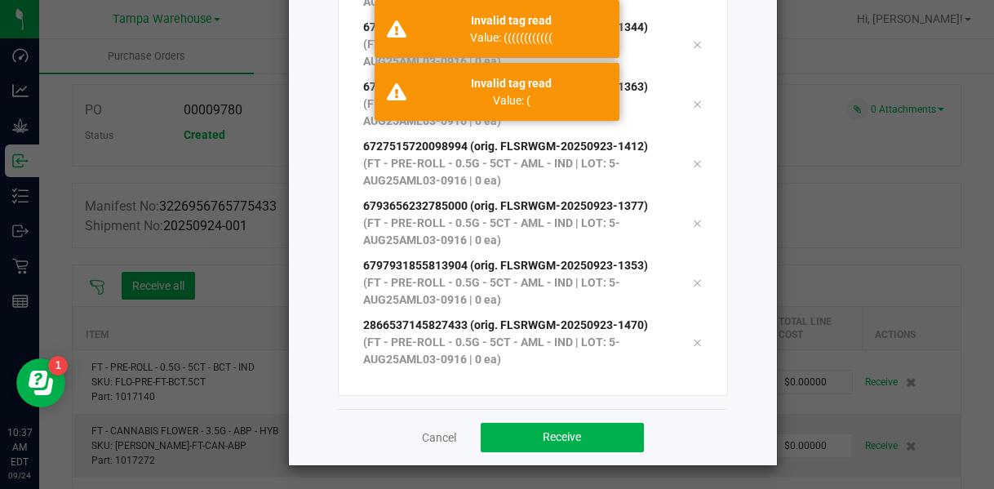
drag, startPoint x: 580, startPoint y: 435, endPoint x: 589, endPoint y: 420, distance: 17.2
click at [567, 420] on div "Cancel Receive" at bounding box center [533, 437] width 390 height 56
click at [560, 442] on span "Receive" at bounding box center [562, 436] width 38 height 13
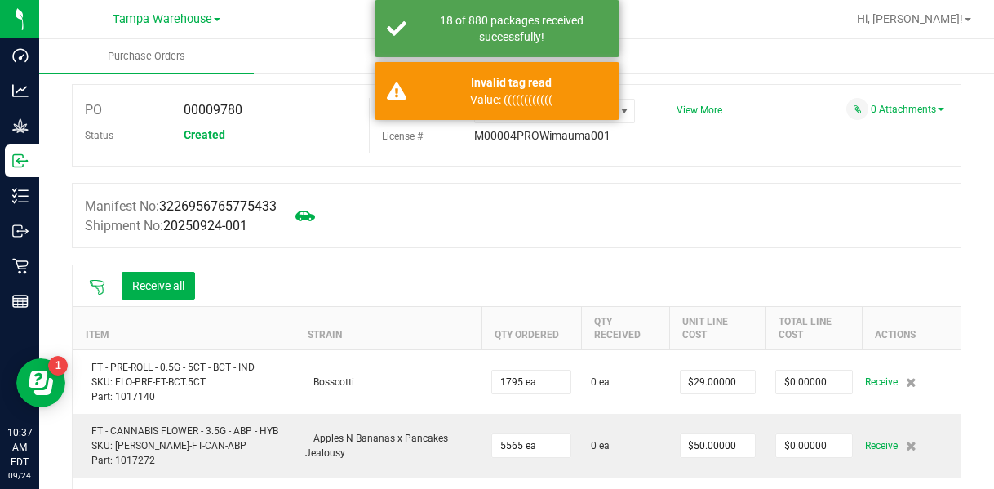
click at [100, 288] on icon at bounding box center [97, 287] width 16 height 16
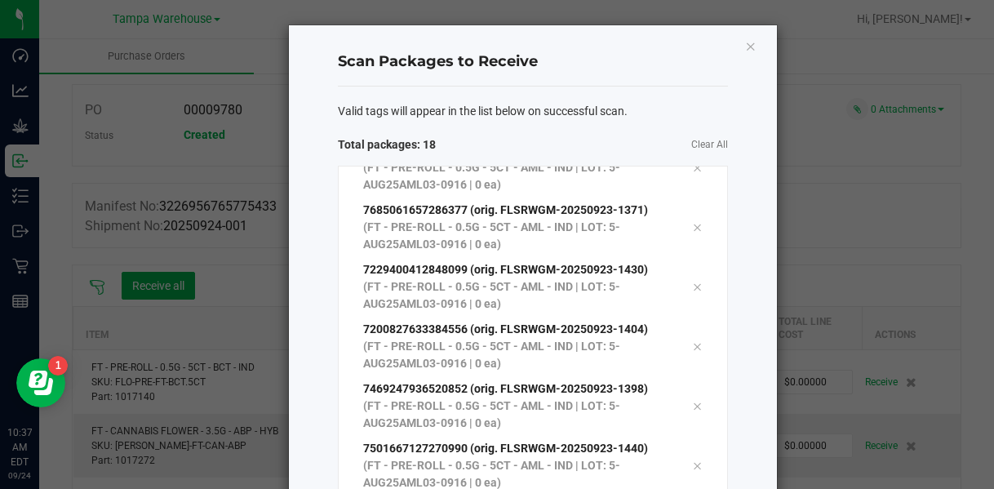
scroll to position [565, 0]
click at [567, 140] on span "Clear All" at bounding box center [630, 144] width 195 height 17
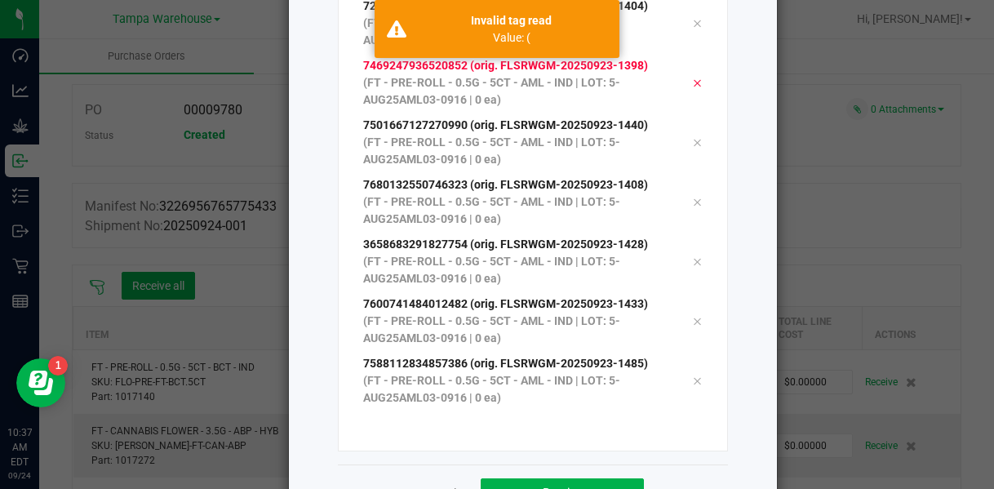
scroll to position [260, 0]
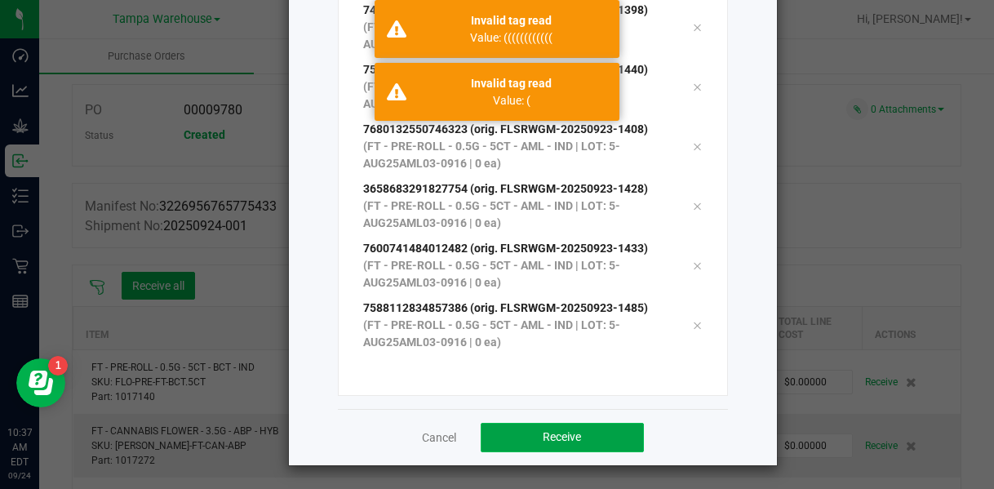
click at [531, 447] on button "Receive" at bounding box center [562, 437] width 163 height 29
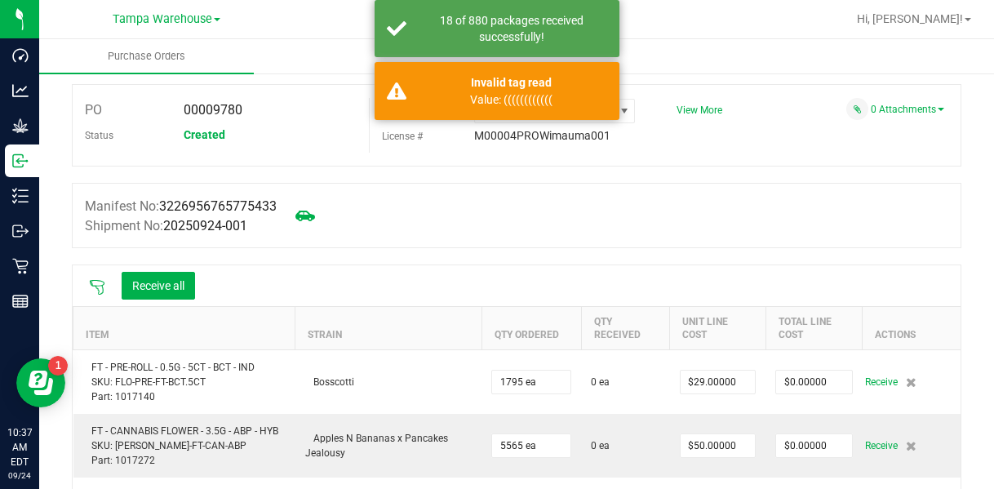
click at [100, 288] on icon at bounding box center [97, 287] width 16 height 16
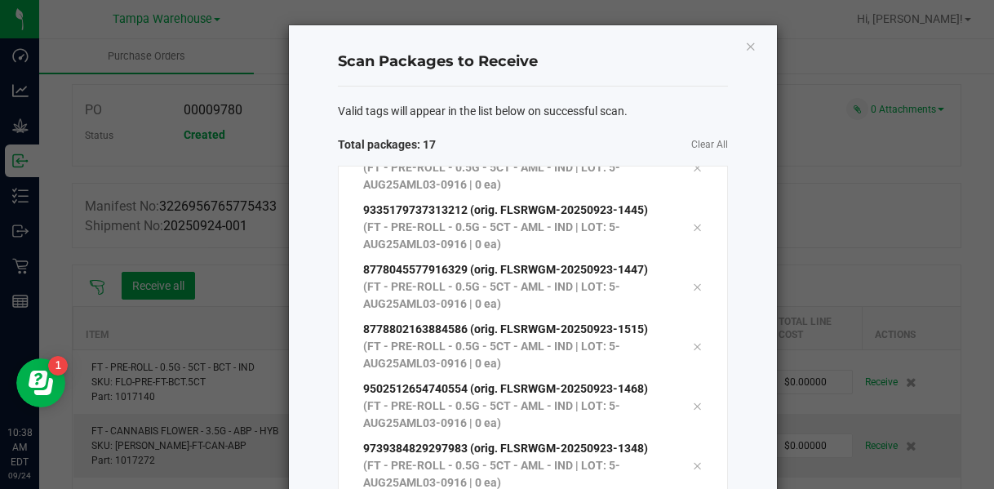
scroll to position [565, 0]
click at [547, 131] on div "Valid tags will appear in the list below on successful scan. Total packages: 18…" at bounding box center [533, 378] width 390 height 582
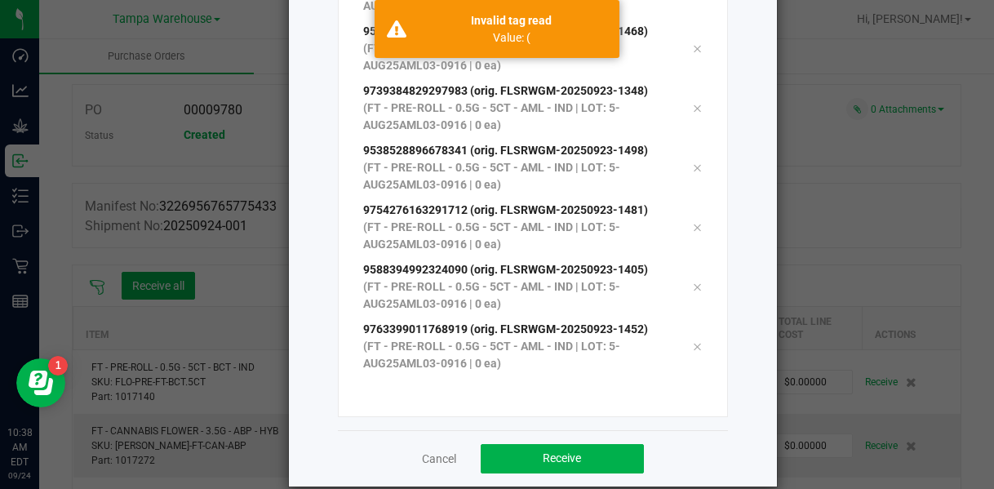
scroll to position [260, 0]
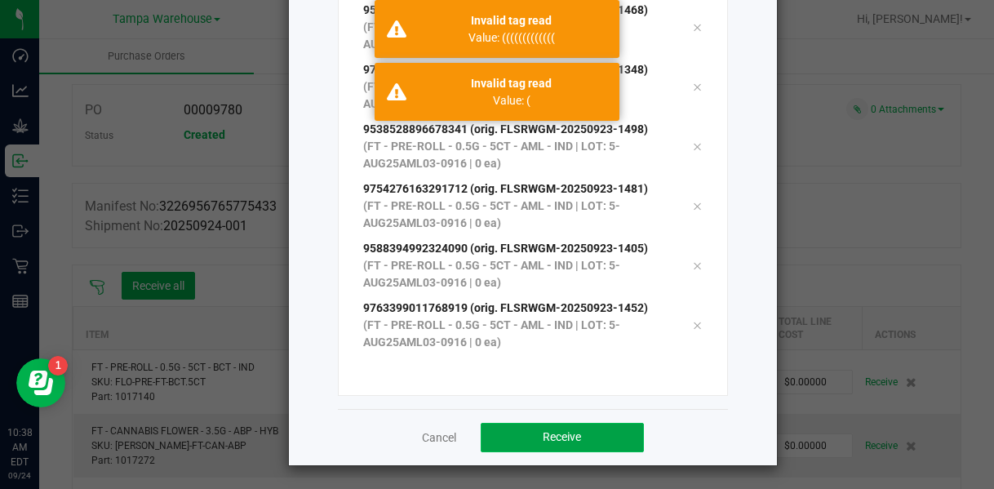
click at [532, 446] on button "Receive" at bounding box center [562, 437] width 163 height 29
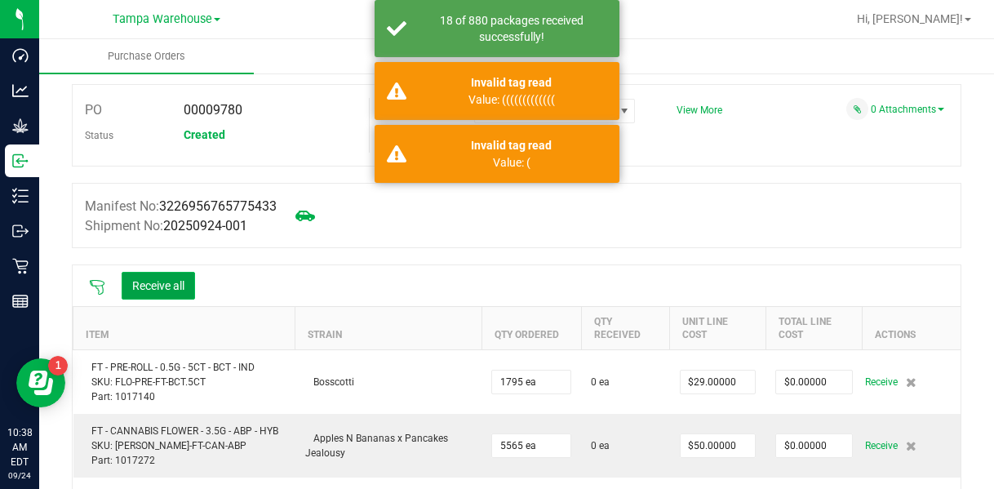
click at [137, 287] on button "Receive all" at bounding box center [158, 286] width 73 height 28
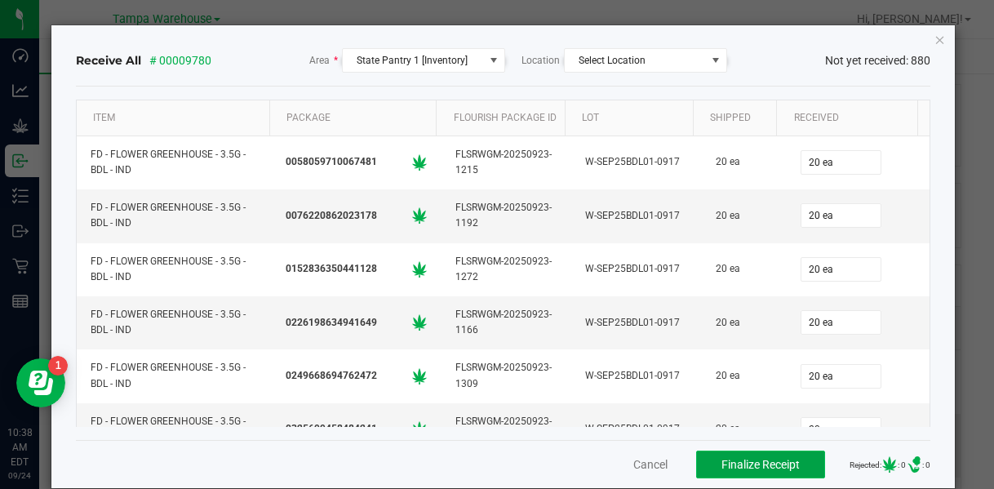
click at [567, 469] on span "Finalize Receipt" at bounding box center [761, 464] width 78 height 13
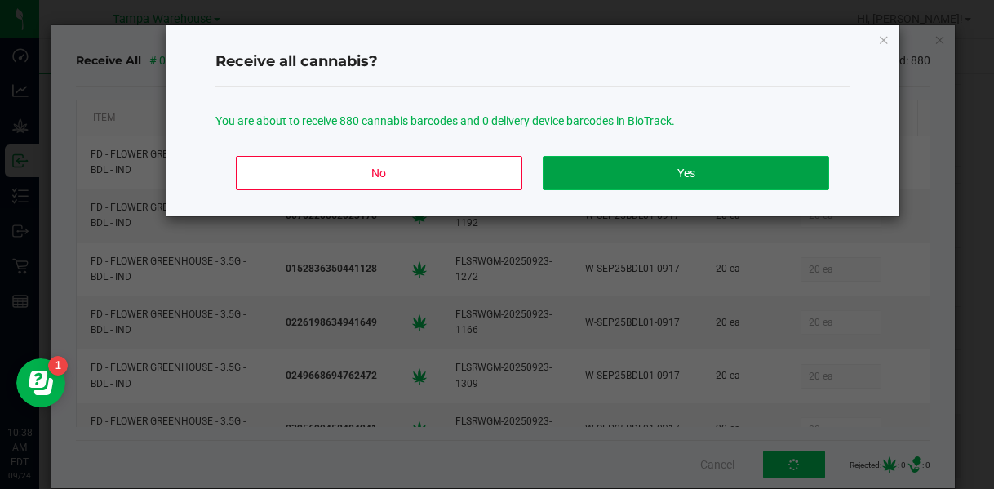
click at [567, 181] on button "Yes" at bounding box center [686, 173] width 286 height 34
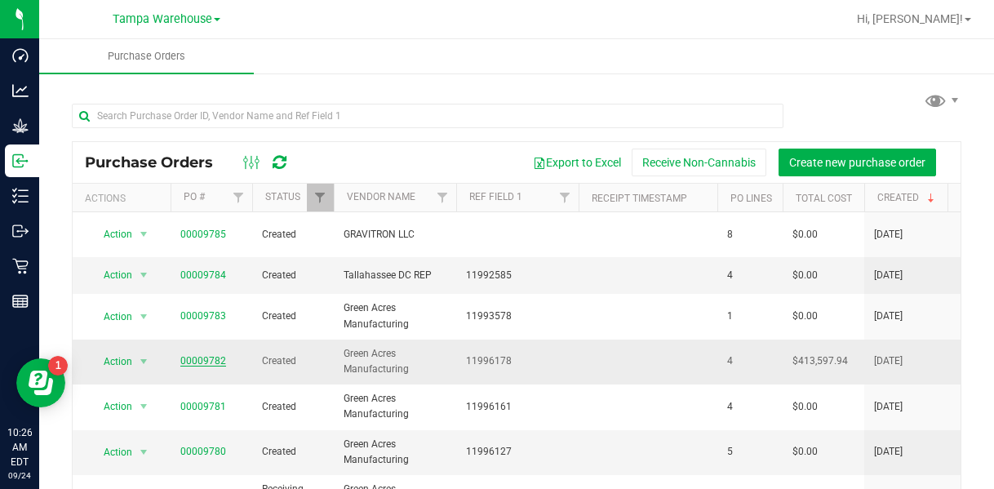
click at [211, 355] on link "00009782" at bounding box center [203, 360] width 46 height 11
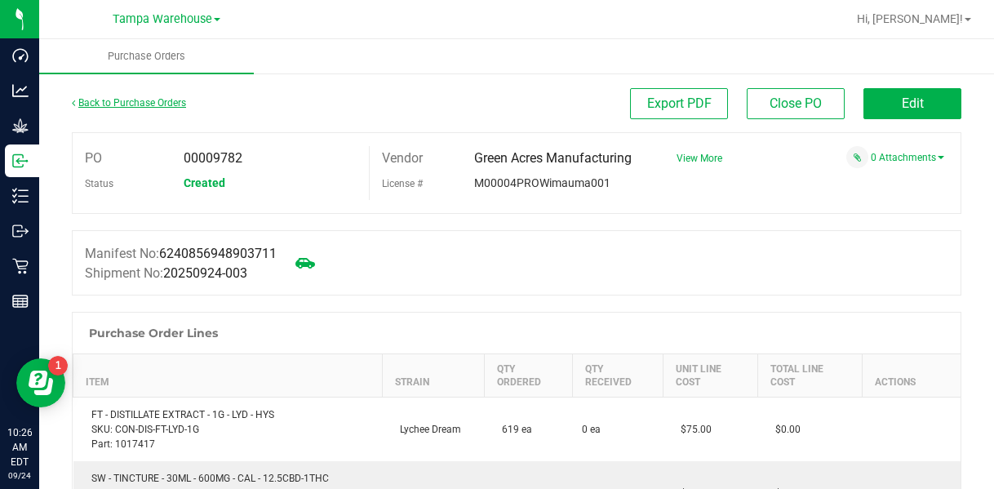
click at [170, 107] on link "Back to Purchase Orders" at bounding box center [129, 102] width 114 height 11
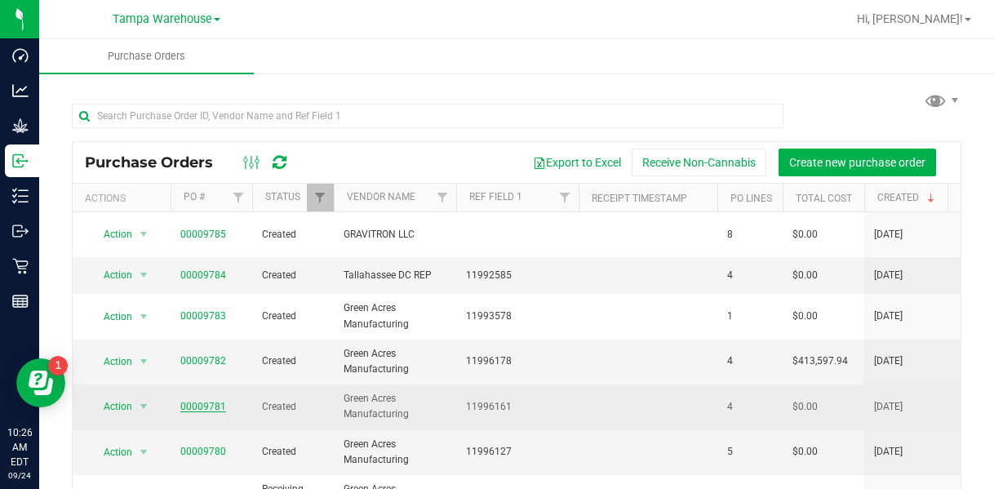
click at [198, 401] on link "00009781" at bounding box center [203, 406] width 46 height 11
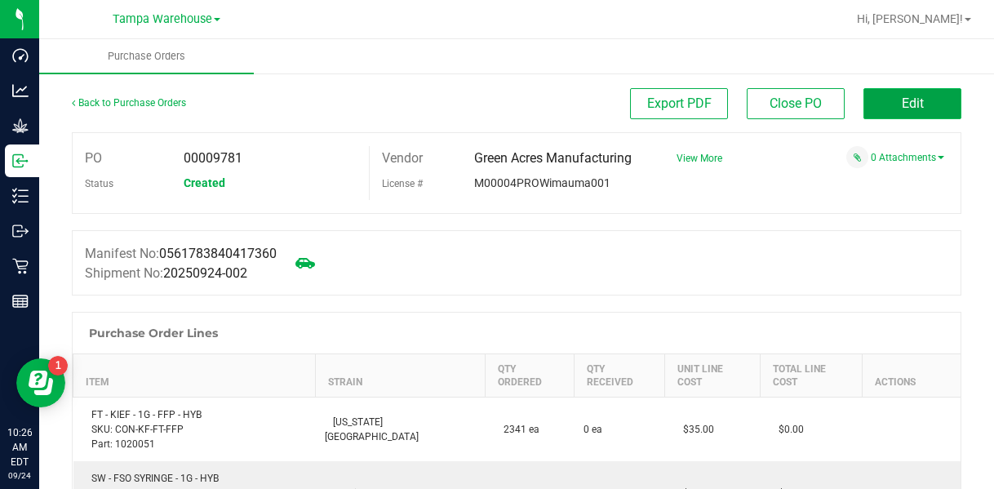
click at [924, 100] on button "Edit" at bounding box center [913, 103] width 98 height 31
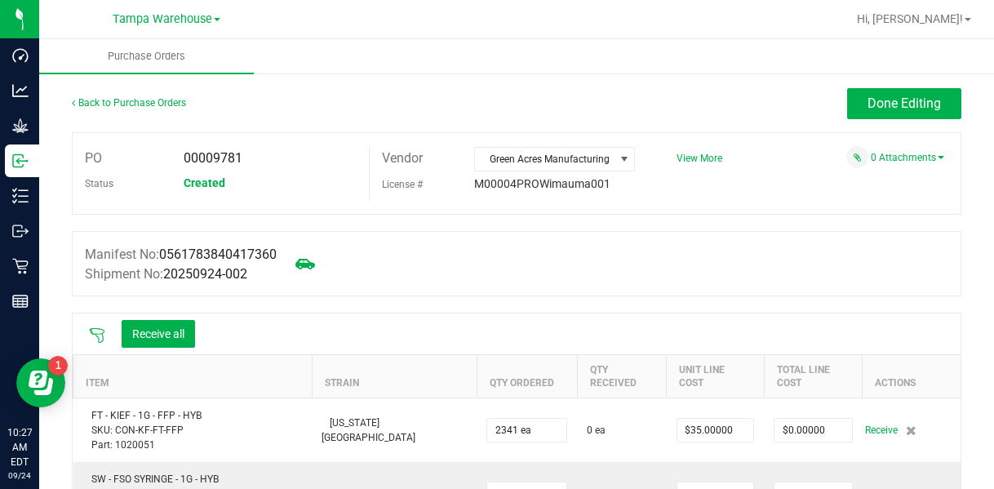
click at [96, 331] on icon at bounding box center [97, 335] width 16 height 16
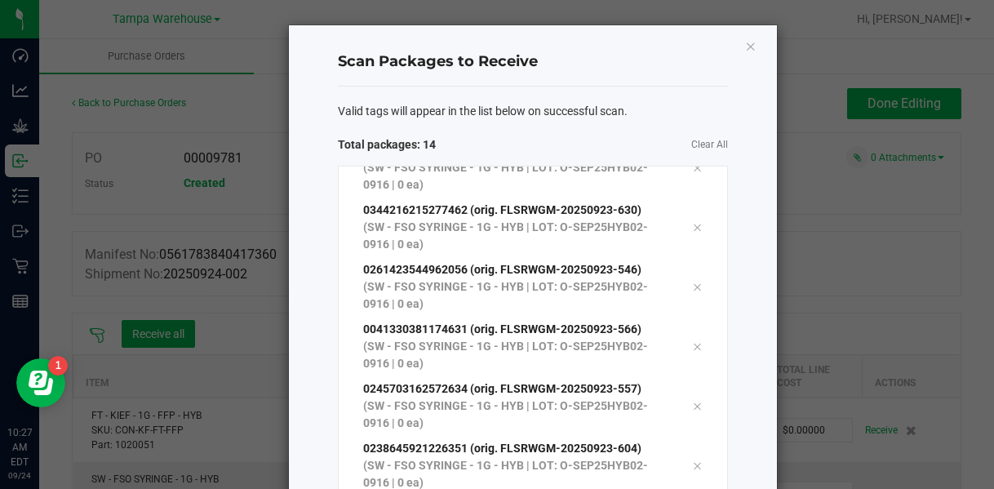
scroll to position [386, 0]
click at [644, 79] on div "Scan Packages to Receive" at bounding box center [533, 62] width 390 height 48
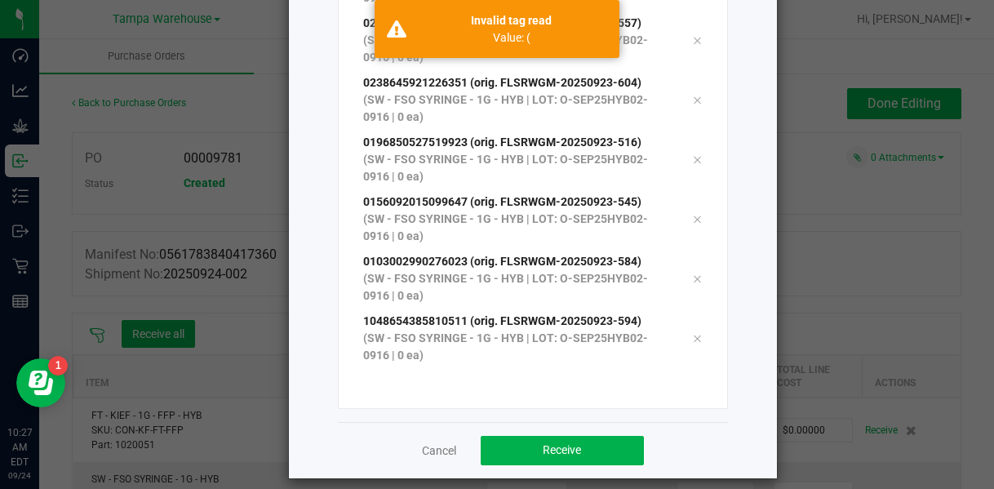
scroll to position [260, 0]
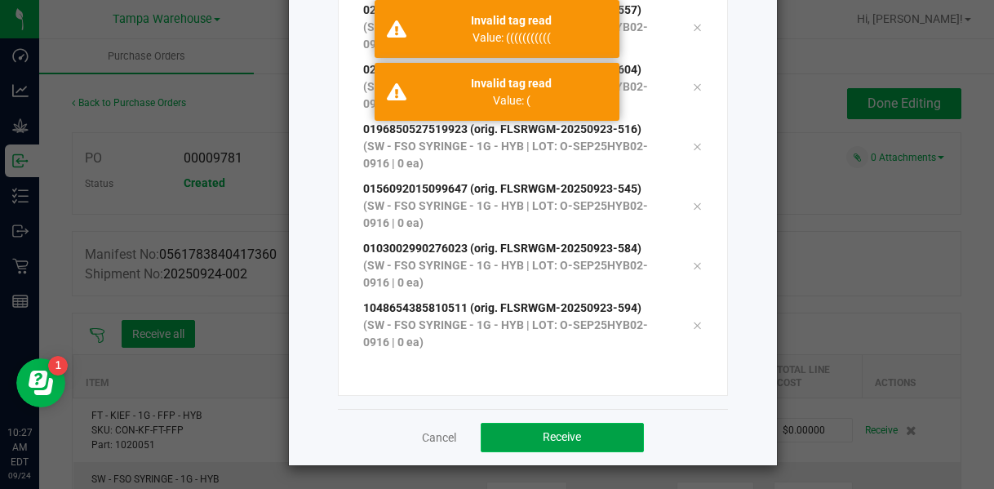
click at [577, 442] on button "Receive" at bounding box center [562, 437] width 163 height 29
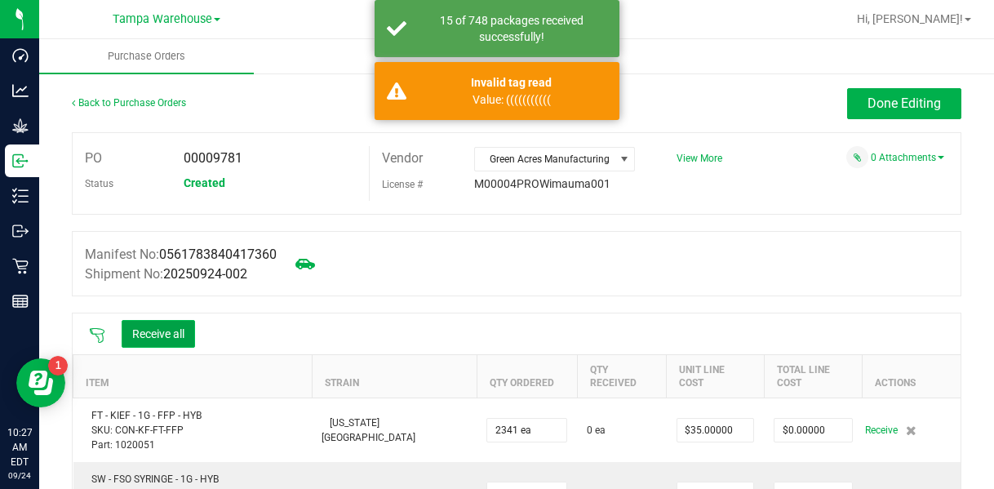
click at [184, 340] on button "Receive all" at bounding box center [158, 334] width 73 height 28
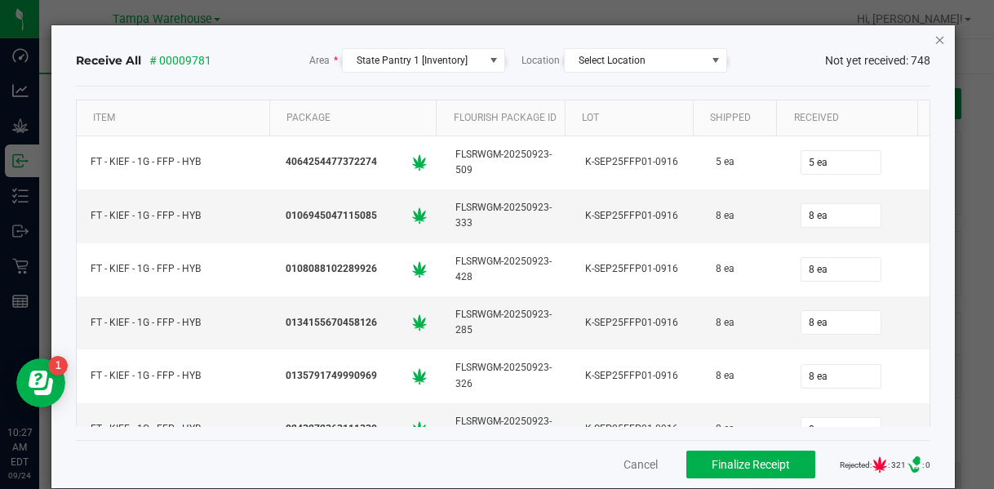
click at [935, 40] on icon "Close" at bounding box center [940, 39] width 11 height 20
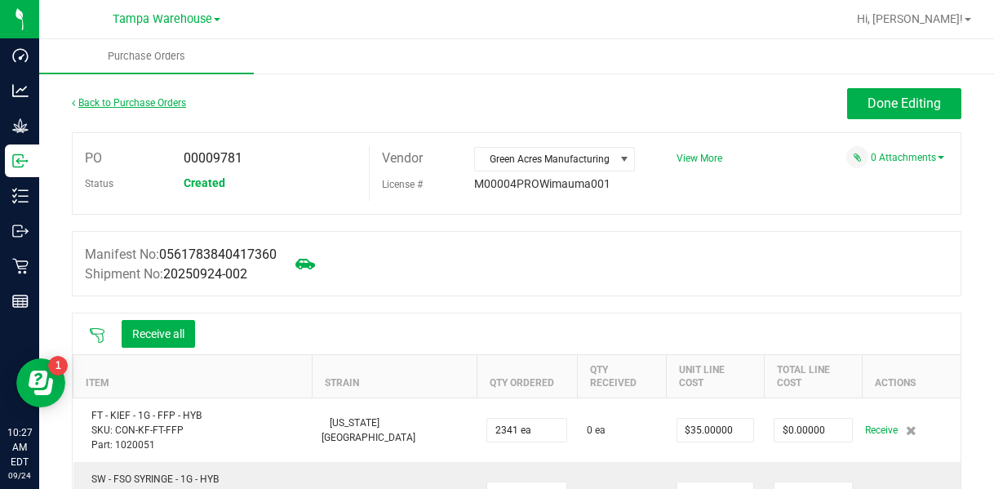
click at [129, 100] on link "Back to Purchase Orders" at bounding box center [129, 102] width 114 height 11
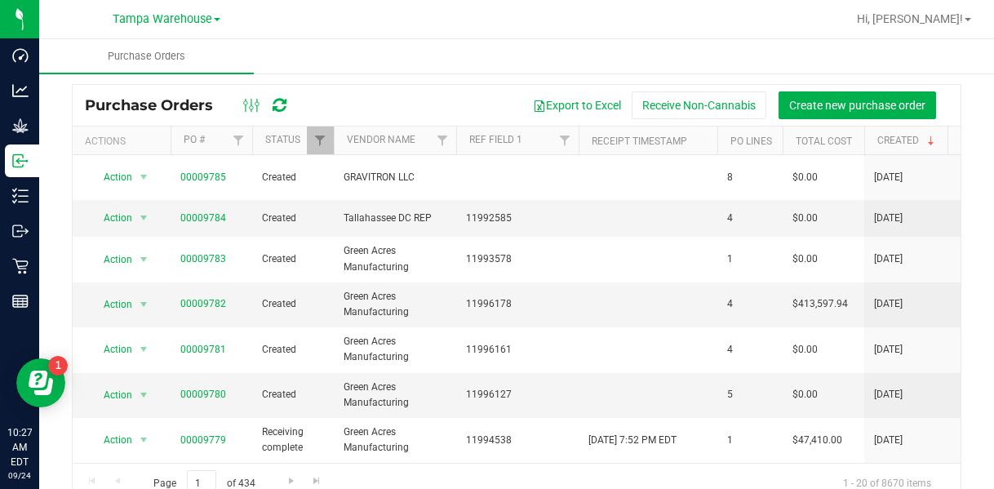
scroll to position [57, 0]
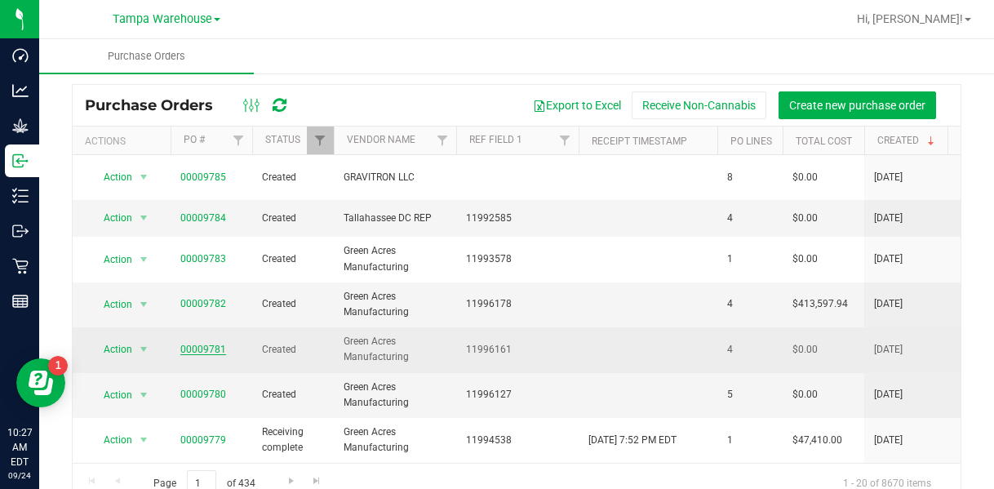
click at [193, 344] on link "00009781" at bounding box center [203, 349] width 46 height 11
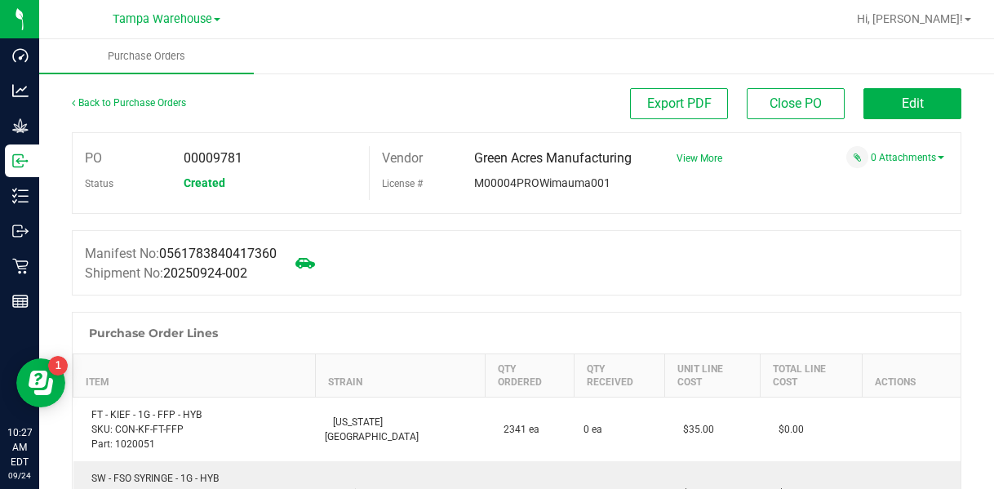
drag, startPoint x: 893, startPoint y: 98, endPoint x: 892, endPoint y: 87, distance: 10.7
click at [902, 103] on span "Edit" at bounding box center [913, 104] width 22 height 16
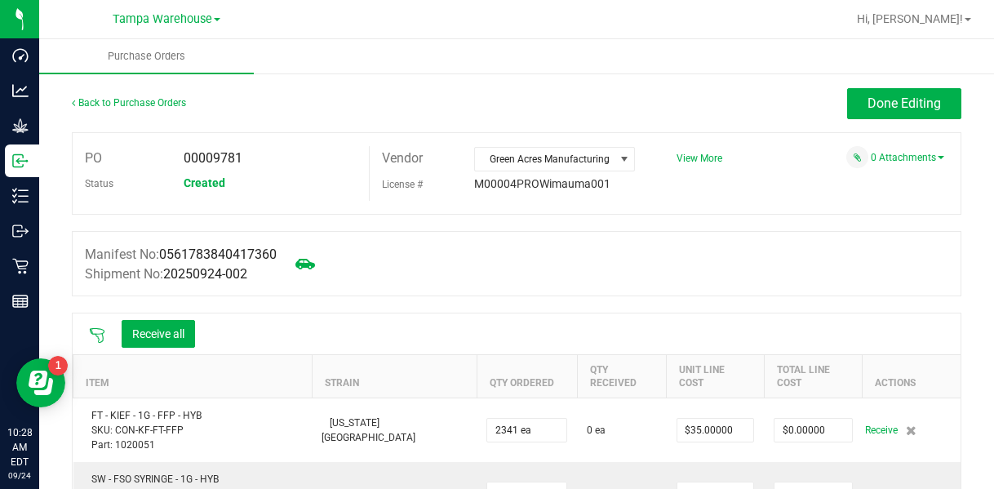
click at [100, 334] on icon at bounding box center [97, 335] width 16 height 16
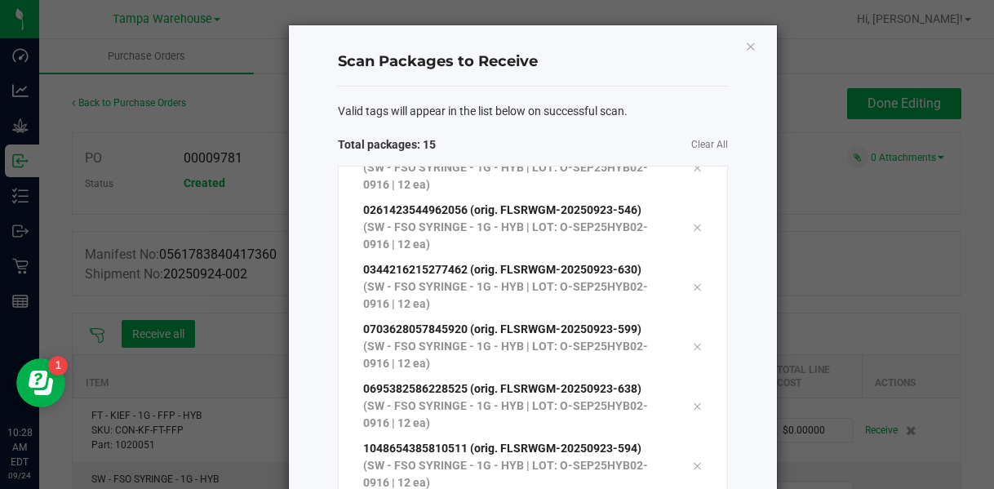
scroll to position [386, 0]
click at [745, 49] on icon "Close" at bounding box center [750, 46] width 11 height 20
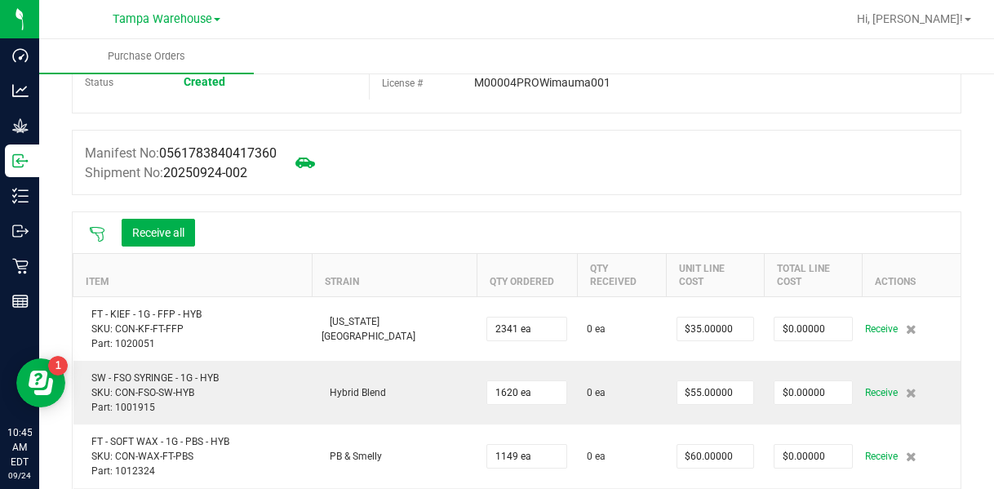
scroll to position [0, 0]
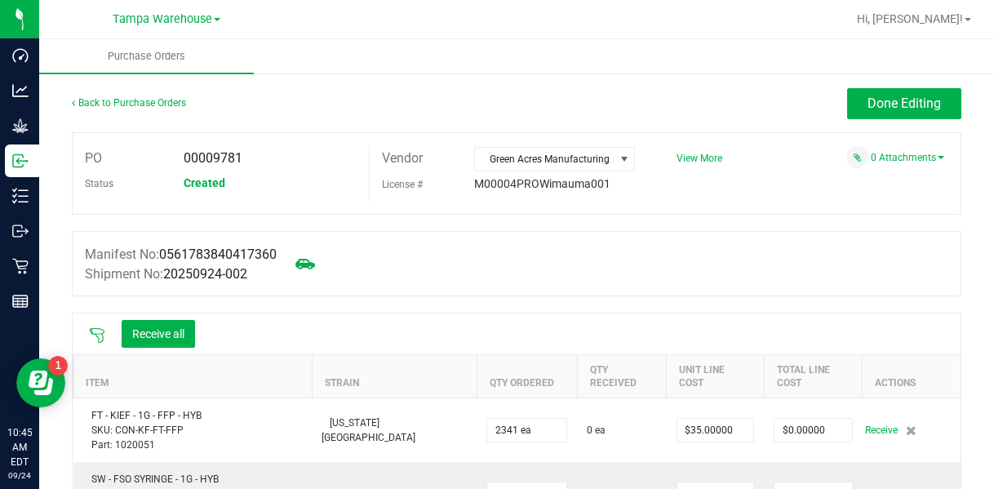
click at [131, 109] on div "Back to Purchase Orders" at bounding box center [183, 102] width 223 height 29
click at [135, 100] on link "Back to Purchase Orders" at bounding box center [129, 102] width 114 height 11
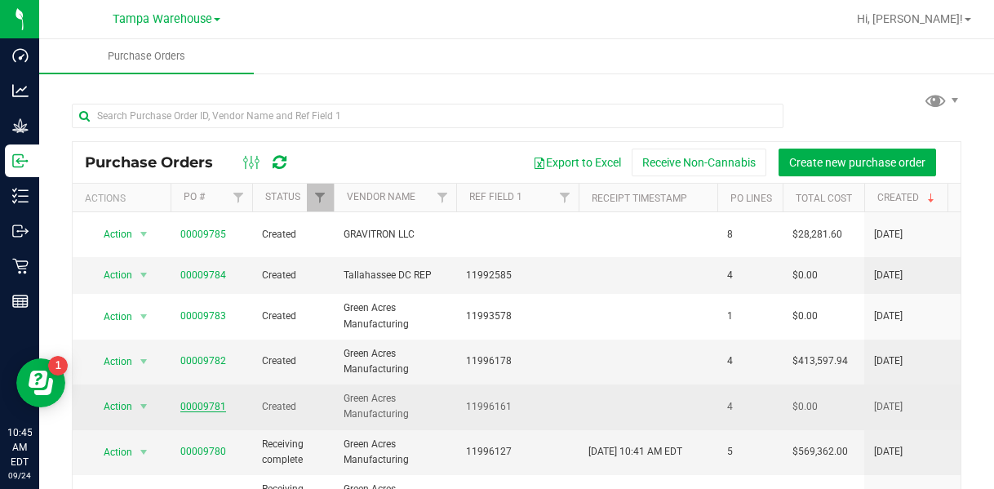
click at [200, 401] on link "00009781" at bounding box center [203, 406] width 46 height 11
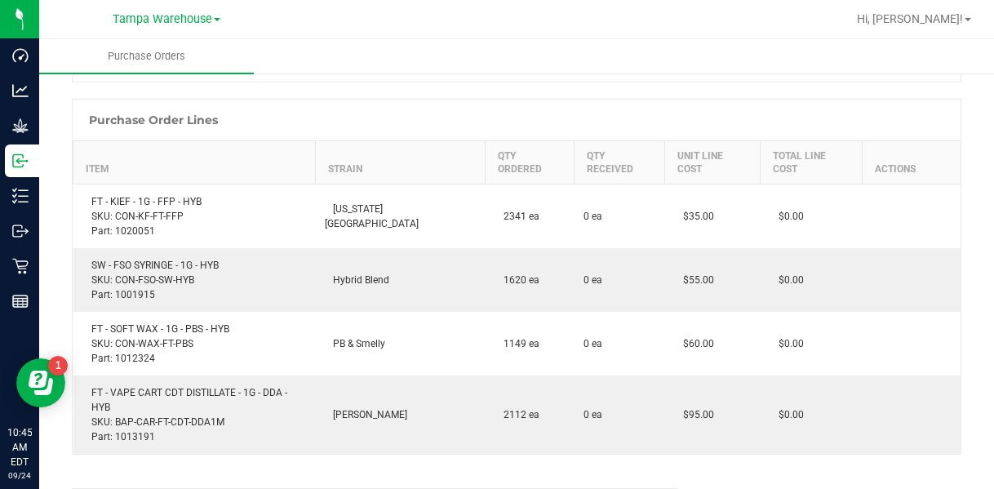
scroll to position [212, 0]
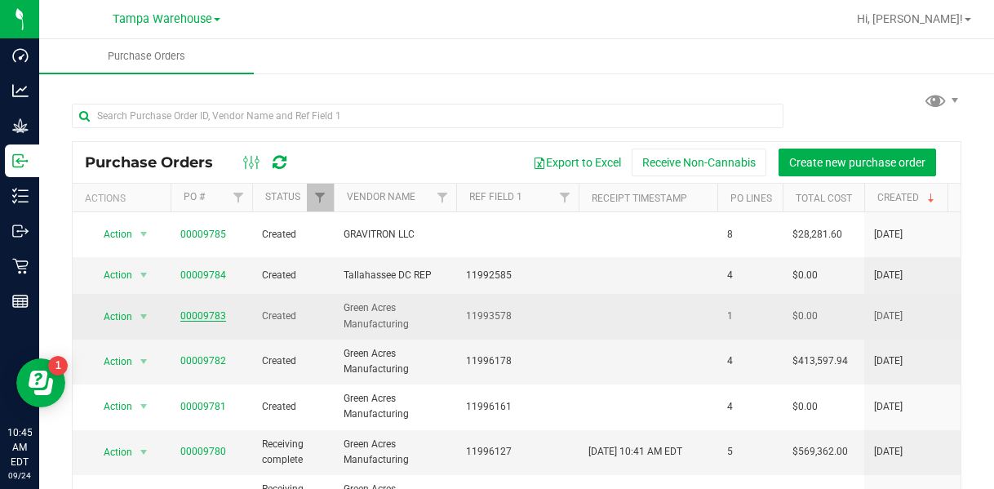
click at [215, 310] on link "00009783" at bounding box center [203, 315] width 46 height 11
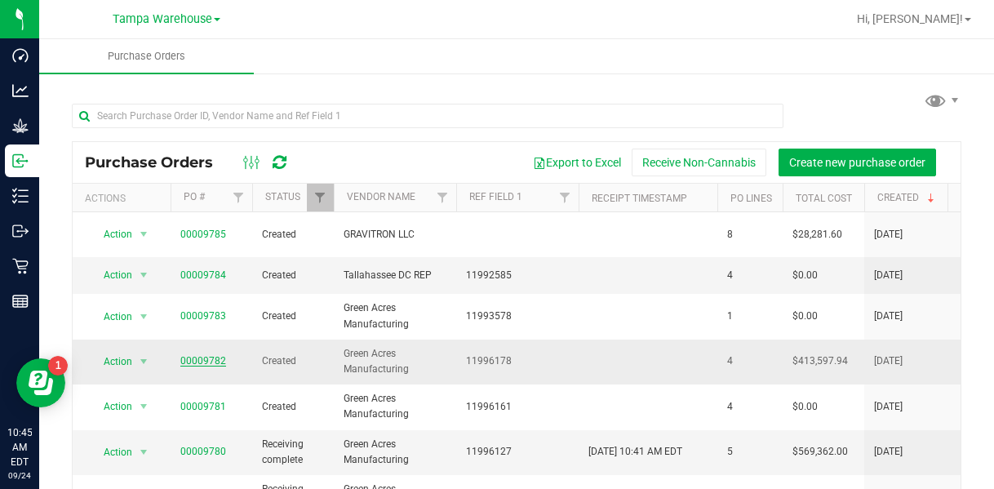
click at [202, 355] on link "00009782" at bounding box center [203, 360] width 46 height 11
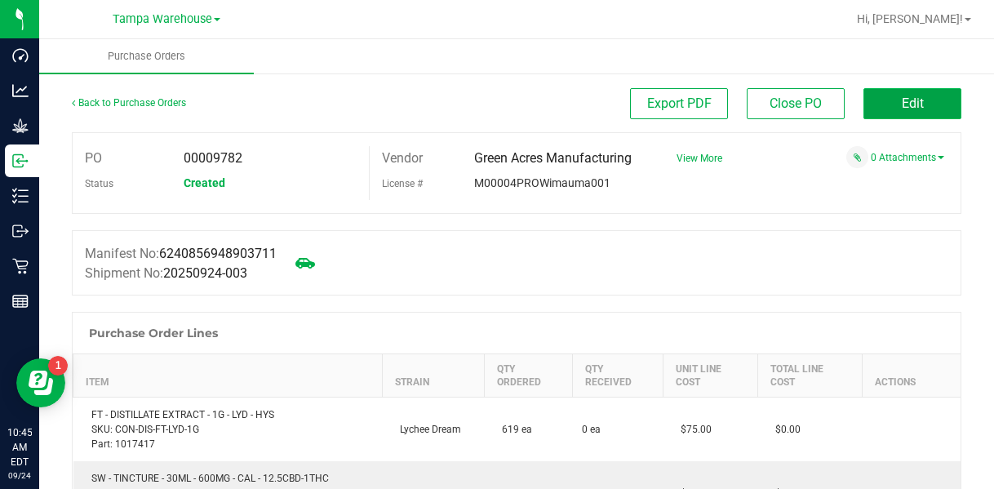
click at [913, 108] on button "Edit" at bounding box center [913, 103] width 98 height 31
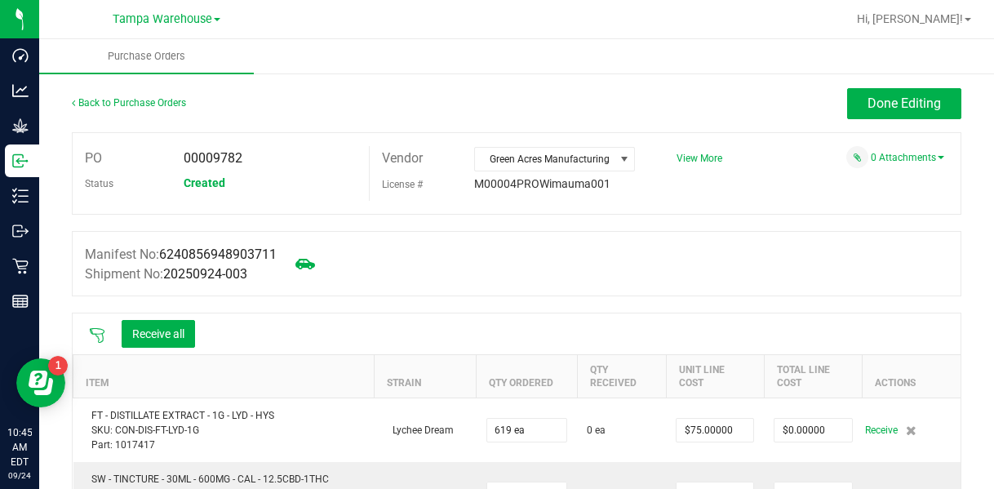
click at [99, 334] on icon at bounding box center [97, 335] width 15 height 15
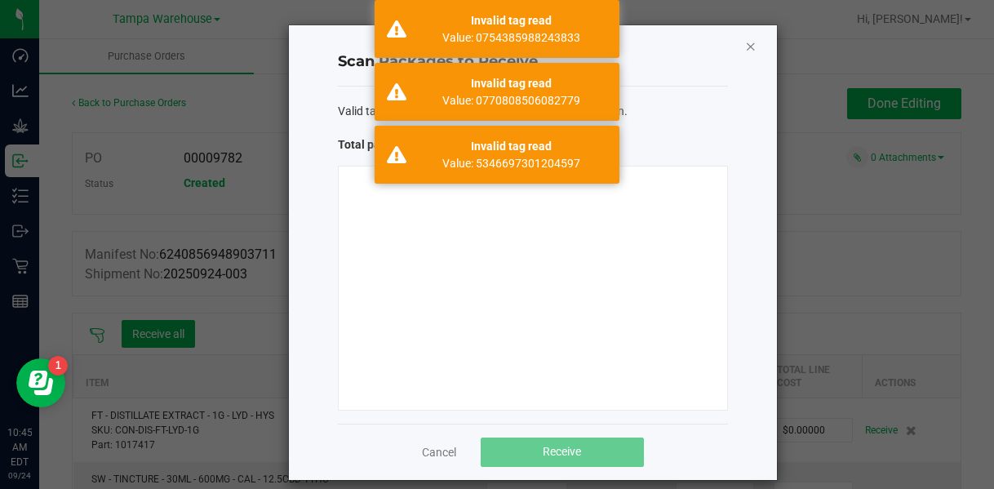
click at [747, 47] on icon "Close" at bounding box center [750, 46] width 11 height 20
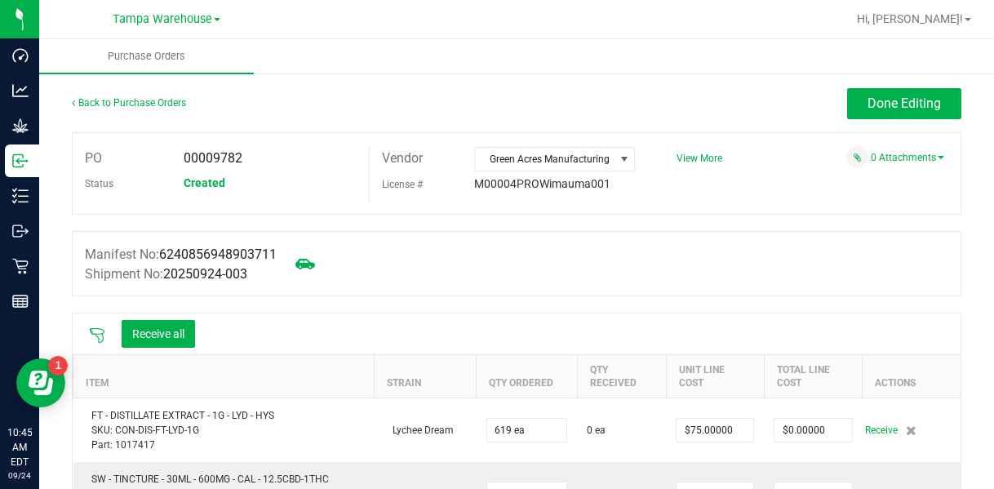
click at [145, 112] on div "Back to Purchase Orders" at bounding box center [183, 102] width 223 height 29
click at [145, 97] on link "Back to Purchase Orders" at bounding box center [129, 102] width 114 height 11
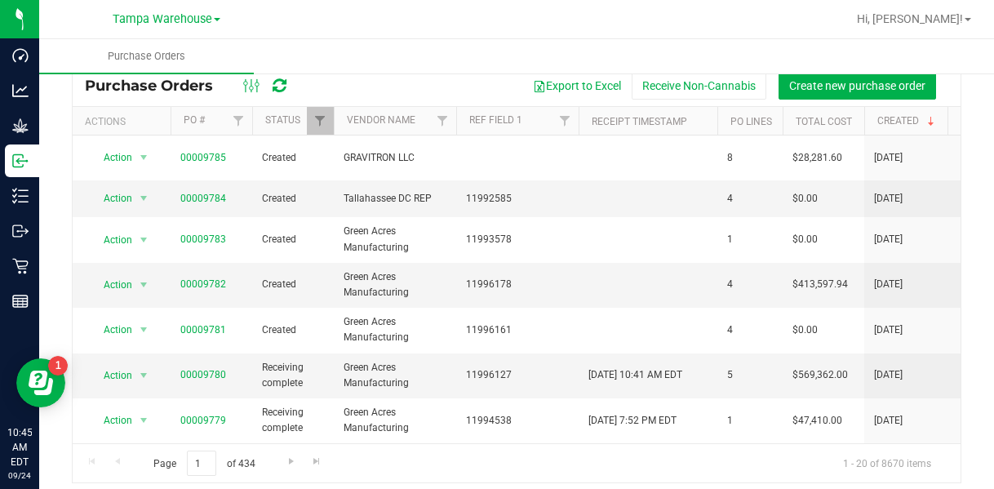
scroll to position [70, 0]
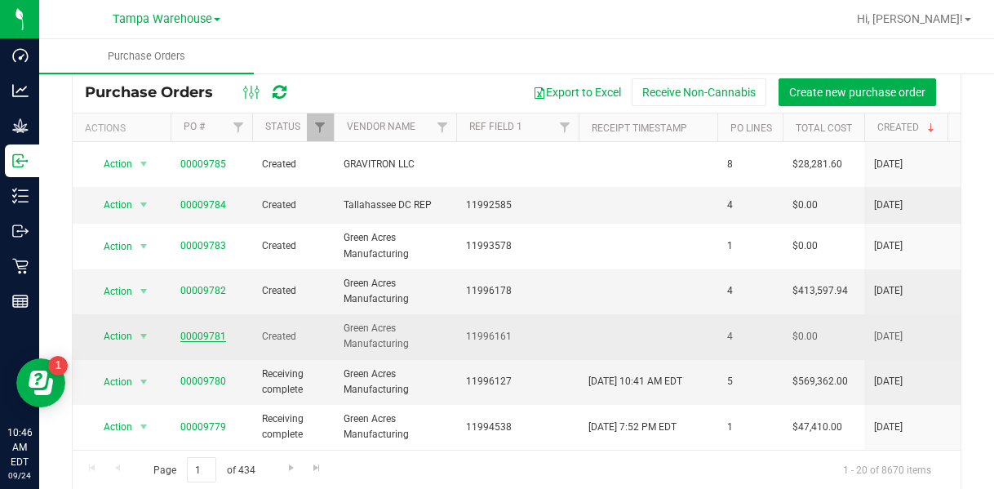
click at [191, 331] on link "00009781" at bounding box center [203, 336] width 46 height 11
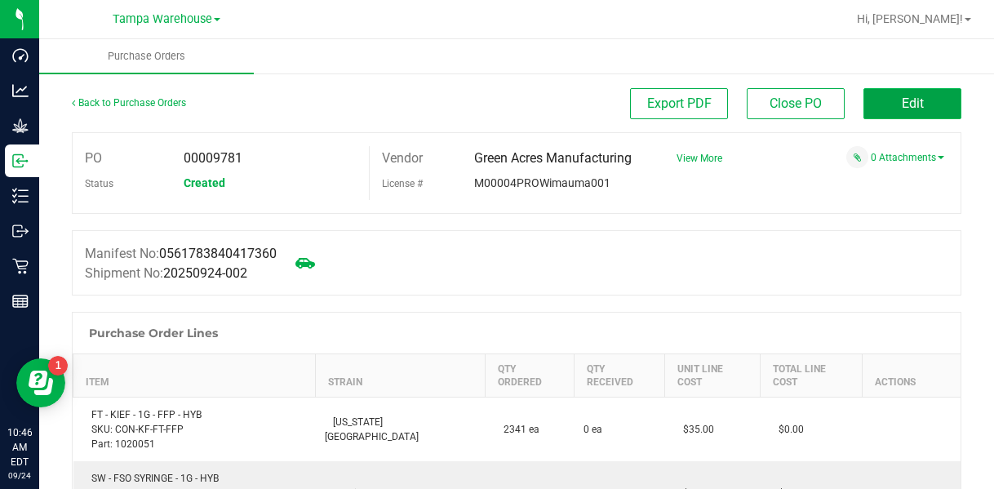
click at [911, 97] on span "Edit" at bounding box center [913, 104] width 22 height 16
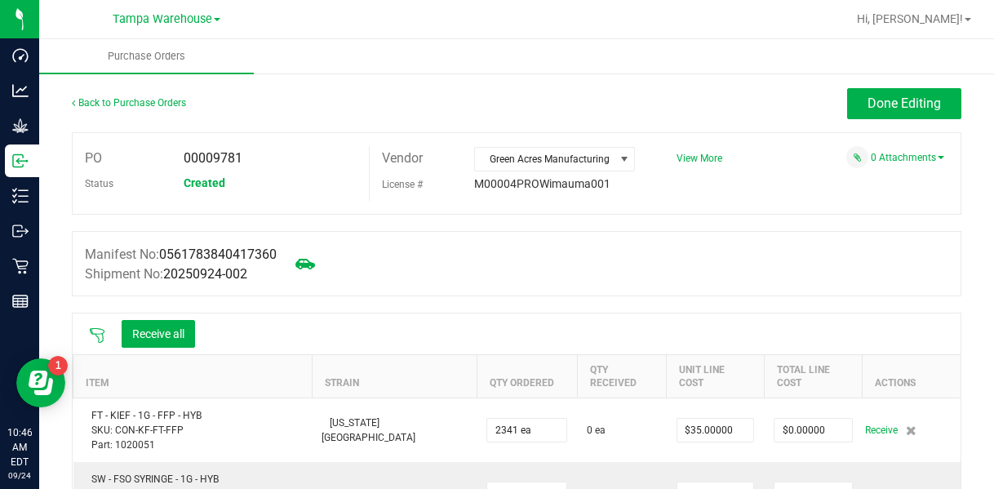
click at [100, 339] on icon at bounding box center [97, 335] width 16 height 16
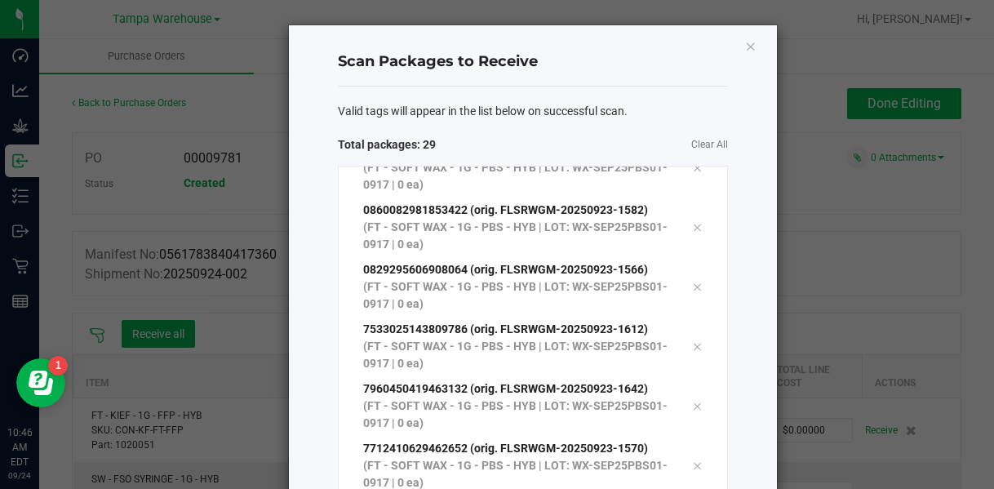
scroll to position [1280, 0]
click at [656, 95] on div "Valid tags will appear in the list below on successful scan. Total packages: 30…" at bounding box center [533, 378] width 390 height 582
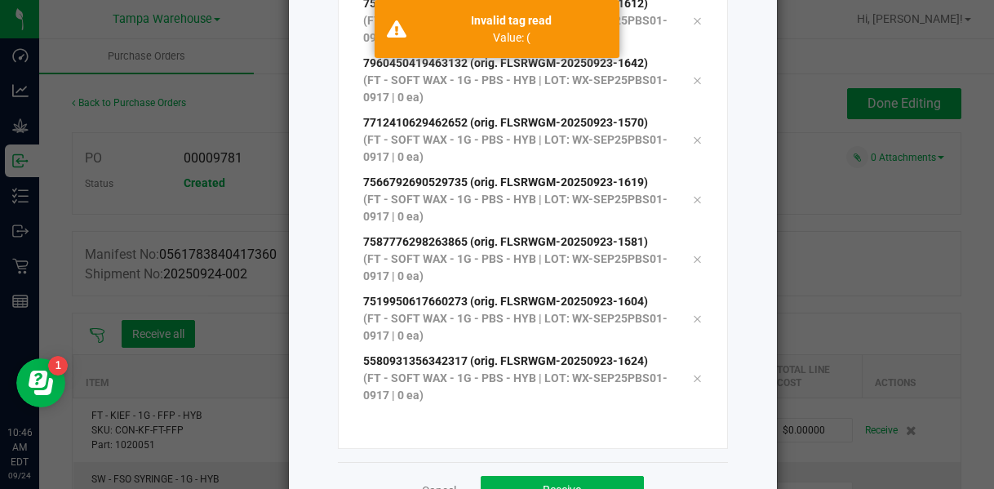
scroll to position [260, 0]
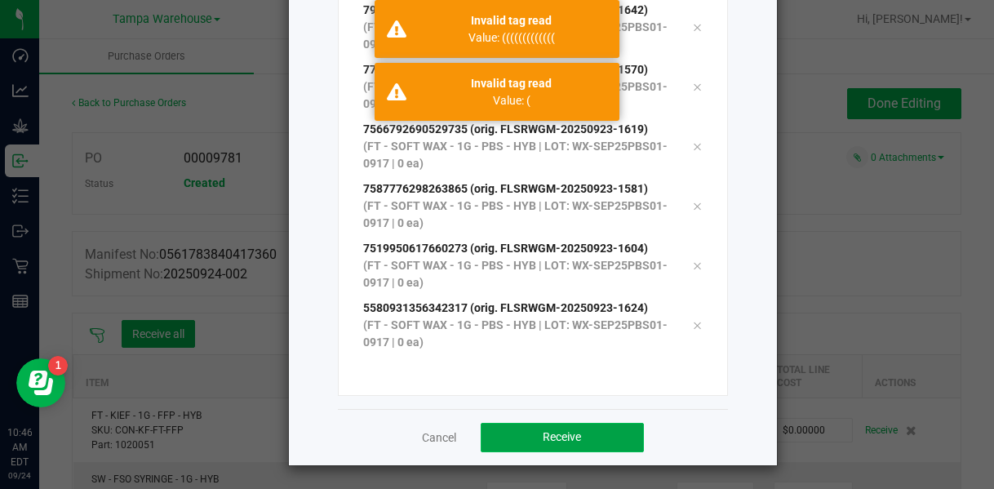
click at [558, 443] on button "Receive" at bounding box center [562, 437] width 163 height 29
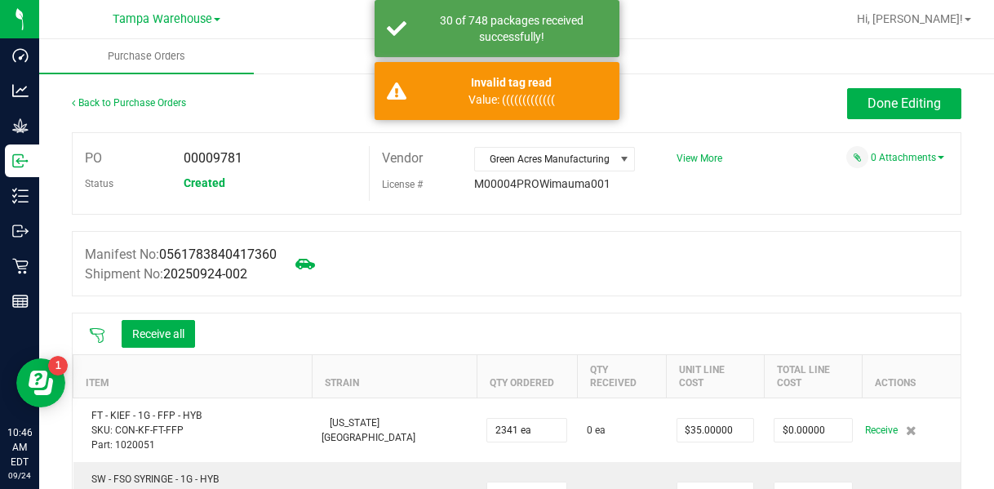
click at [101, 336] on icon at bounding box center [97, 335] width 16 height 16
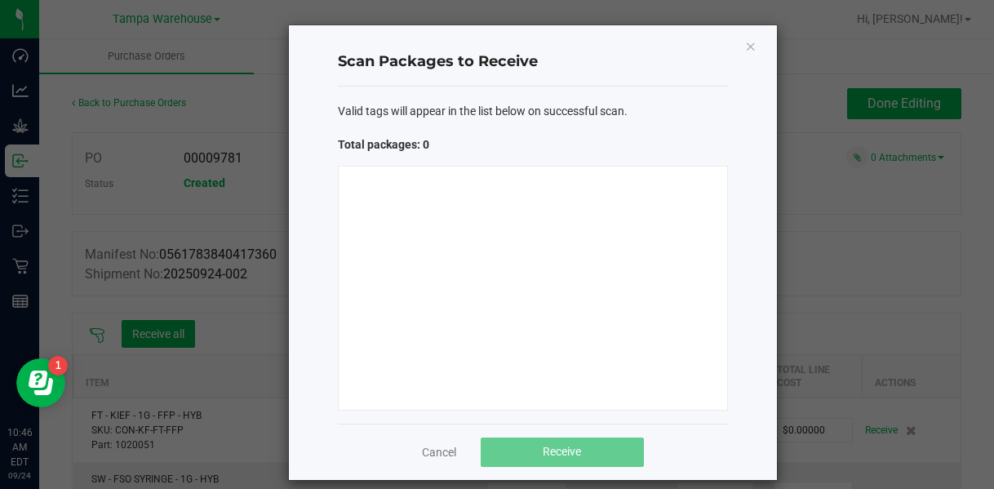
click at [962, 271] on ngb-modal-window "Scan Packages to Receive Valid tags will appear in the list below on successful…" at bounding box center [503, 244] width 1007 height 489
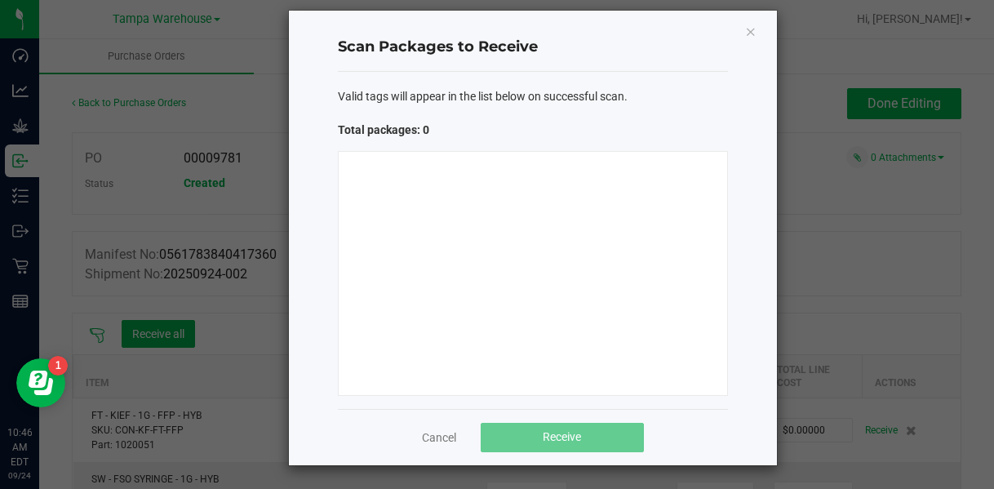
scroll to position [0, 0]
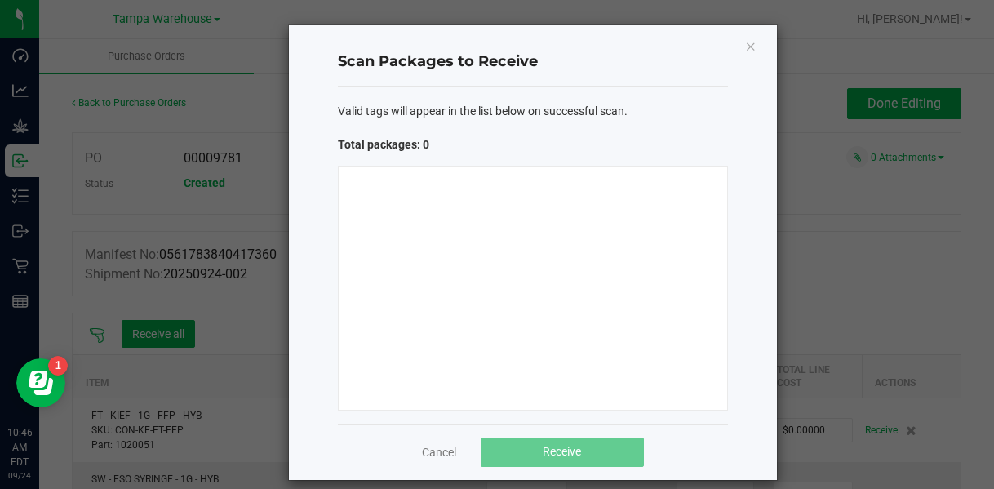
click at [988, 120] on ngb-modal-window "Scan Packages to Receive Valid tags will appear in the list below on successful…" at bounding box center [503, 244] width 1007 height 489
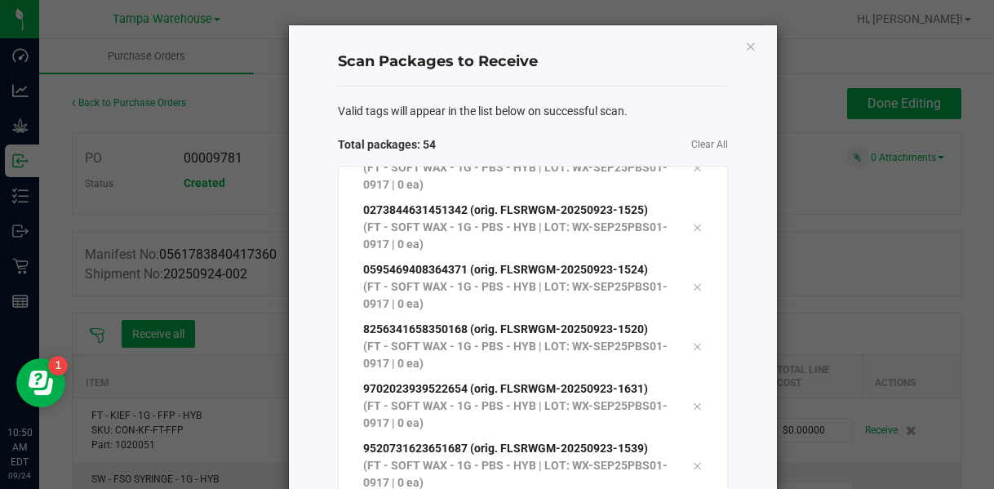
scroll to position [2770, 0]
click at [554, 136] on span "Clear All" at bounding box center [630, 144] width 195 height 17
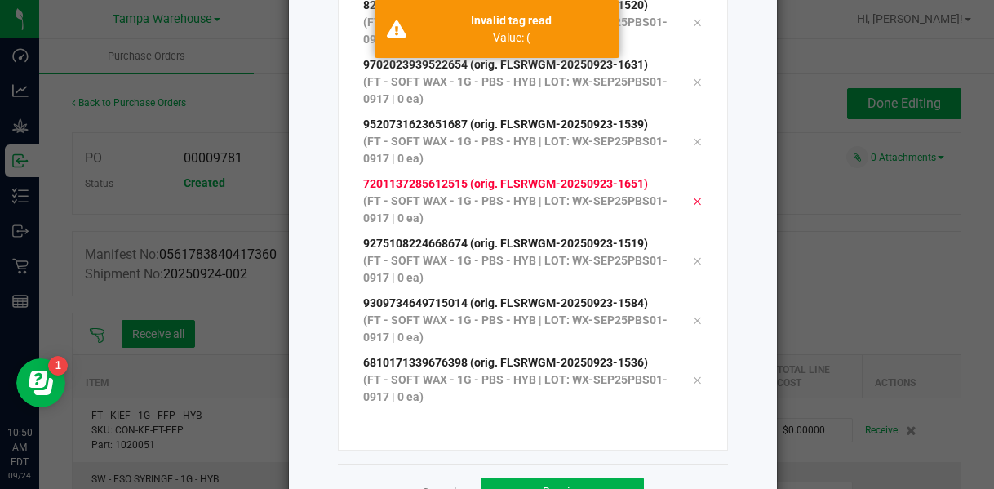
scroll to position [260, 0]
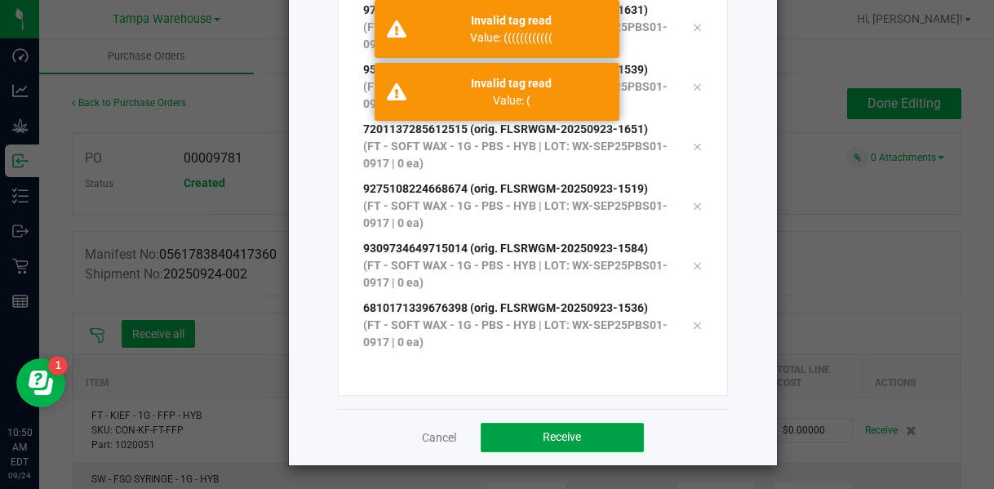
click at [532, 447] on button "Receive" at bounding box center [562, 437] width 163 height 29
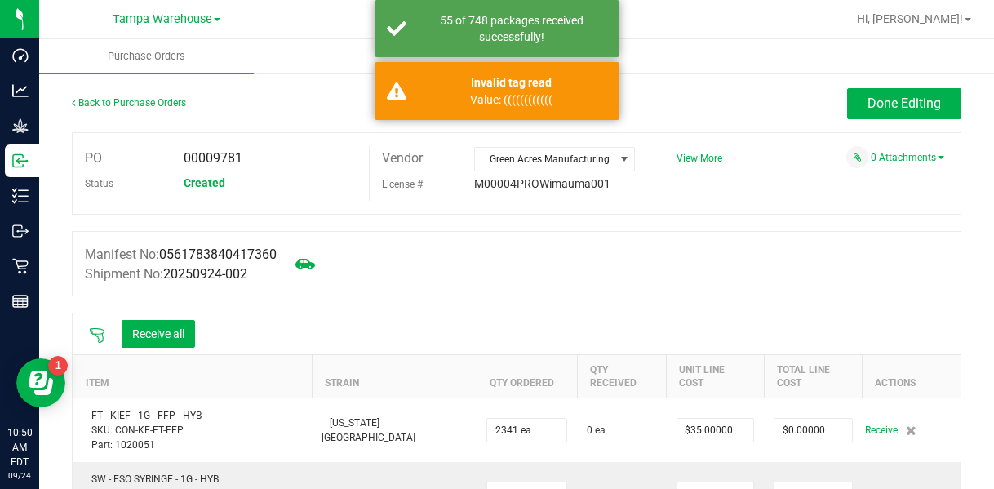
click at [98, 339] on icon at bounding box center [97, 335] width 15 height 15
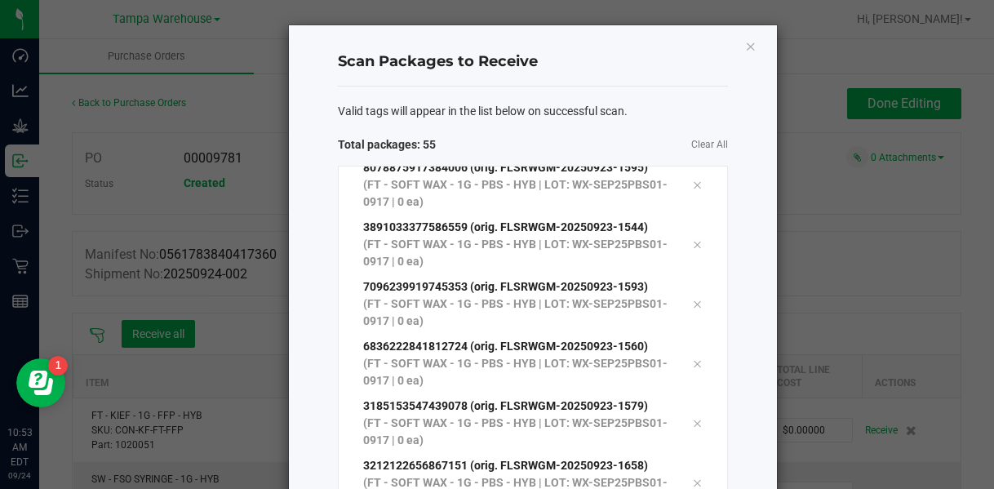
scroll to position [2770, 0]
click at [674, 126] on div "Valid tags will appear in the list below on successful scan. Total packages: 55…" at bounding box center [533, 378] width 390 height 582
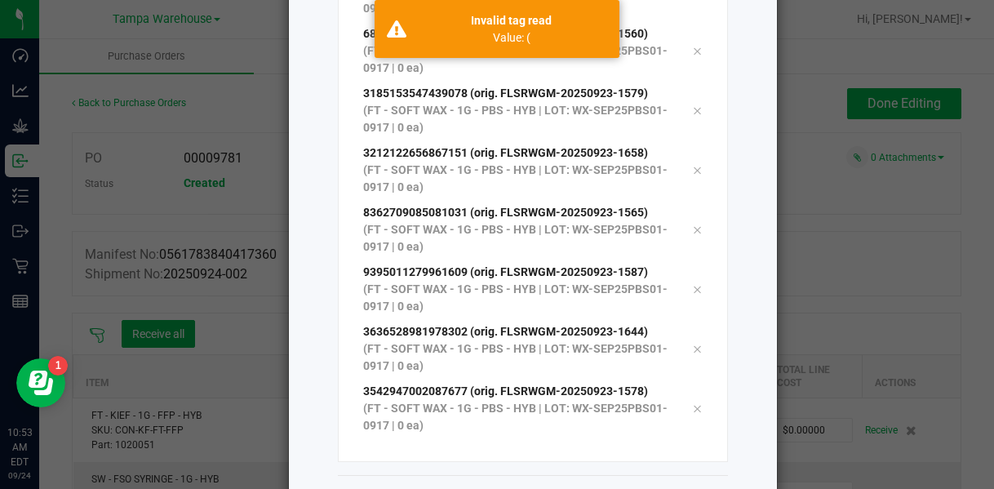
scroll to position [260, 0]
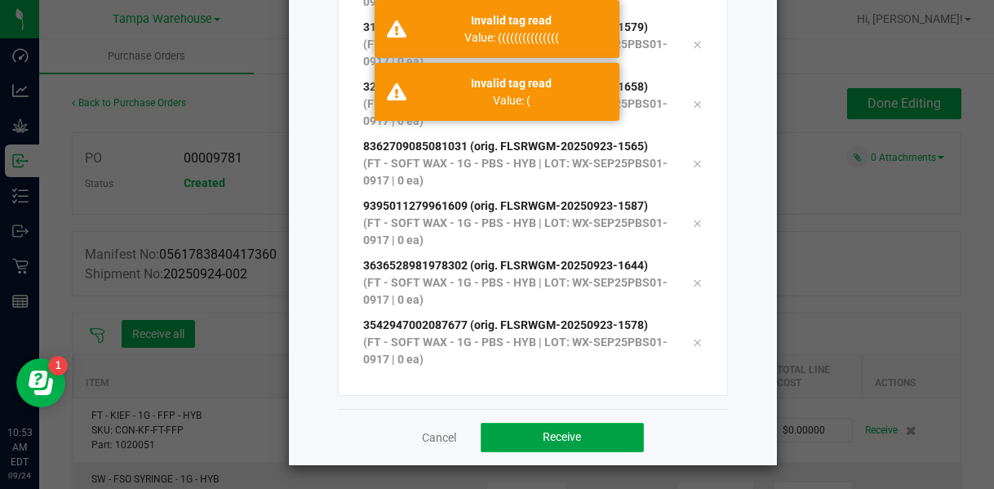
click at [527, 441] on button "Receive" at bounding box center [562, 437] width 163 height 29
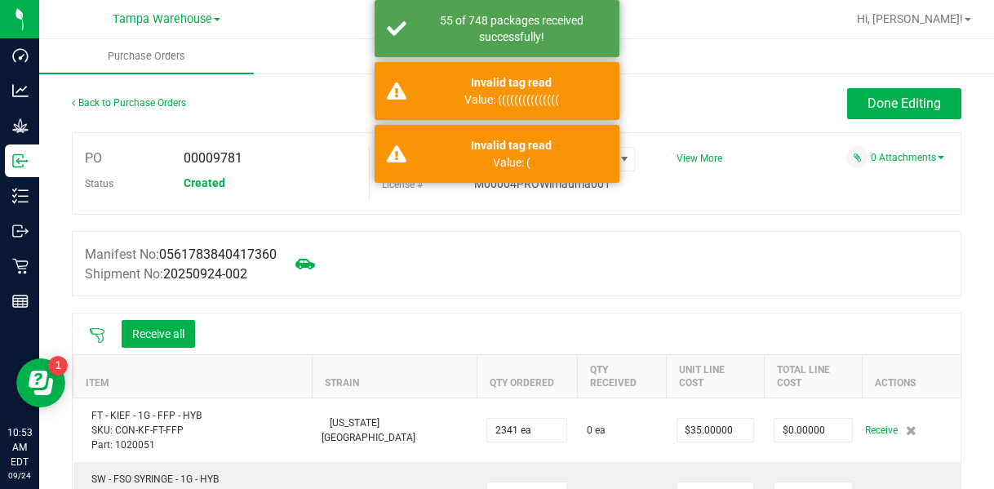
click at [97, 331] on icon at bounding box center [97, 335] width 16 height 16
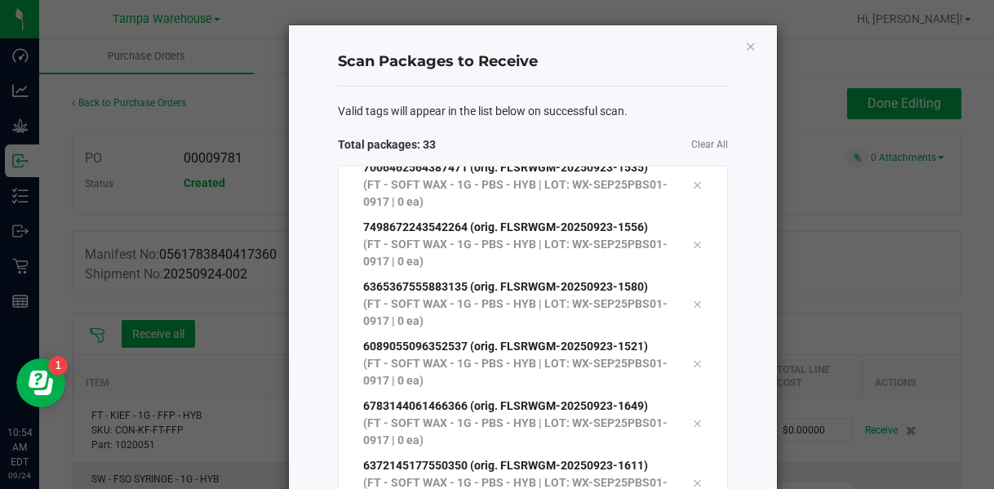
scroll to position [1519, 0]
click at [618, 122] on div "Valid tags will appear in the list below on successful scan. Total packages: 34…" at bounding box center [533, 378] width 390 height 582
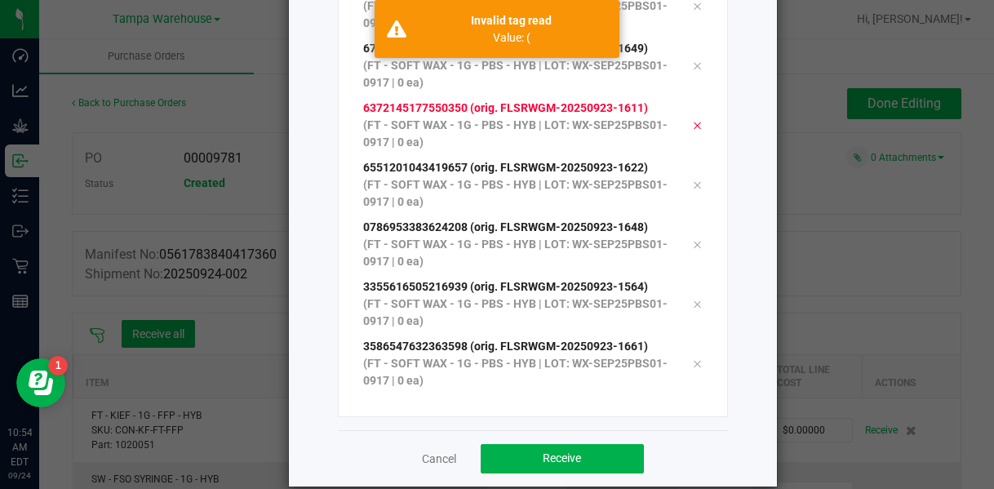
scroll to position [260, 0]
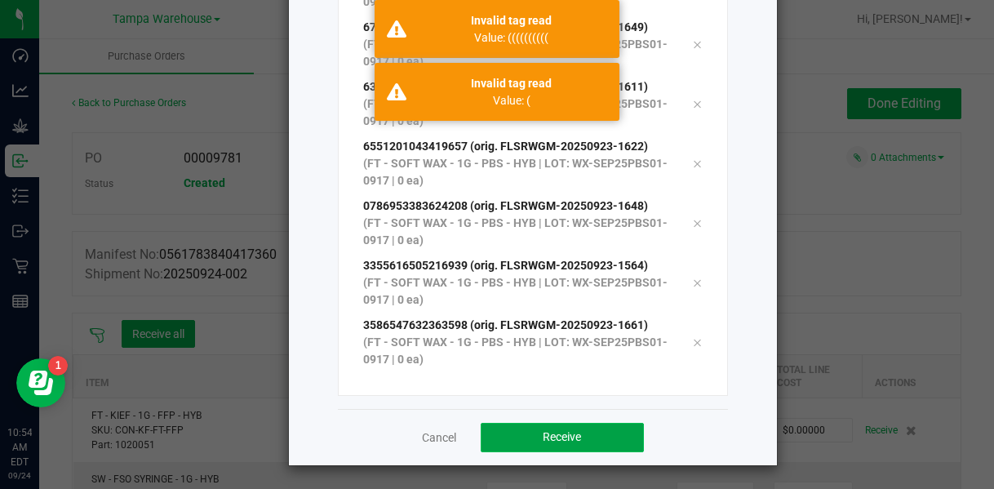
click at [551, 434] on span "Receive" at bounding box center [562, 436] width 38 height 13
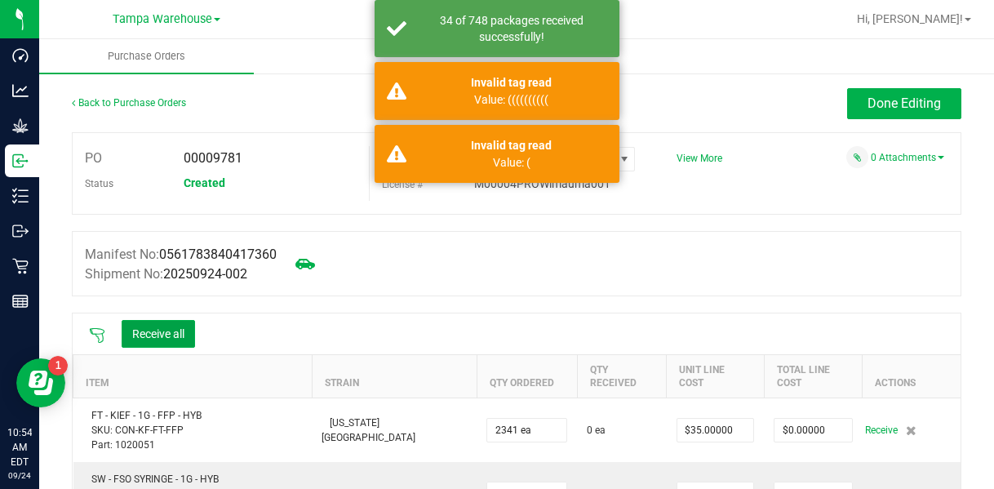
click at [170, 336] on button "Receive all" at bounding box center [158, 334] width 73 height 28
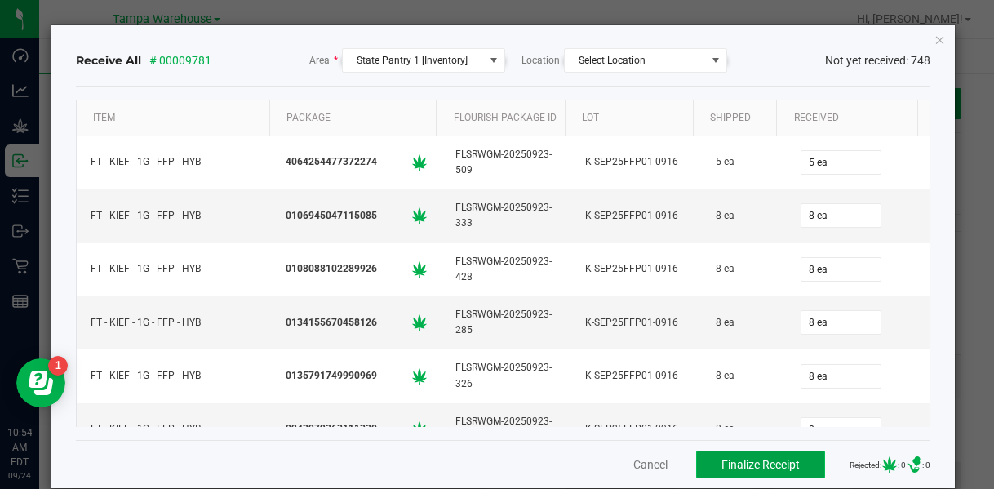
click at [743, 458] on span "Finalize Receipt" at bounding box center [761, 464] width 78 height 13
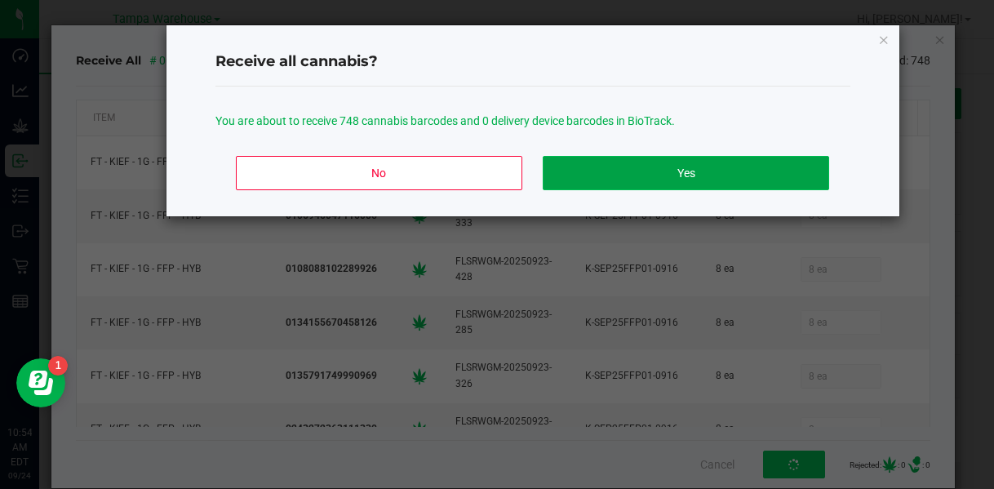
click at [629, 166] on button "Yes" at bounding box center [686, 173] width 286 height 34
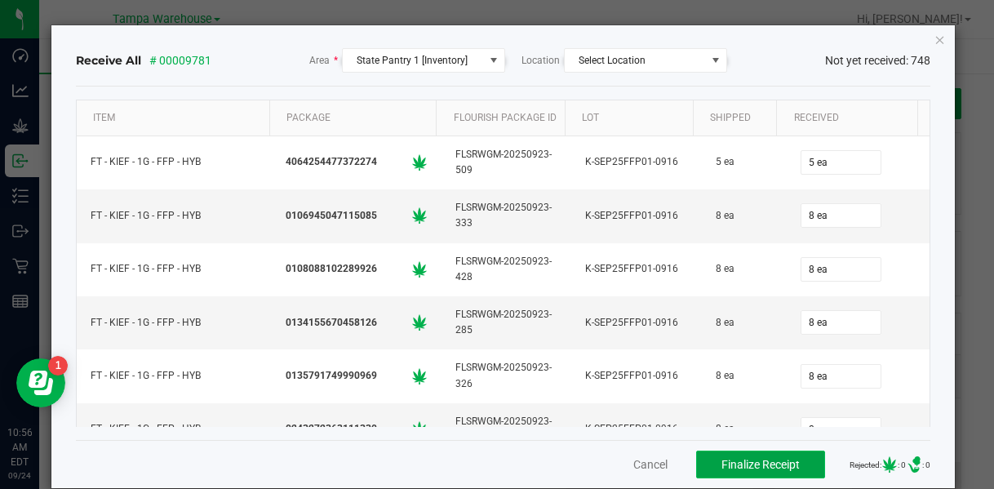
click at [729, 463] on span "Finalize Receipt" at bounding box center [761, 464] width 78 height 13
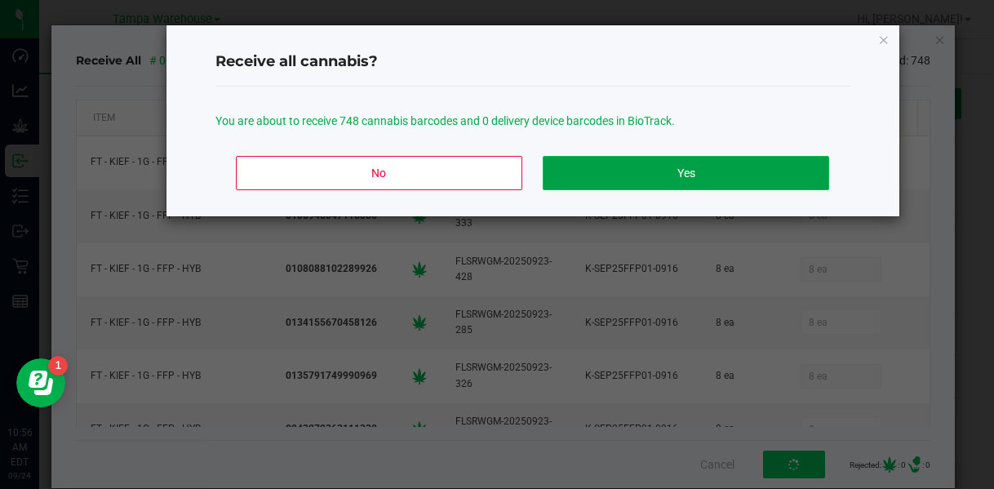
click at [598, 159] on button "Yes" at bounding box center [686, 173] width 286 height 34
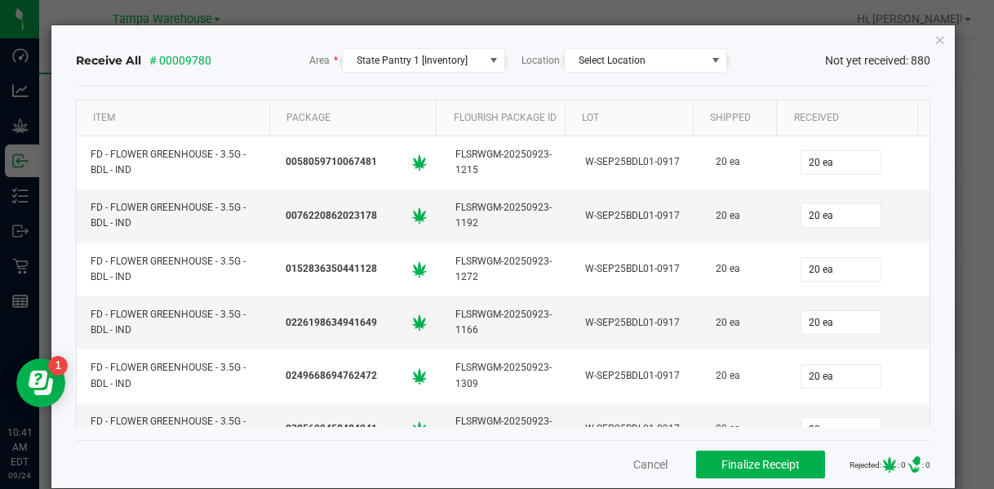
click at [707, 445] on div "Cancel Finalize Receipt Rejected: : 0 .st0{ } : 0" at bounding box center [504, 464] width 856 height 48
click at [722, 458] on span "Finalize Receipt" at bounding box center [761, 464] width 78 height 13
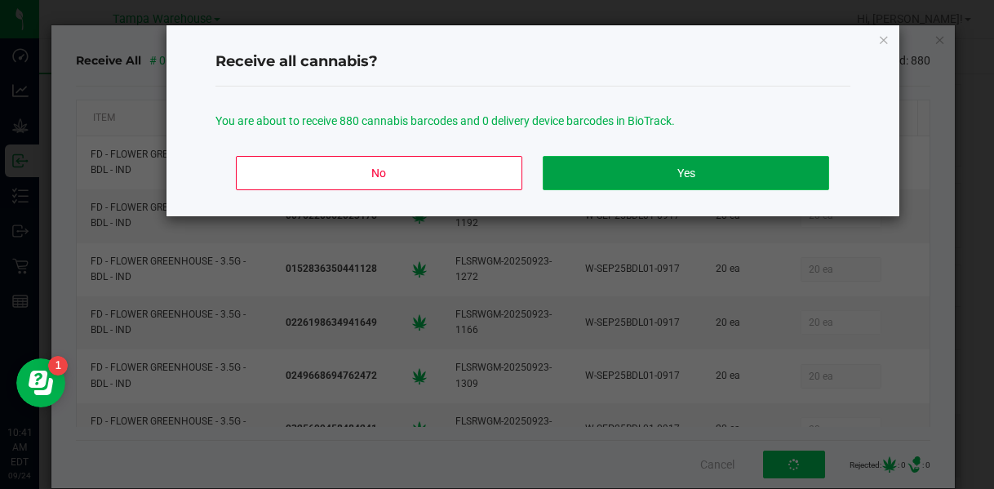
click at [648, 168] on button "Yes" at bounding box center [686, 173] width 286 height 34
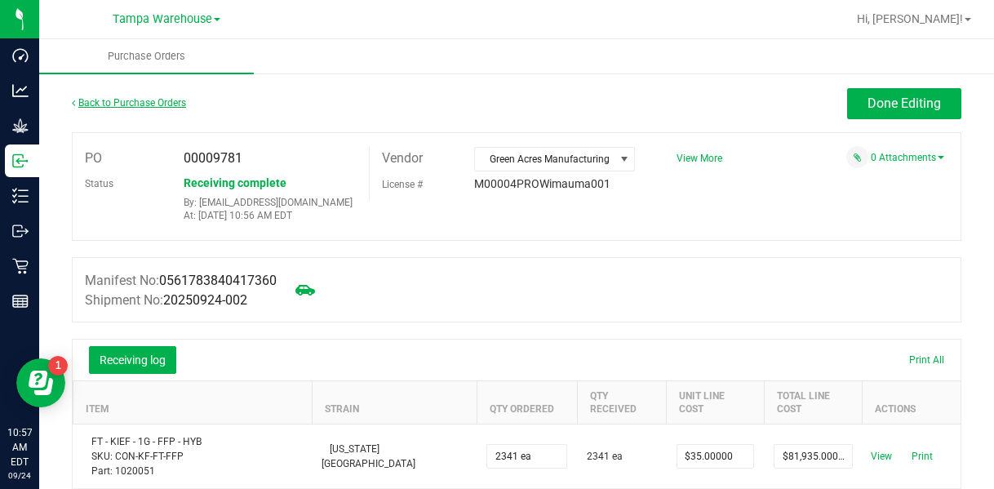
click at [158, 107] on link "Back to Purchase Orders" at bounding box center [129, 102] width 114 height 11
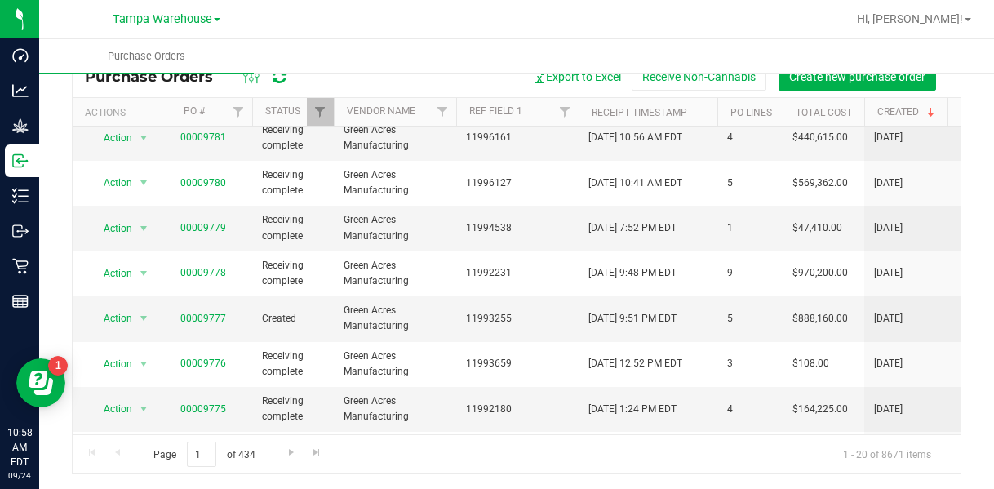
scroll to position [261, 0]
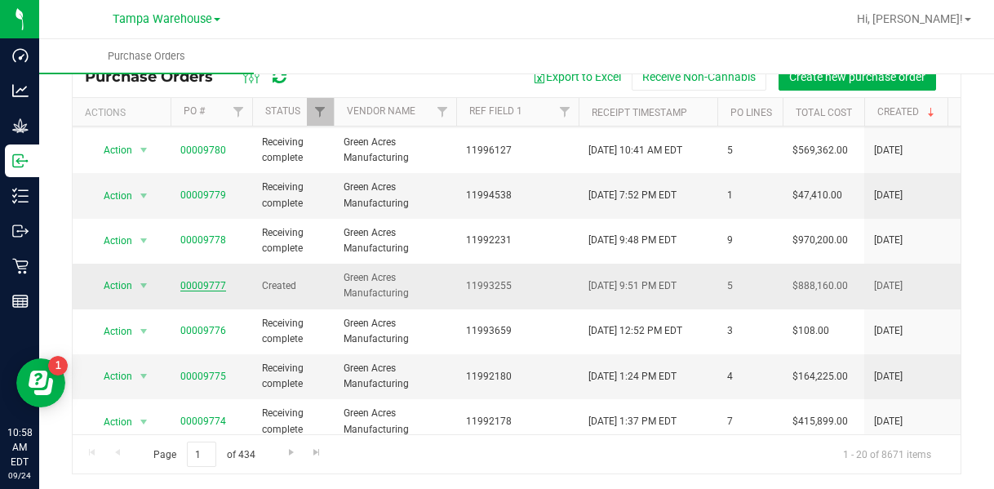
click at [211, 280] on link "00009777" at bounding box center [203, 285] width 46 height 11
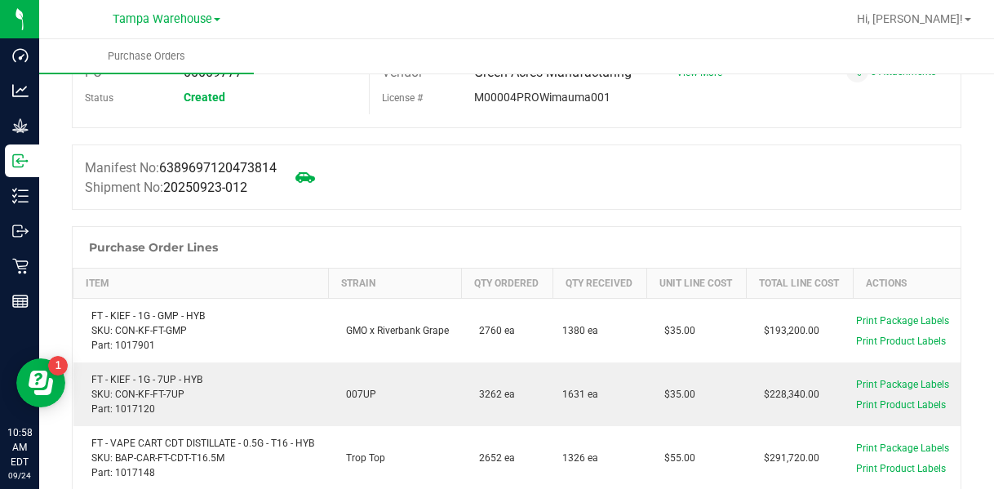
click at [378, 210] on div "Manifest No: 6389697120473814 Shipment No: 20250923-012" at bounding box center [517, 177] width 890 height 65
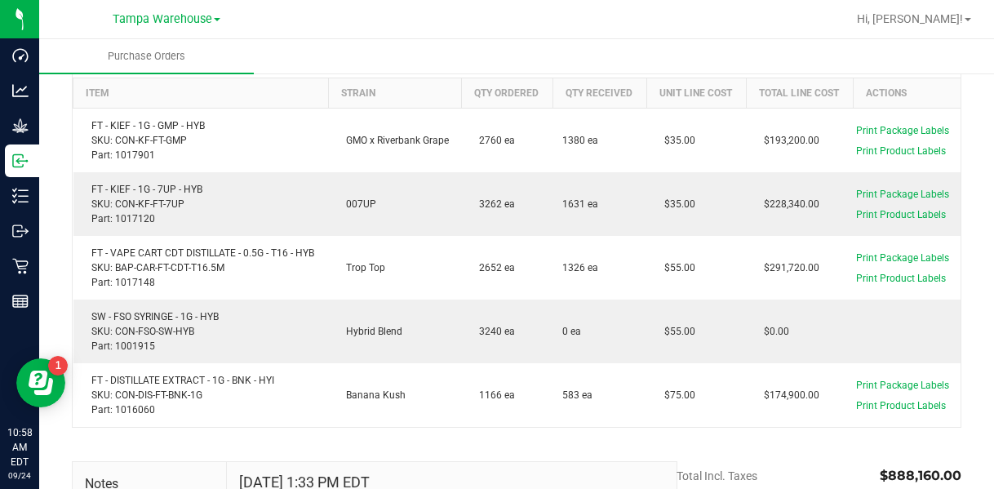
scroll to position [282, 0]
